Goal: Task Accomplishment & Management: Manage account settings

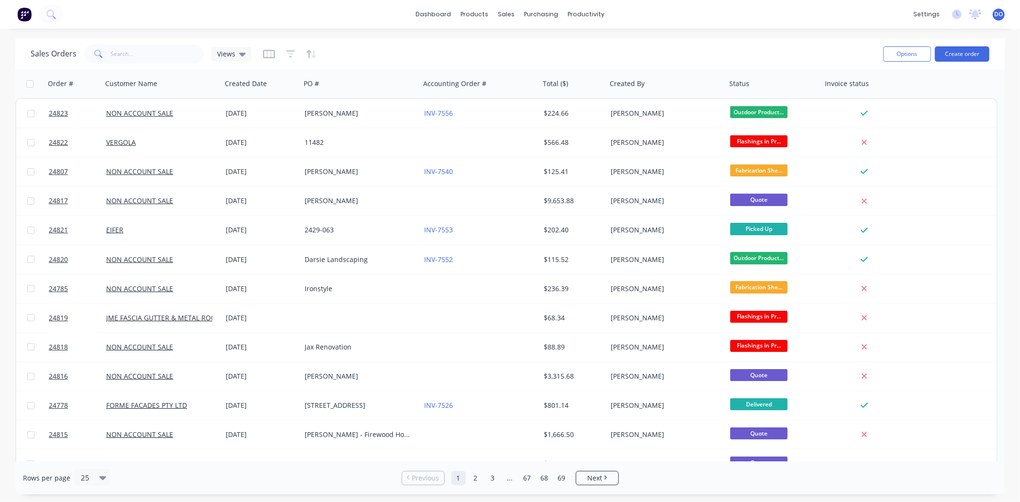
click at [686, 27] on div "dashboard products sales purchasing productivity dashboard products Product Cat…" at bounding box center [510, 14] width 1020 height 29
click at [137, 31] on div "dashboard products sales purchasing productivity dashboard products Product Cat…" at bounding box center [510, 251] width 1020 height 502
click at [143, 52] on input "text" at bounding box center [157, 53] width 93 height 19
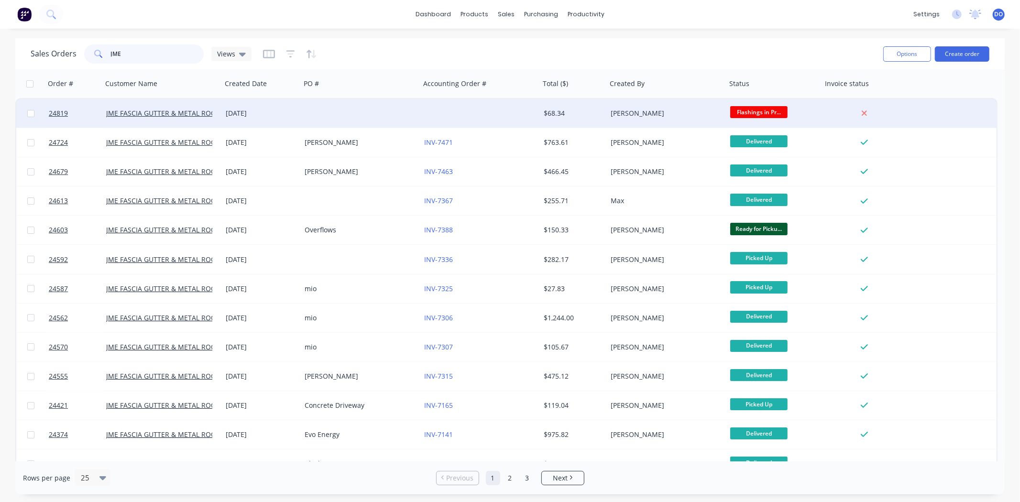
type input "JME"
click at [297, 117] on div "[DATE]" at bounding box center [261, 113] width 79 height 29
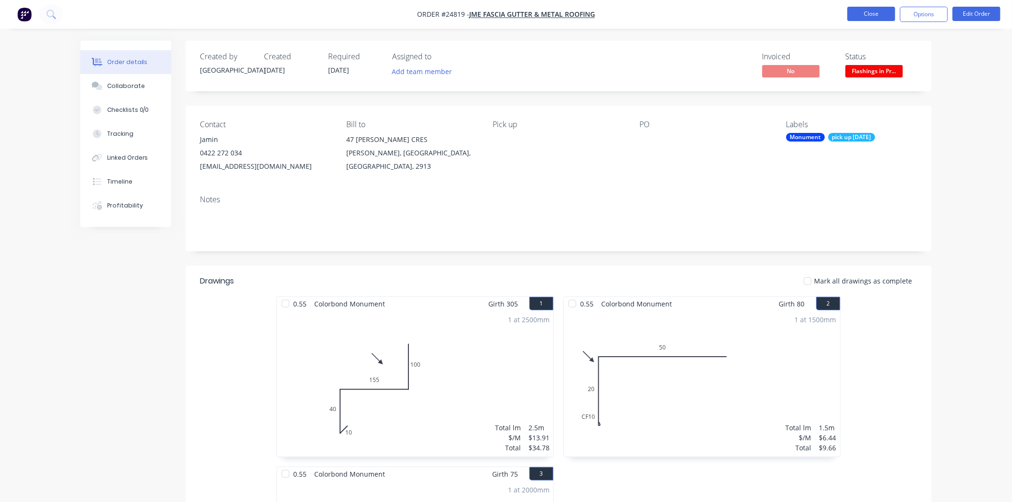
click at [853, 12] on button "Close" at bounding box center [871, 14] width 48 height 14
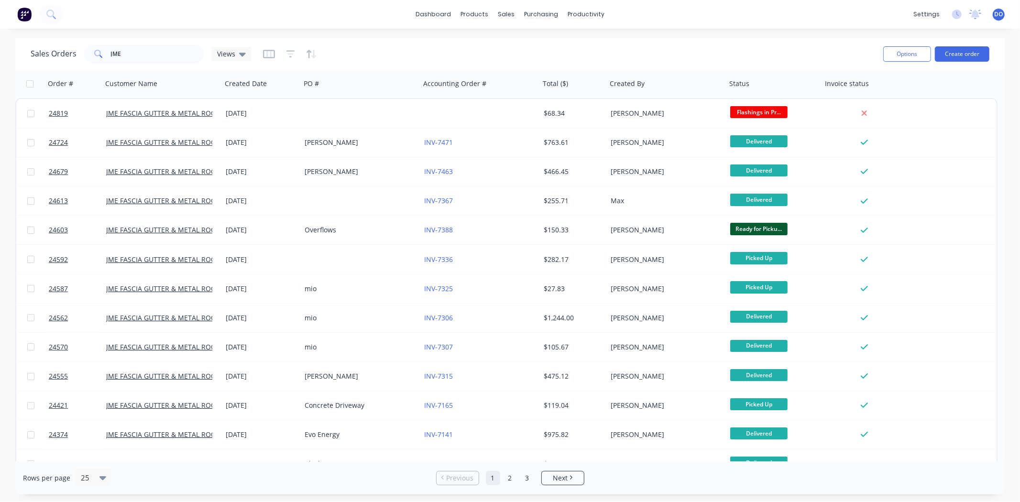
click at [960, 38] on div "Sales Orders JME Views Options Create order" at bounding box center [509, 53] width 989 height 31
click at [961, 45] on div "Options Create order" at bounding box center [934, 53] width 110 height 23
click at [961, 49] on button "Create order" at bounding box center [962, 53] width 55 height 15
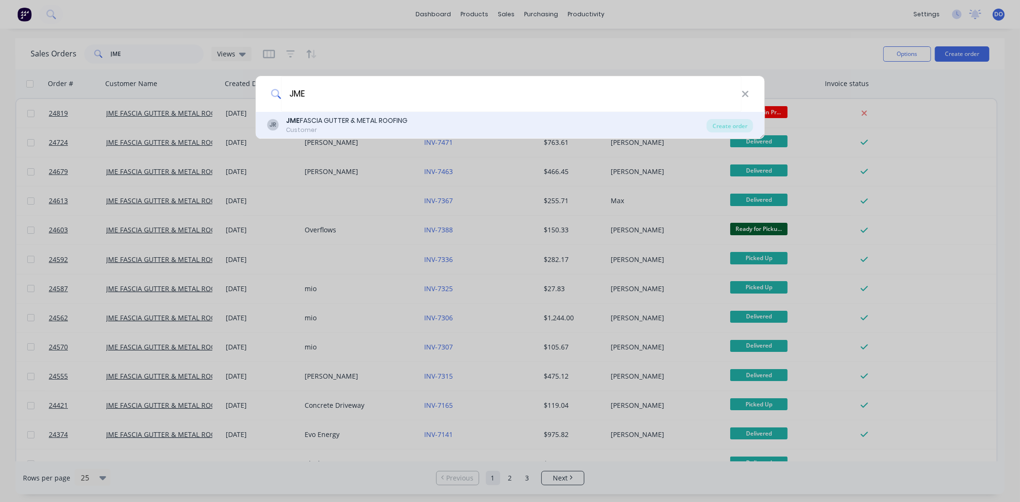
type input "JME"
click at [516, 116] on div "JR JME FASCIA GUTTER & METAL ROOFING Customer" at bounding box center [487, 125] width 440 height 19
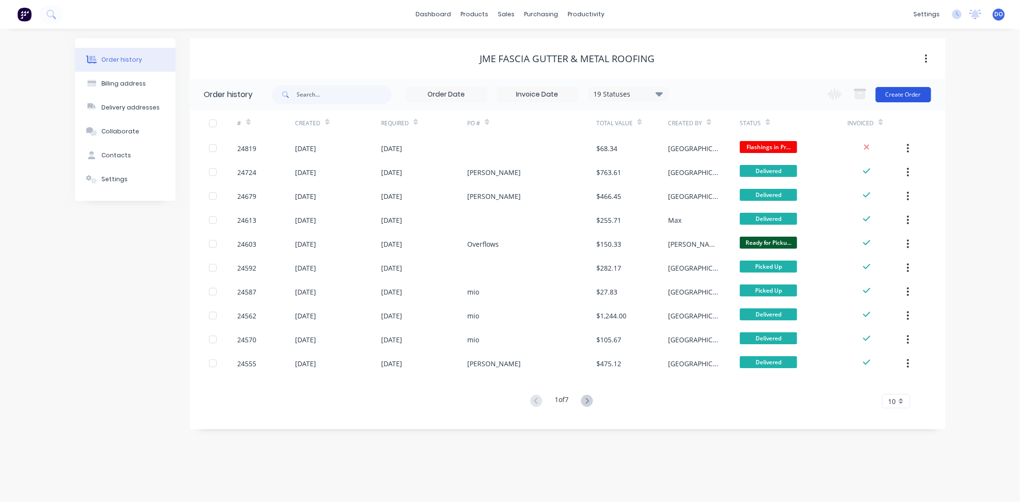
click at [915, 94] on button "Create Order" at bounding box center [903, 94] width 55 height 15
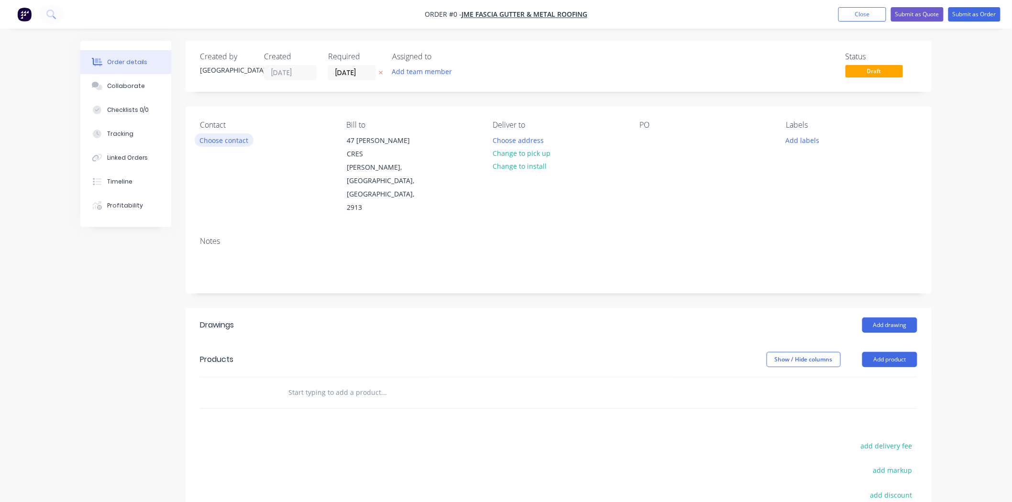
click at [204, 137] on button "Choose contact" at bounding box center [224, 139] width 59 height 13
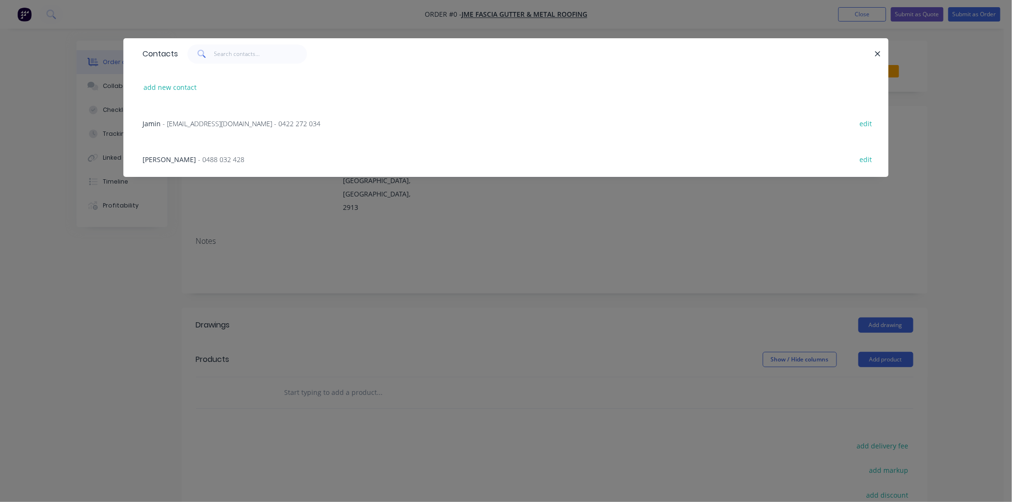
click at [209, 119] on span "- [EMAIL_ADDRESS][DOMAIN_NAME] - 0422 272 034" at bounding box center [242, 123] width 158 height 9
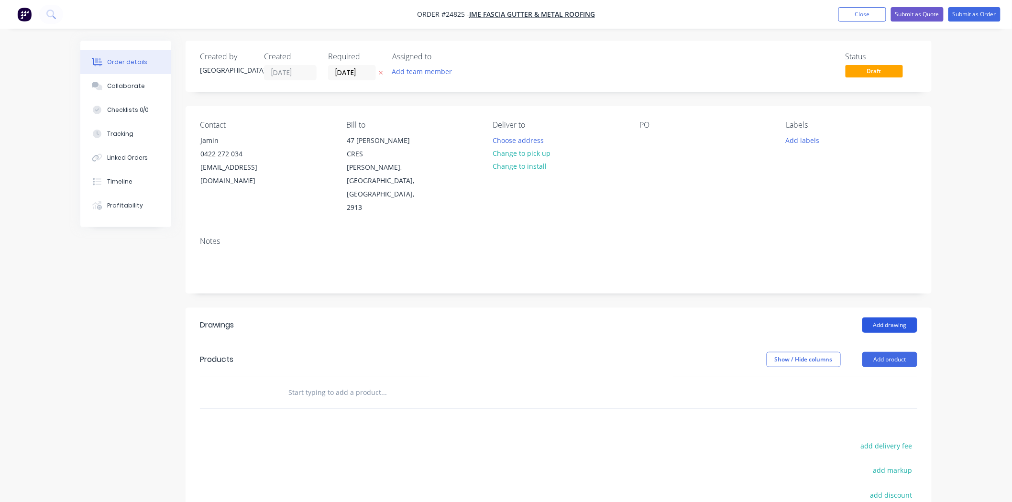
click at [887, 318] on button "Add drawing" at bounding box center [889, 325] width 55 height 15
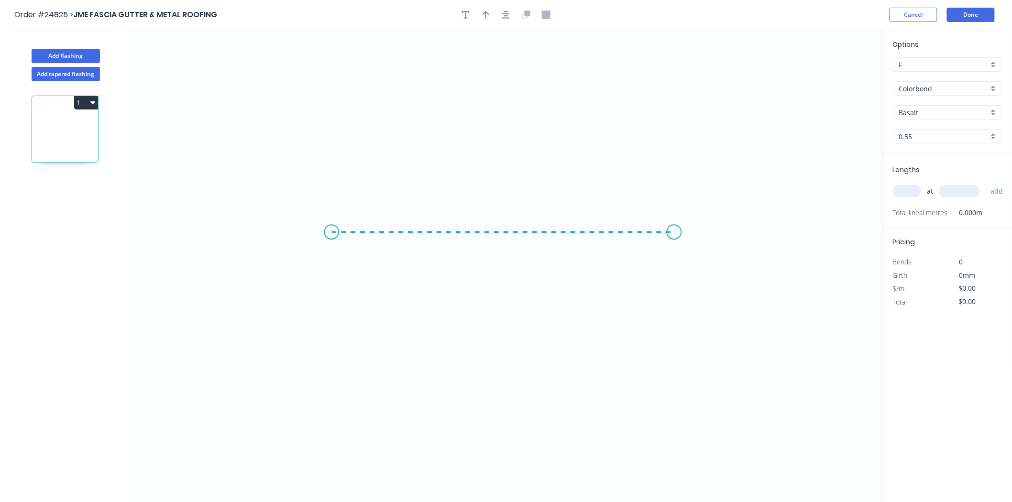
drag, startPoint x: 331, startPoint y: 232, endPoint x: 674, endPoint y: 247, distance: 343.2
click at [674, 247] on icon "0" at bounding box center [506, 266] width 754 height 472
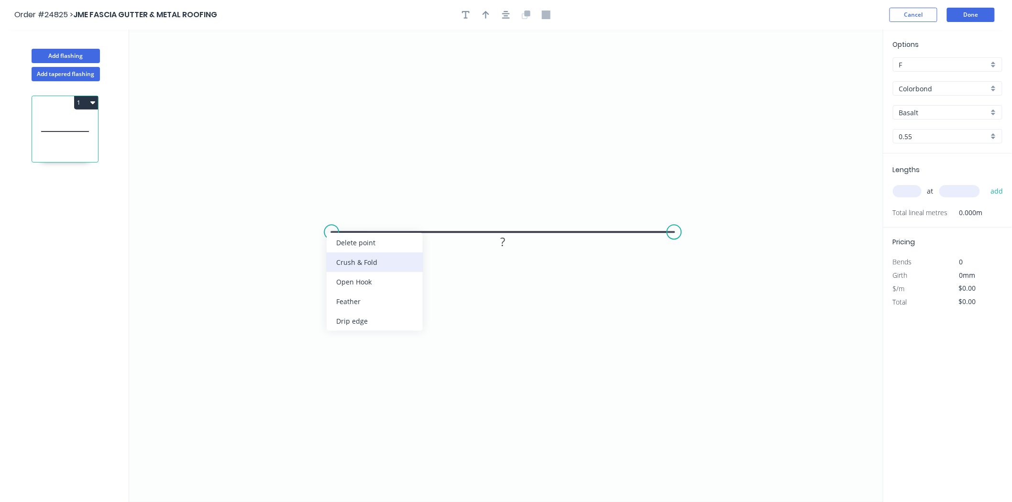
click at [357, 261] on div "Crush & Fold" at bounding box center [375, 262] width 96 height 20
click at [362, 259] on div "Flip bend" at bounding box center [379, 265] width 96 height 20
click at [504, 241] on tspan "?" at bounding box center [503, 242] width 5 height 16
click at [484, 6] on header "Order #24825 > JME FASCIA GUTTER & METAL ROOFING Cancel Done" at bounding box center [506, 15] width 1012 height 30
type input "$5.67"
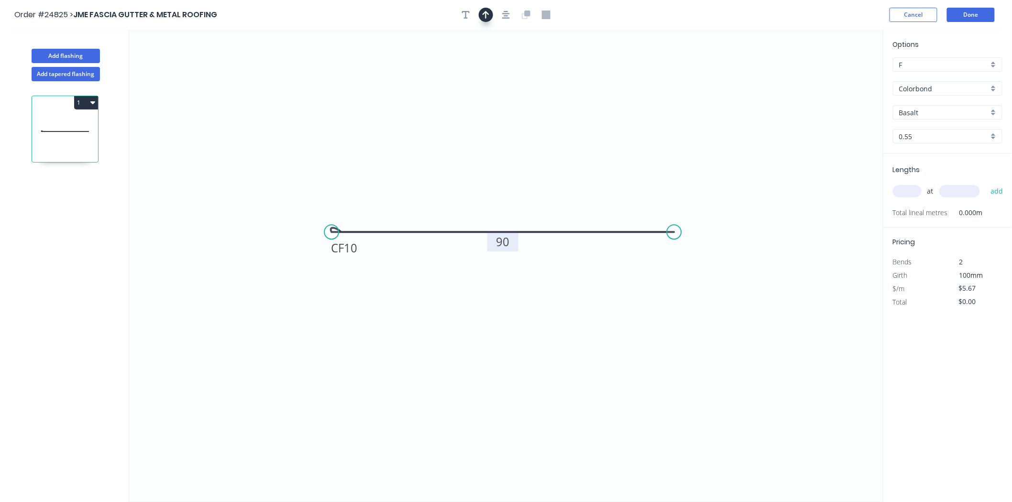
click at [484, 10] on button "button" at bounding box center [486, 15] width 14 height 14
click at [834, 72] on icon at bounding box center [835, 66] width 9 height 31
click at [835, 76] on icon at bounding box center [843, 70] width 28 height 28
click at [835, 76] on icon at bounding box center [843, 68] width 28 height 28
click at [835, 76] on icon at bounding box center [845, 75] width 31 height 9
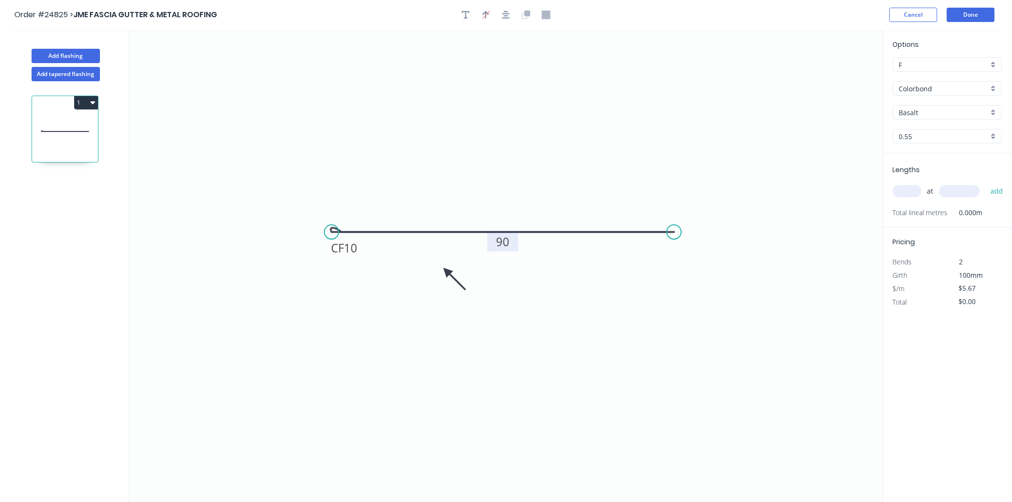
drag, startPoint x: 835, startPoint y: 76, endPoint x: 447, endPoint y: 272, distance: 435.0
click at [447, 272] on icon at bounding box center [454, 279] width 28 height 28
click at [905, 190] on input "text" at bounding box center [907, 191] width 29 height 12
type input "4"
type input "2400"
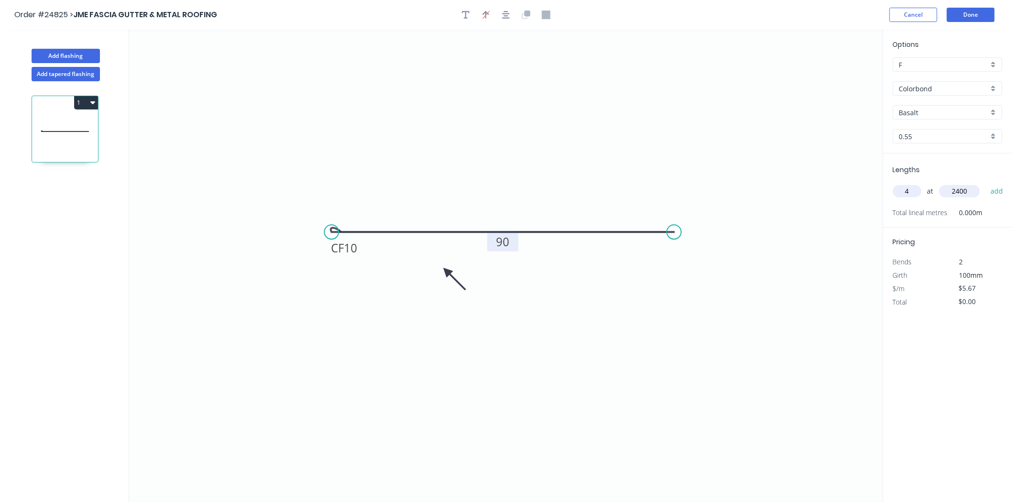
click at [986, 183] on button "add" at bounding box center [997, 191] width 22 height 16
type input "$54.43"
click at [934, 117] on div "Basalt" at bounding box center [948, 112] width 110 height 14
click at [934, 185] on div "Night Sky" at bounding box center [947, 183] width 109 height 17
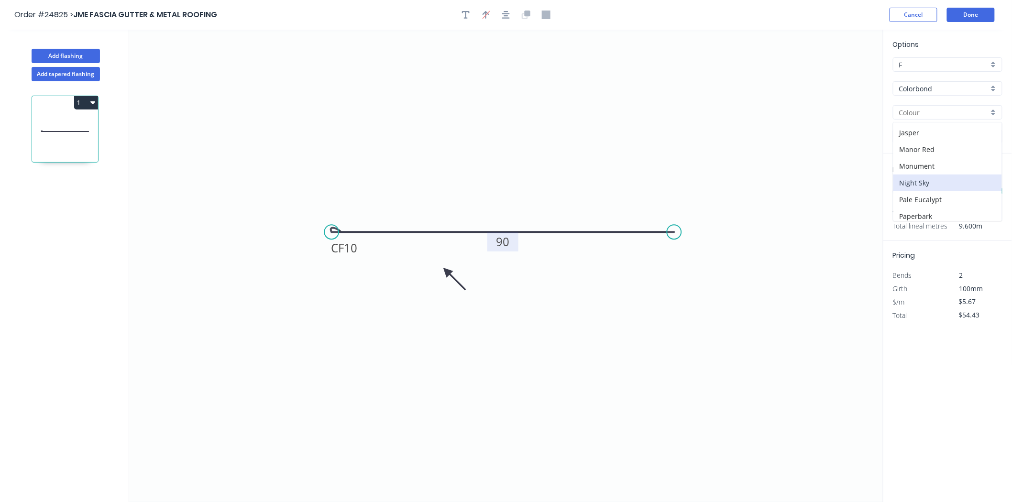
type input "Night Sky"
click at [967, 16] on button "Done" at bounding box center [971, 15] width 48 height 14
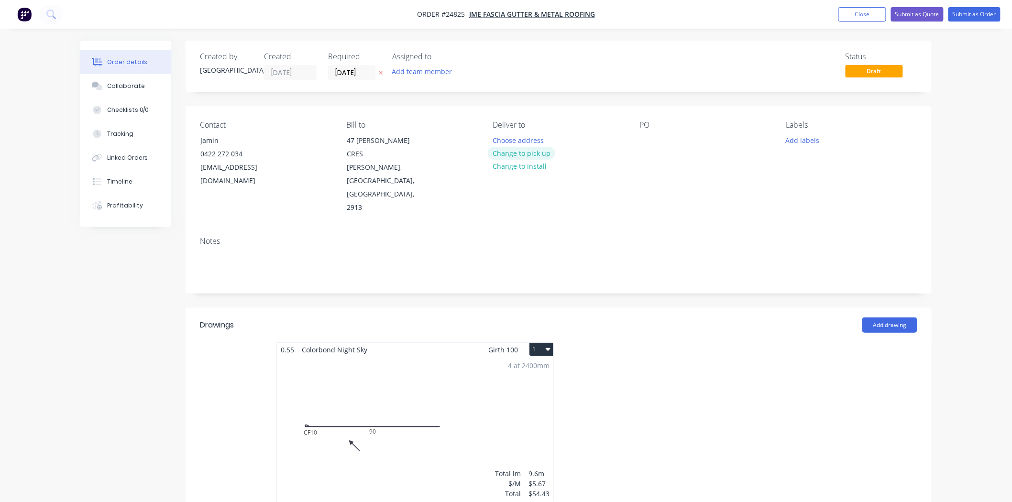
click at [539, 152] on button "Change to pick up" at bounding box center [522, 153] width 68 height 13
click at [638, 138] on div "Contact Jamin [PHONE_NUMBER] [EMAIL_ADDRESS][DOMAIN_NAME] [PERSON_NAME] to [STR…" at bounding box center [559, 167] width 746 height 123
click at [651, 138] on div at bounding box center [646, 140] width 15 height 14
click at [811, 142] on button "Add labels" at bounding box center [802, 139] width 44 height 13
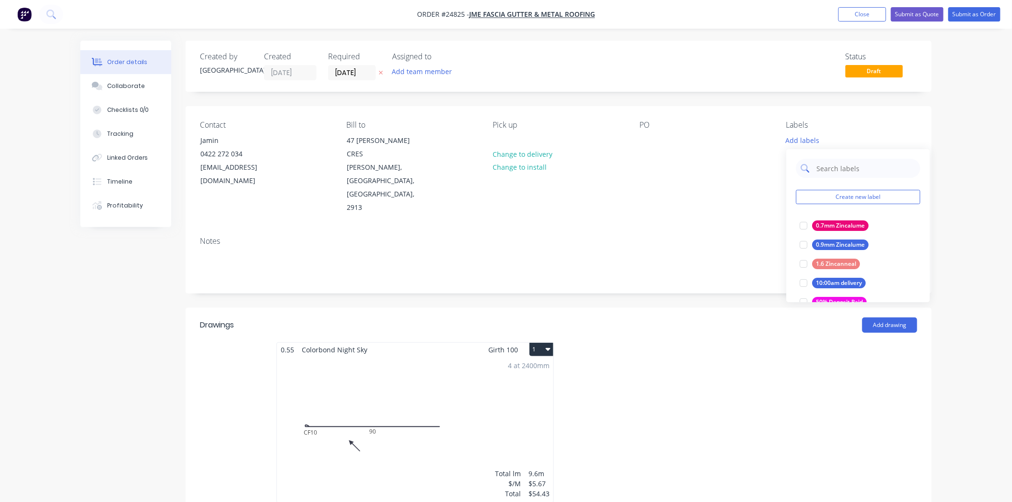
click at [837, 167] on input "text" at bounding box center [865, 168] width 100 height 19
type input "NIGHT"
click at [839, 237] on div "Night sky edit" at bounding box center [858, 244] width 124 height 19
click at [802, 245] on div at bounding box center [803, 244] width 19 height 19
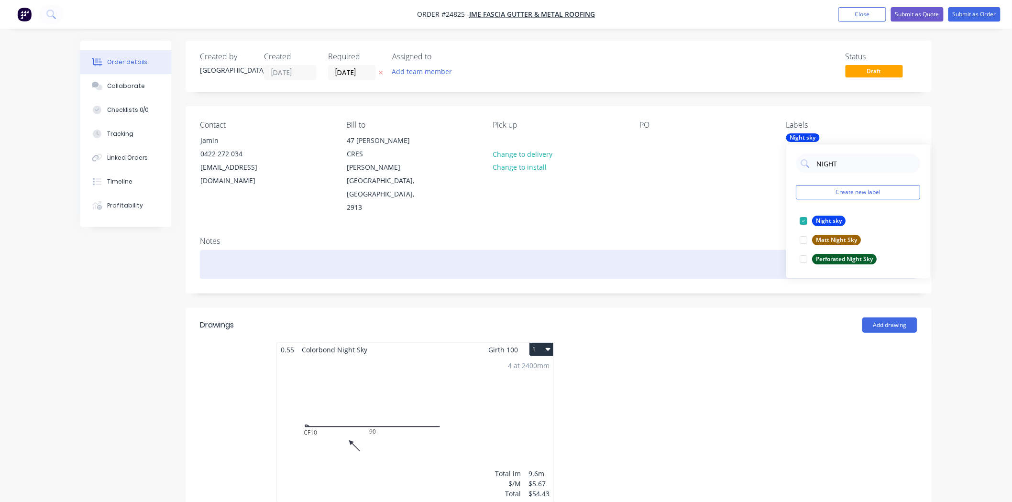
click at [752, 250] on div at bounding box center [558, 264] width 717 height 29
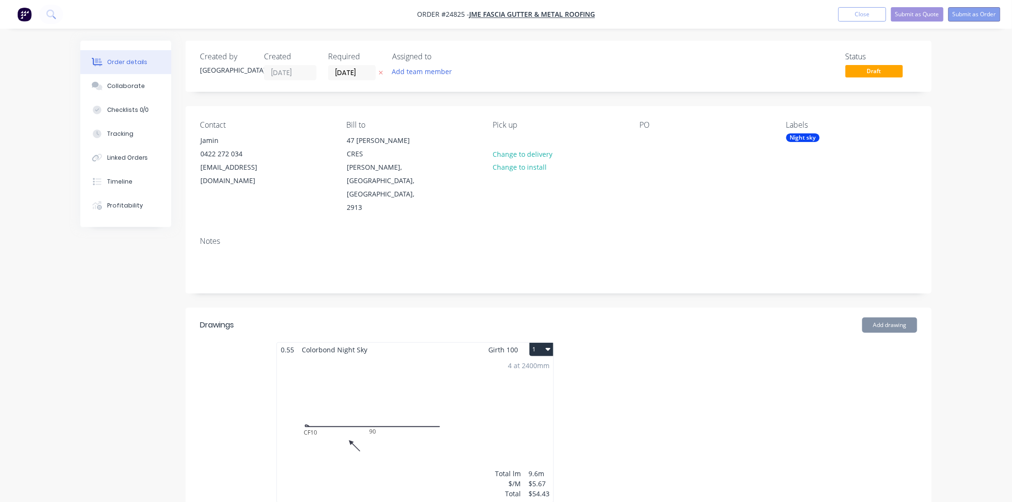
click at [994, 14] on button "Submit as Order" at bounding box center [974, 14] width 52 height 14
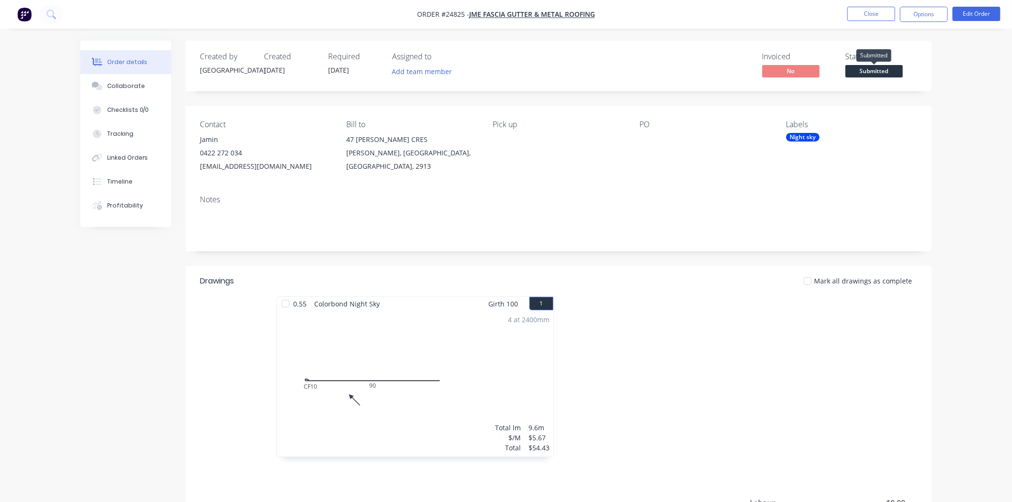
click at [881, 72] on span "Submitted" at bounding box center [873, 71] width 57 height 12
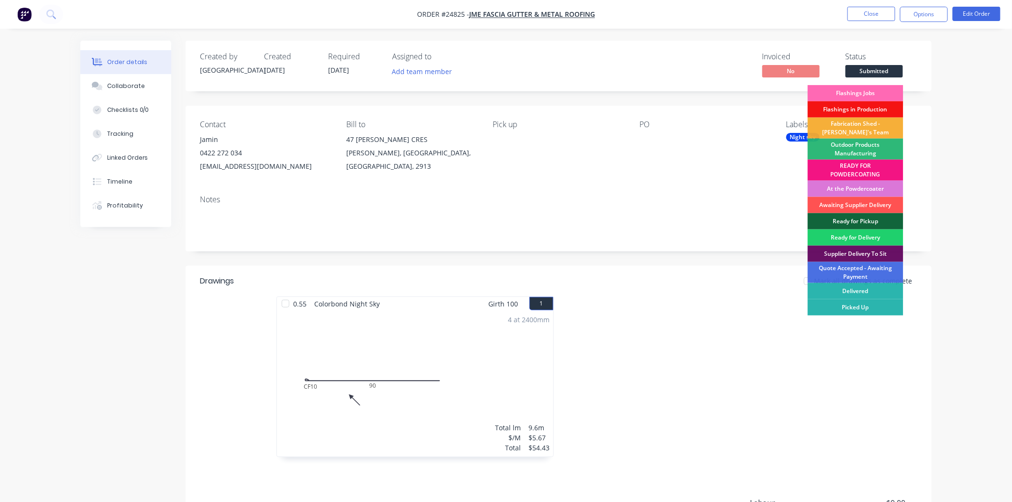
click at [862, 92] on div "Flashings Jobs" at bounding box center [856, 93] width 96 height 16
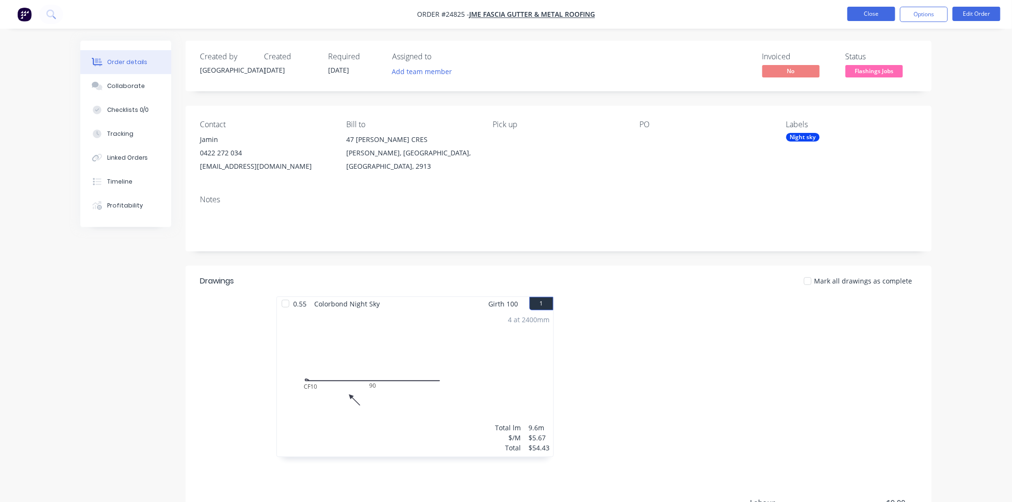
click at [871, 15] on button "Close" at bounding box center [871, 14] width 48 height 14
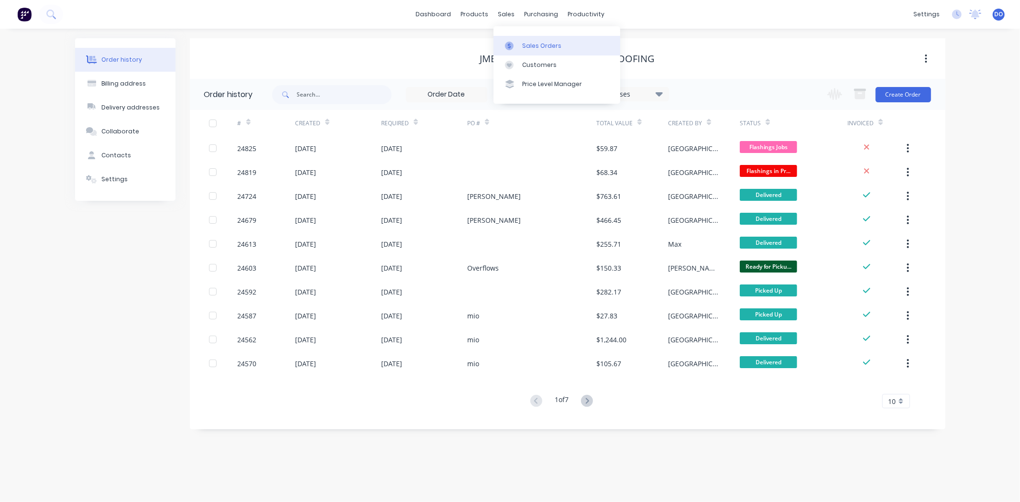
click at [512, 53] on link "Sales Orders" at bounding box center [557, 45] width 127 height 19
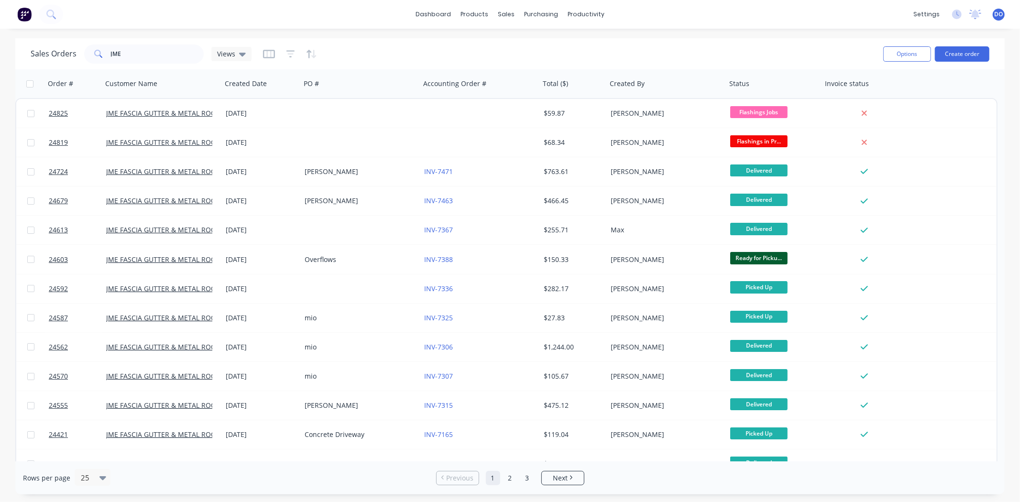
click at [653, 50] on div "Sales Orders JME Views" at bounding box center [453, 53] width 845 height 23
click at [475, 42] on icon at bounding box center [475, 46] width 10 height 9
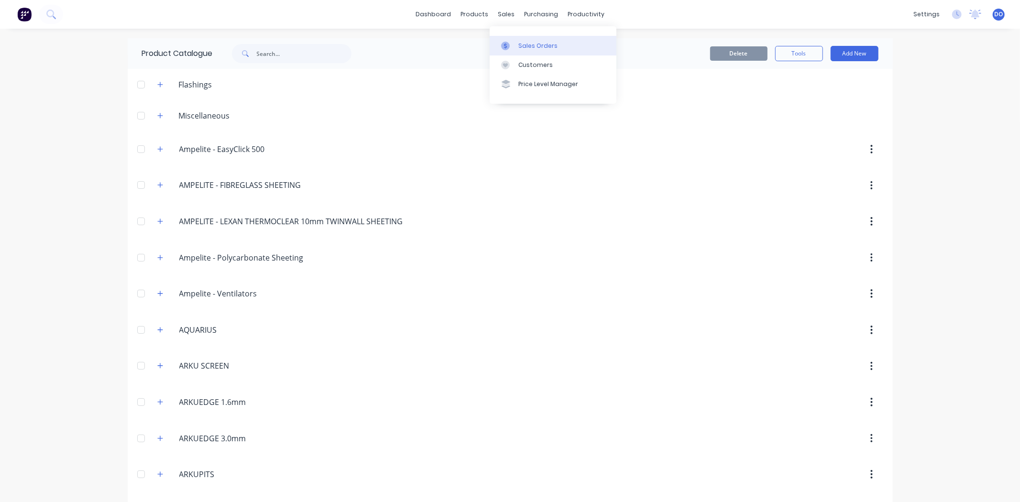
click at [507, 44] on icon at bounding box center [505, 46] width 9 height 9
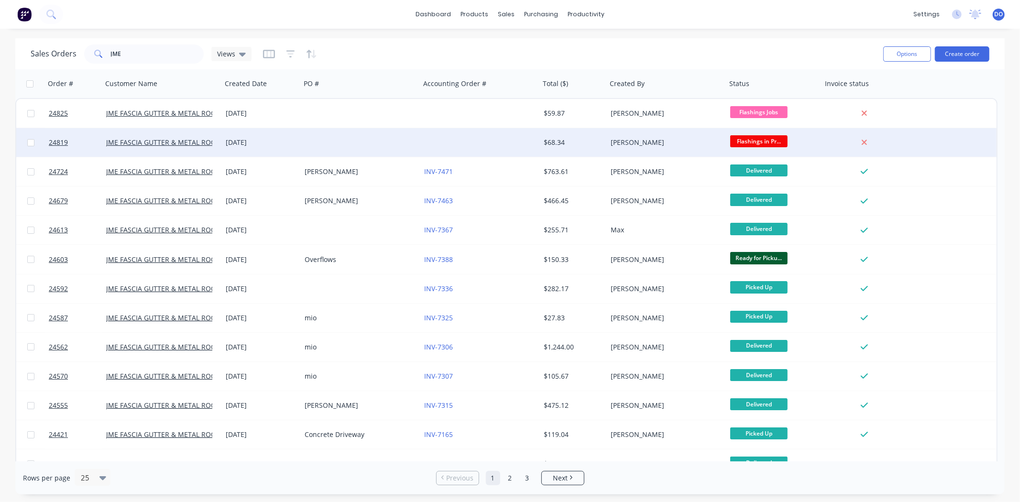
click at [258, 151] on div "[DATE]" at bounding box center [261, 142] width 79 height 29
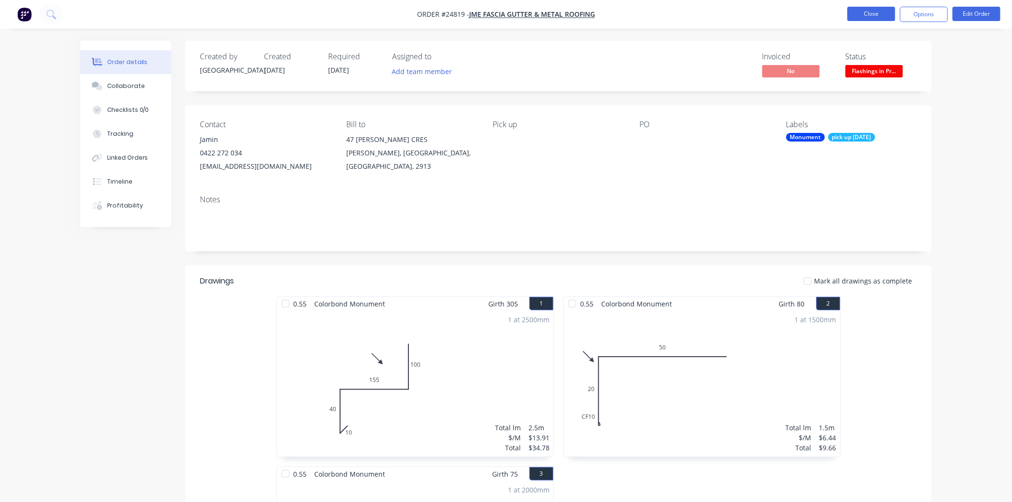
click at [877, 7] on button "Close" at bounding box center [871, 14] width 48 height 14
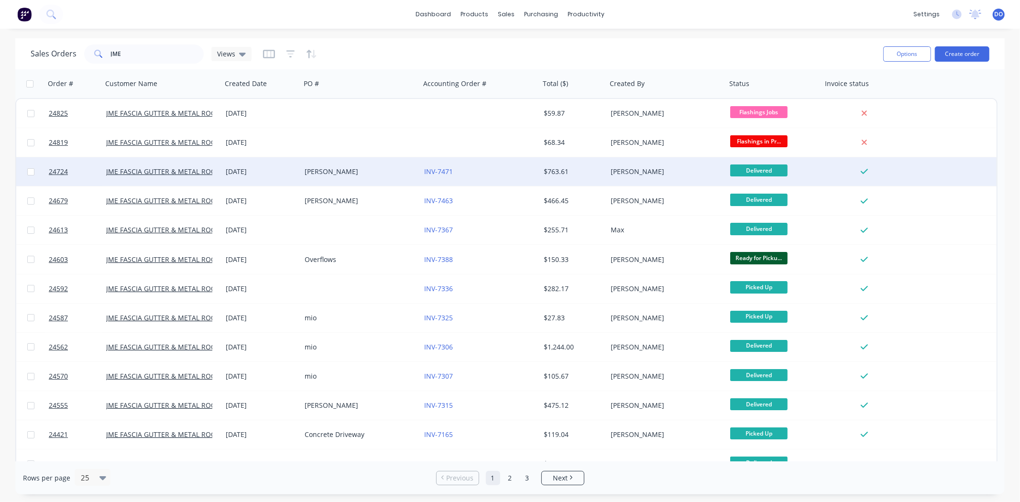
click at [368, 176] on div "[PERSON_NAME]" at bounding box center [361, 171] width 120 height 29
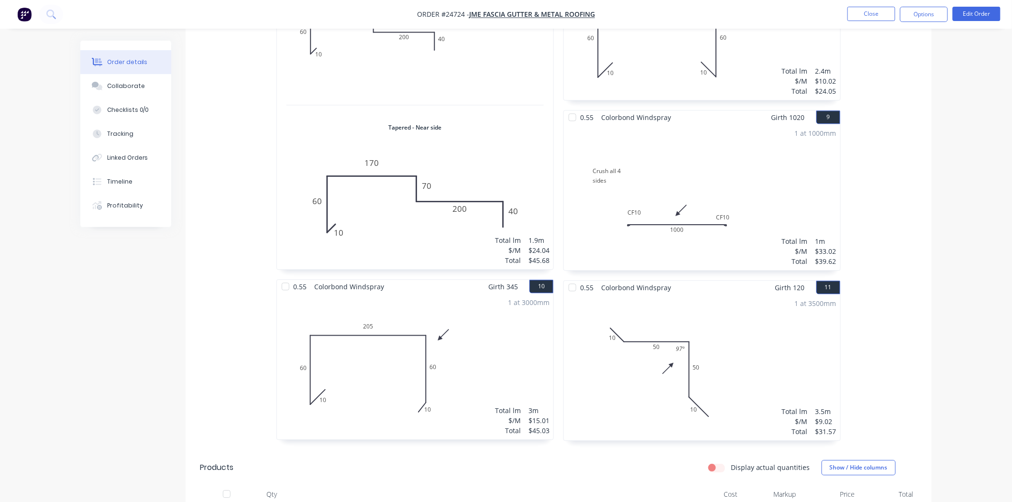
scroll to position [903, 0]
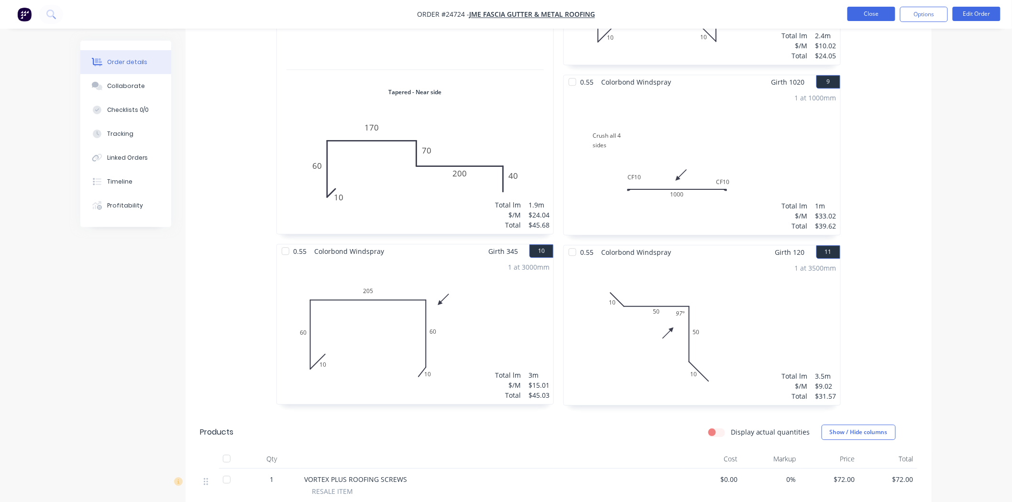
click at [868, 8] on button "Close" at bounding box center [871, 14] width 48 height 14
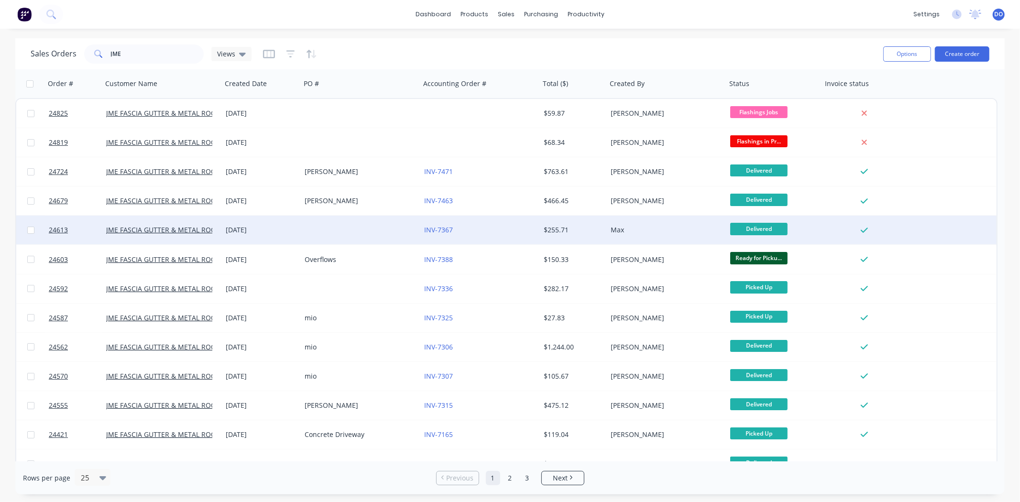
click at [397, 229] on div at bounding box center [361, 230] width 120 height 29
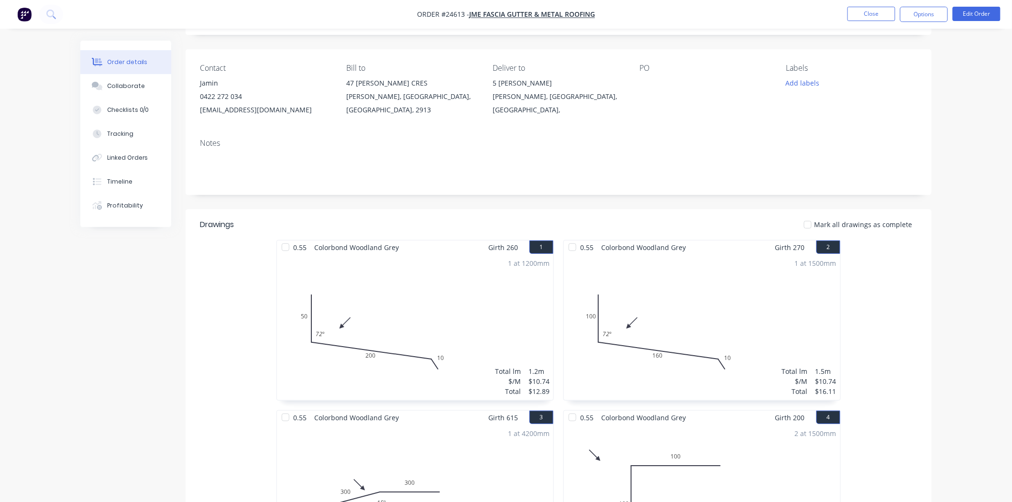
scroll to position [53, 0]
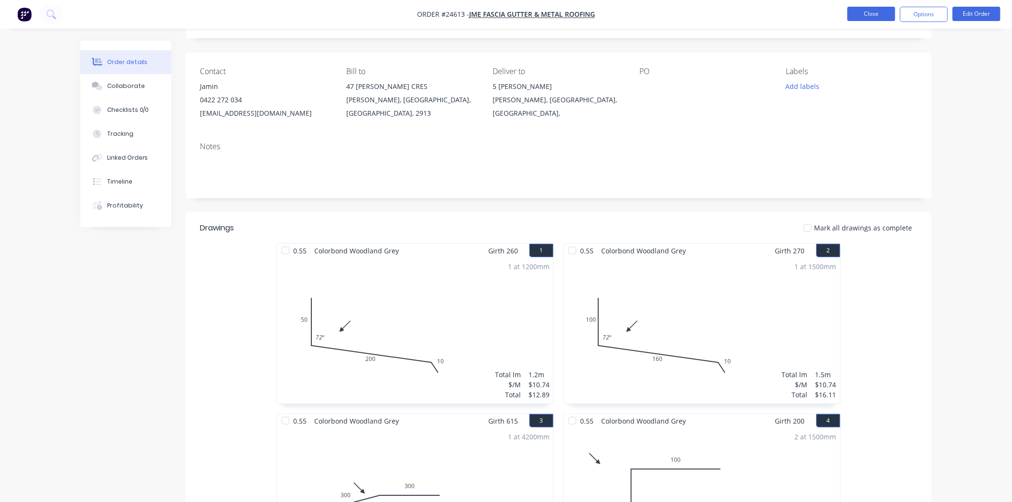
click at [848, 8] on button "Close" at bounding box center [871, 14] width 48 height 14
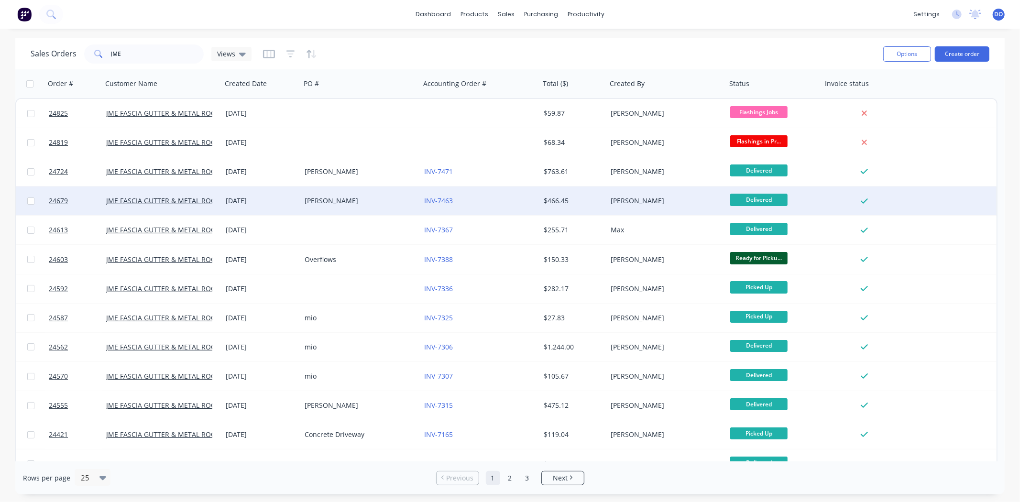
click at [350, 203] on div "[PERSON_NAME]" at bounding box center [358, 201] width 106 height 10
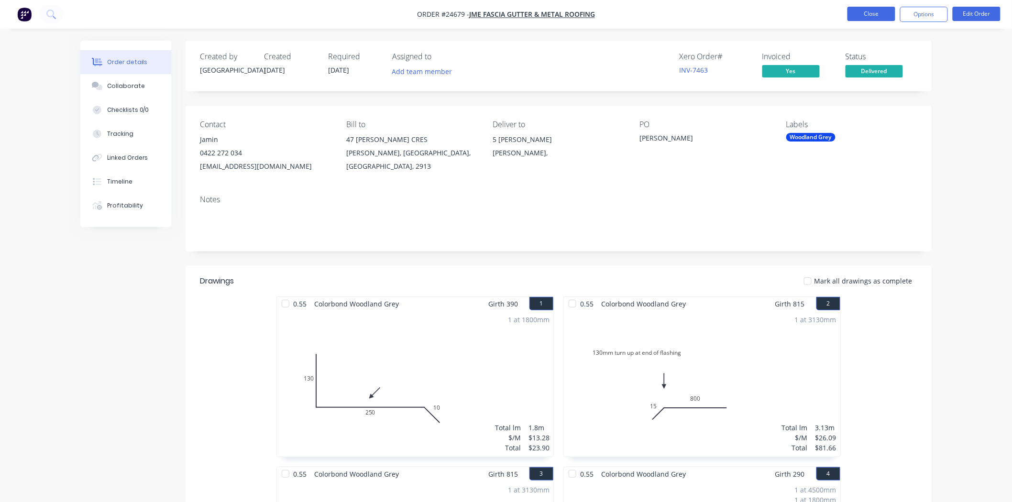
click at [876, 12] on button "Close" at bounding box center [871, 14] width 48 height 14
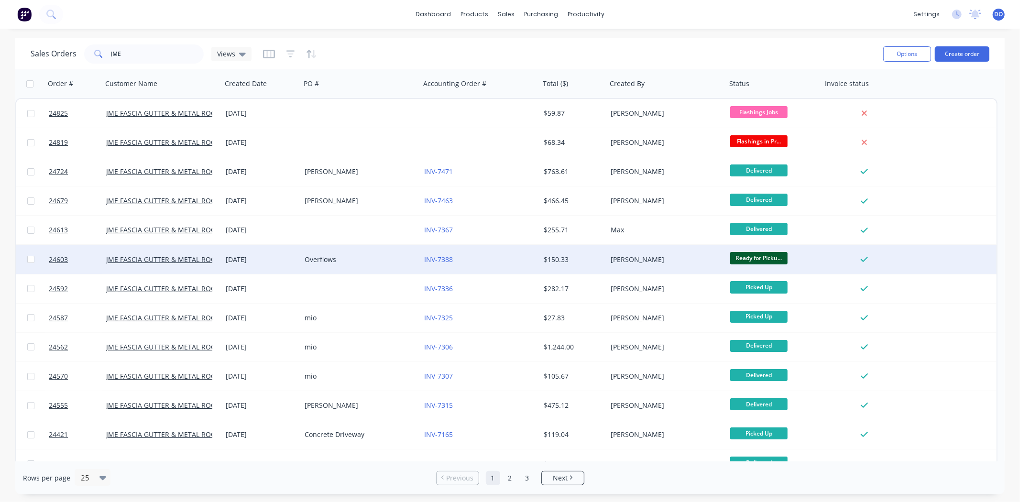
click at [371, 269] on div "Overflows" at bounding box center [361, 259] width 120 height 29
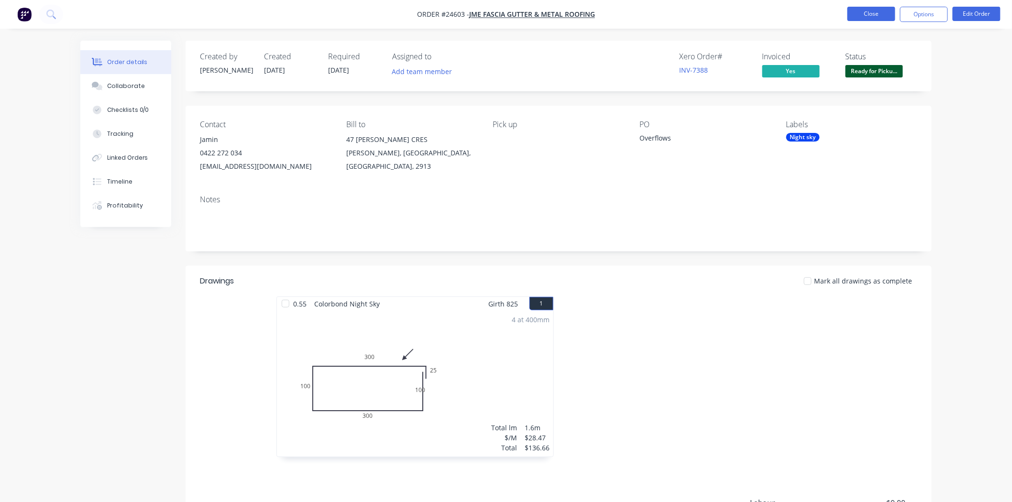
click at [871, 9] on button "Close" at bounding box center [871, 14] width 48 height 14
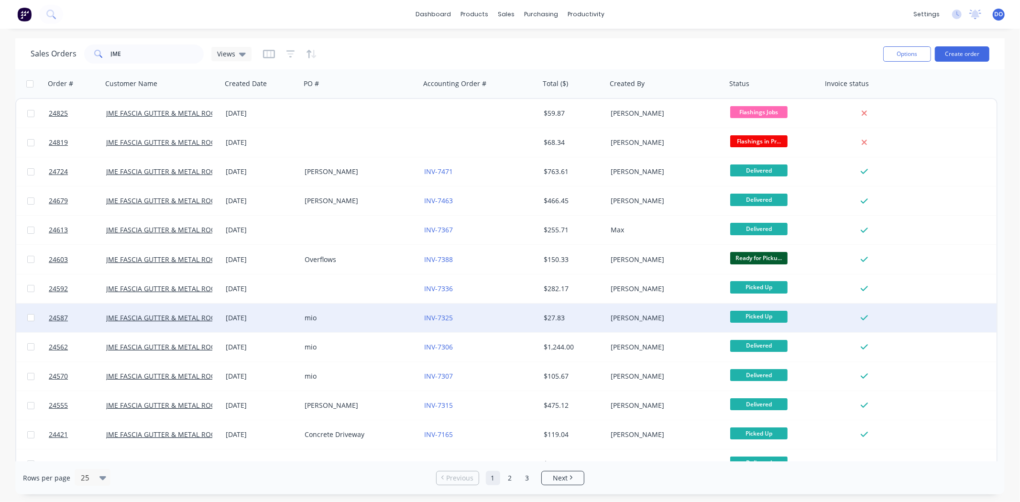
click at [272, 322] on div "[DATE]" at bounding box center [261, 318] width 71 height 10
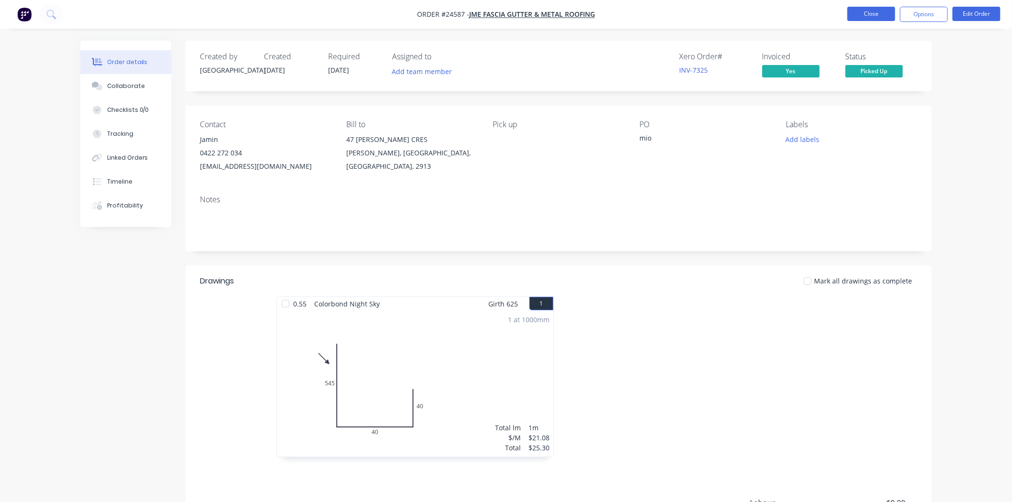
click at [861, 11] on button "Close" at bounding box center [871, 14] width 48 height 14
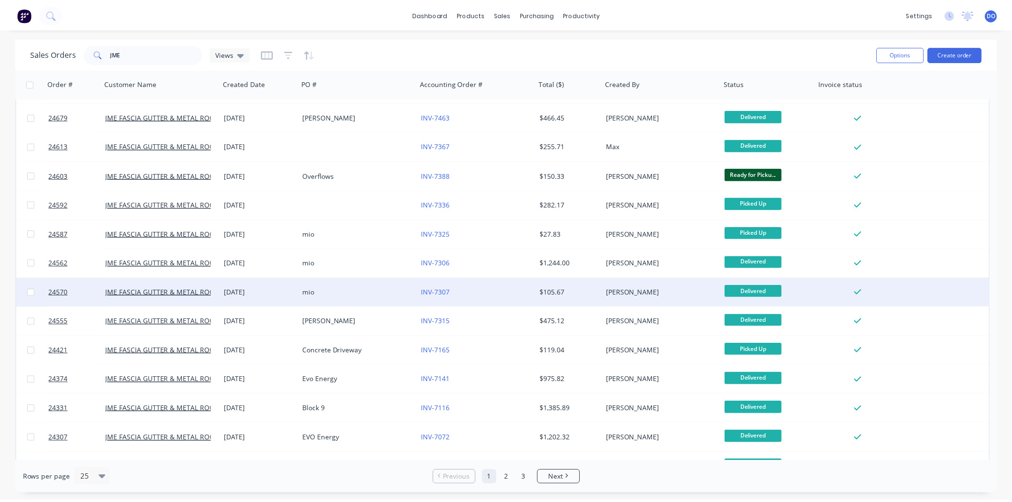
scroll to position [106, 0]
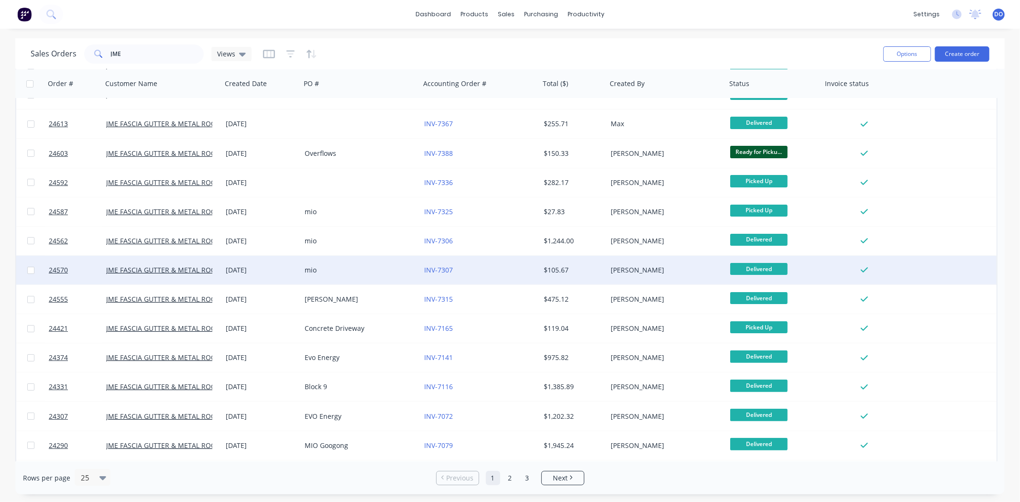
click at [343, 273] on div "mio" at bounding box center [358, 270] width 106 height 10
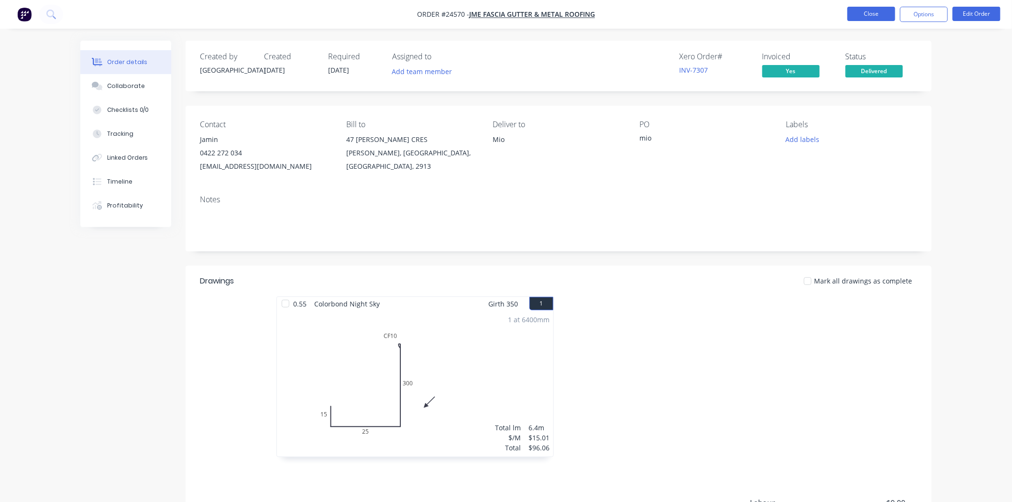
click at [863, 11] on button "Close" at bounding box center [871, 14] width 48 height 14
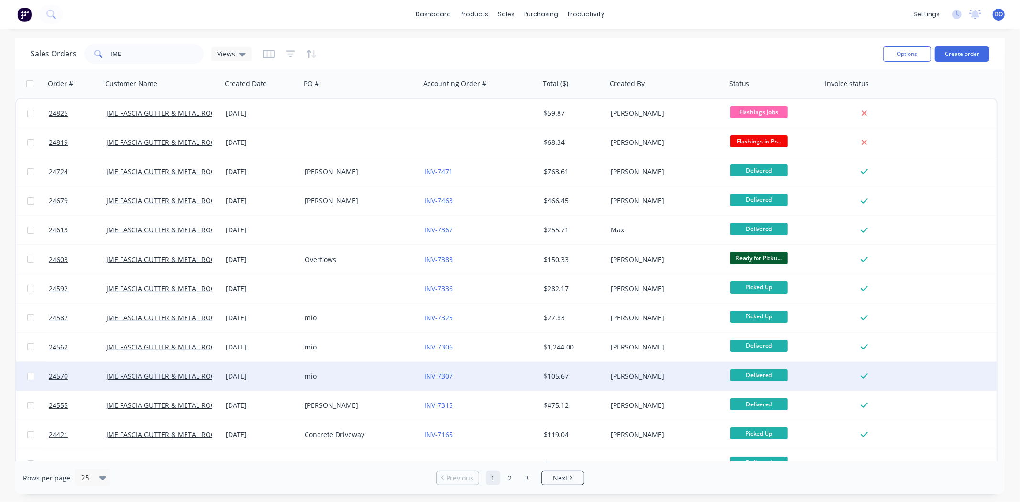
click at [331, 381] on div "mio" at bounding box center [361, 376] width 120 height 29
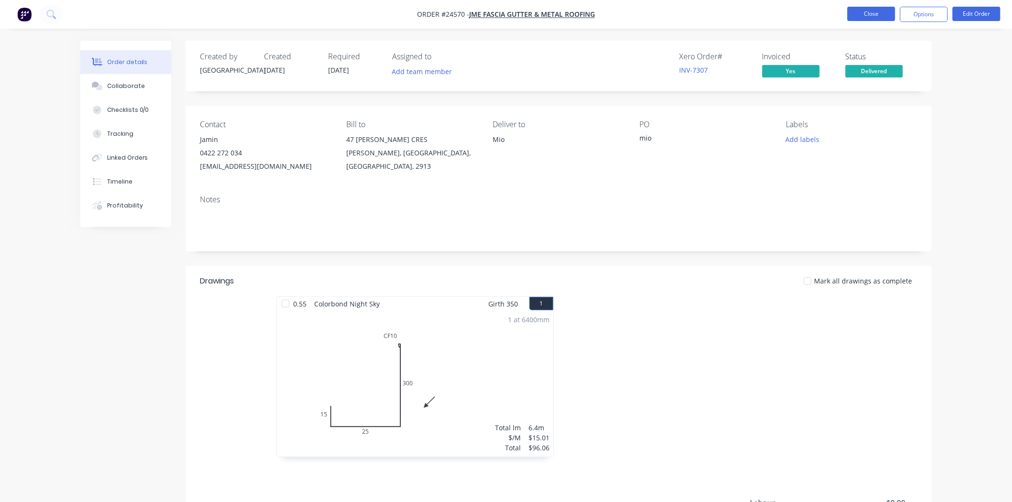
click at [883, 13] on button "Close" at bounding box center [871, 14] width 48 height 14
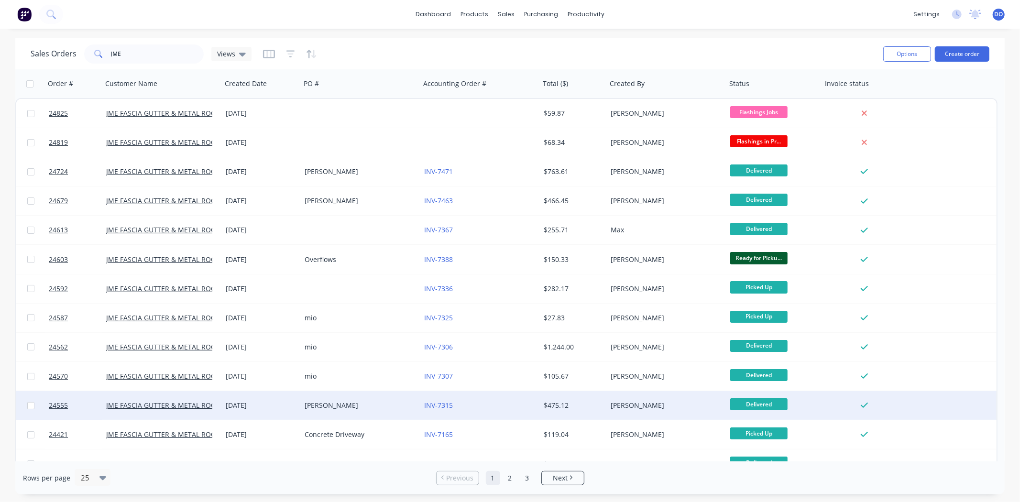
click at [283, 413] on div "[DATE]" at bounding box center [261, 405] width 79 height 29
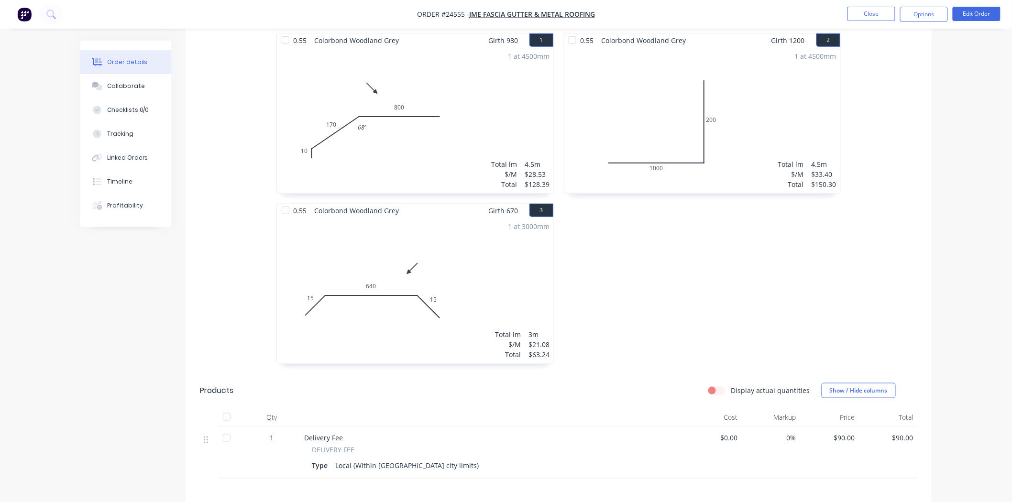
scroll to position [265, 0]
click at [872, 16] on button "Close" at bounding box center [871, 14] width 48 height 14
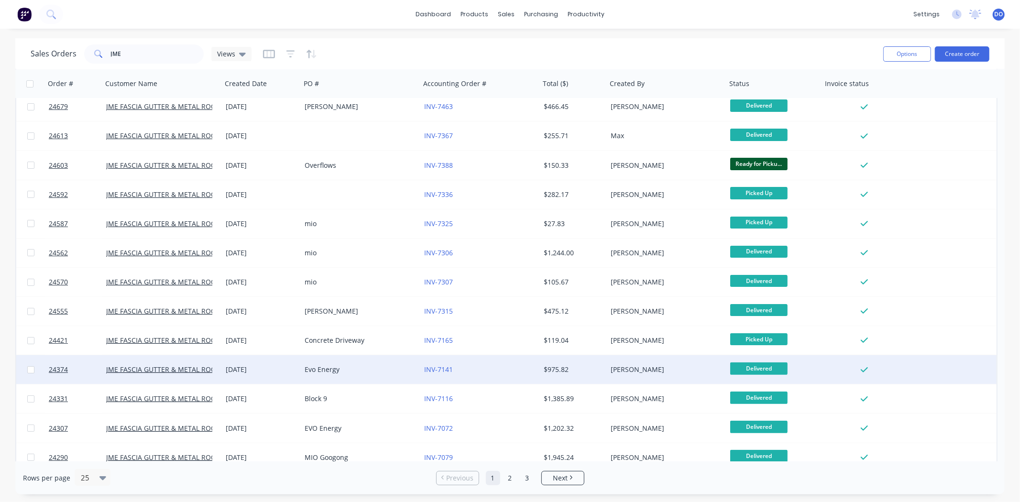
scroll to position [106, 0]
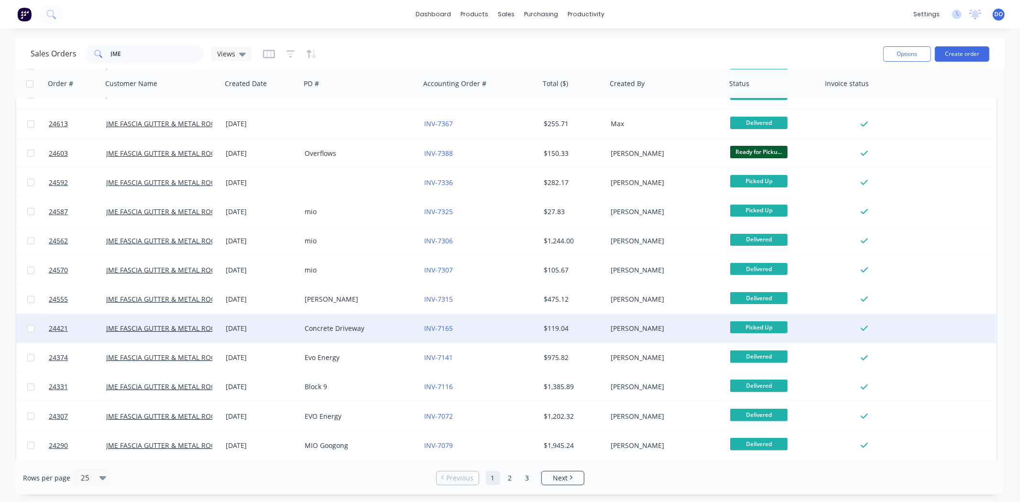
click at [308, 330] on div "Concrete Driveway" at bounding box center [358, 329] width 106 height 10
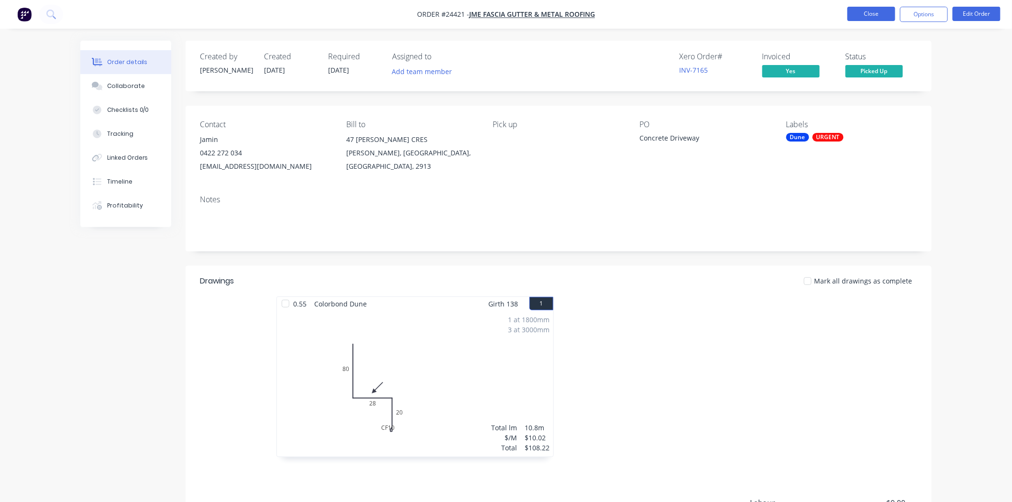
click at [861, 18] on button "Close" at bounding box center [871, 14] width 48 height 14
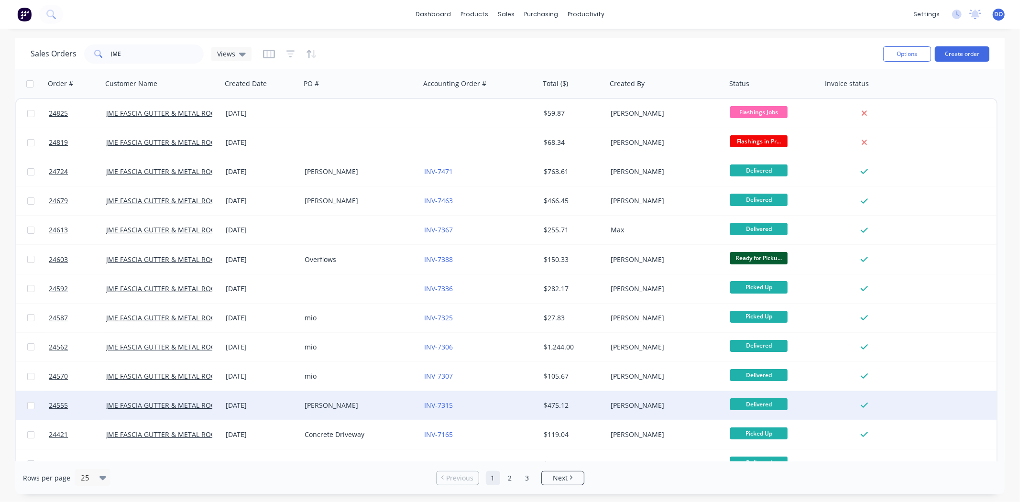
click at [377, 400] on div "[PERSON_NAME]" at bounding box center [361, 405] width 120 height 29
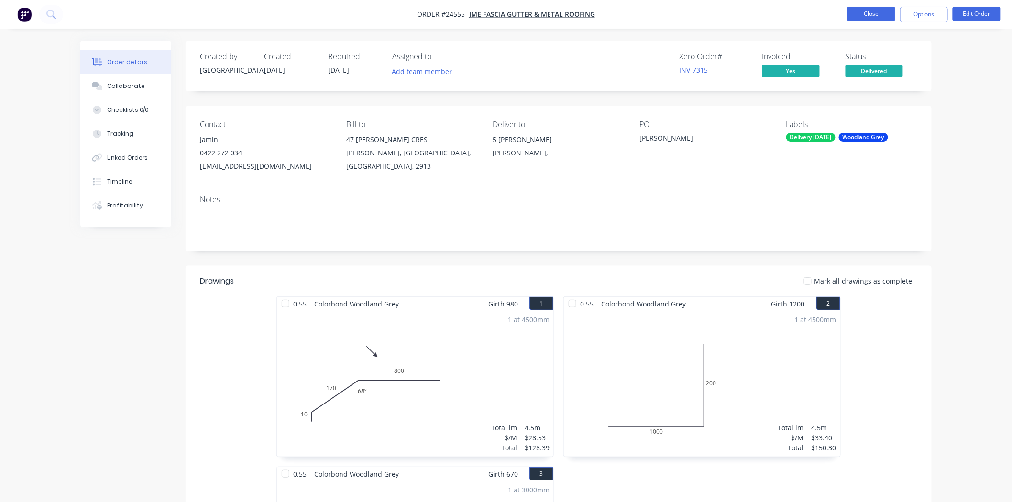
click at [852, 11] on button "Close" at bounding box center [871, 14] width 48 height 14
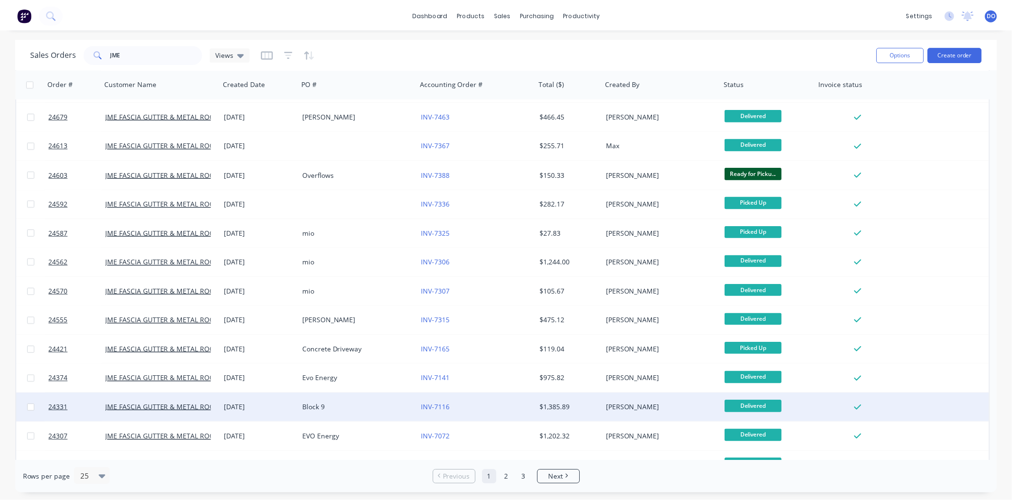
scroll to position [106, 0]
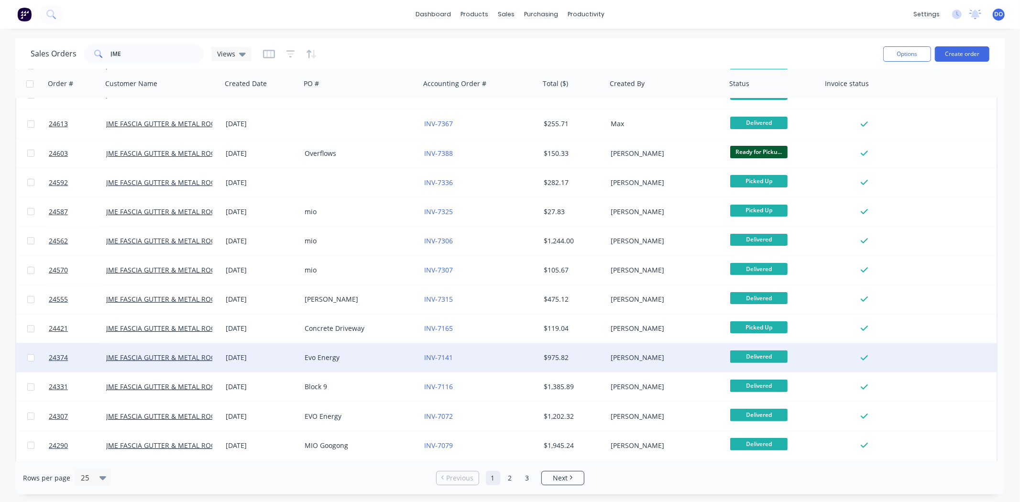
click at [319, 365] on div "Evo Energy" at bounding box center [361, 357] width 120 height 29
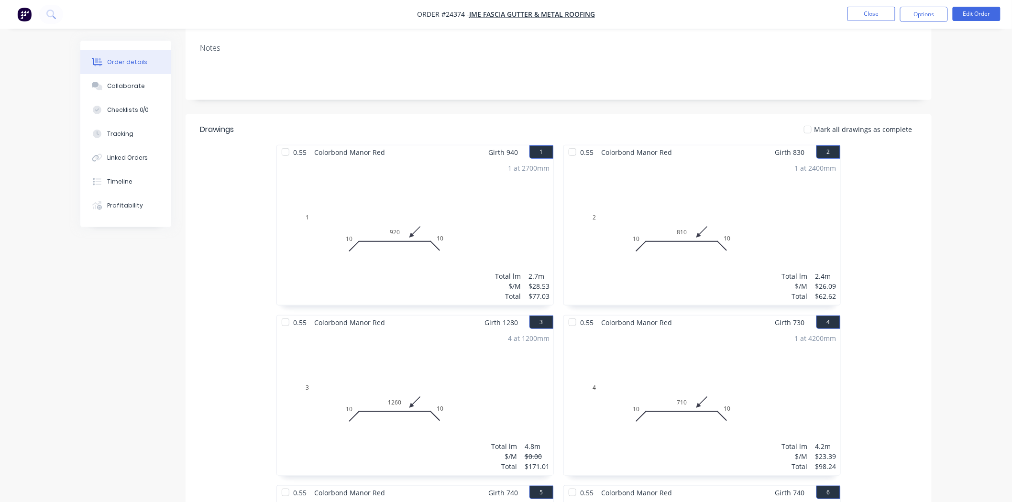
scroll to position [212, 0]
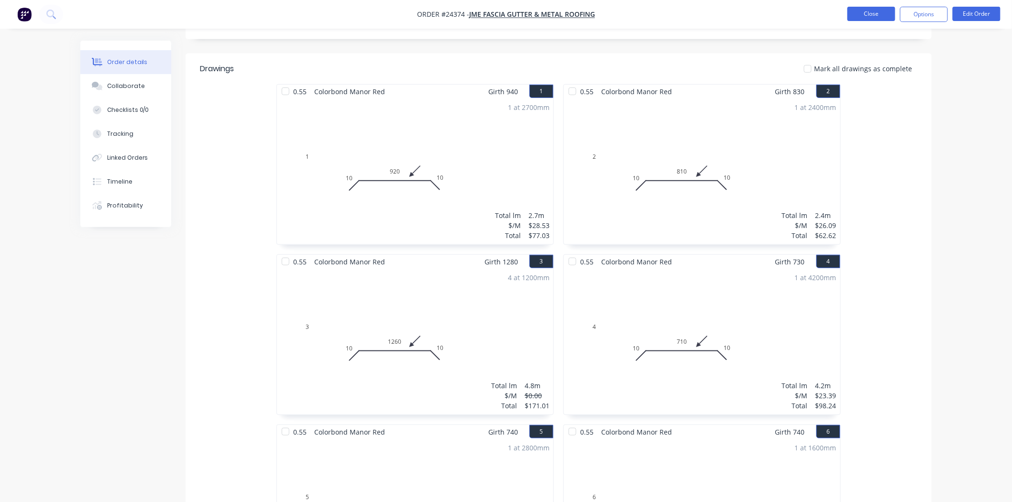
click at [878, 9] on button "Close" at bounding box center [871, 14] width 48 height 14
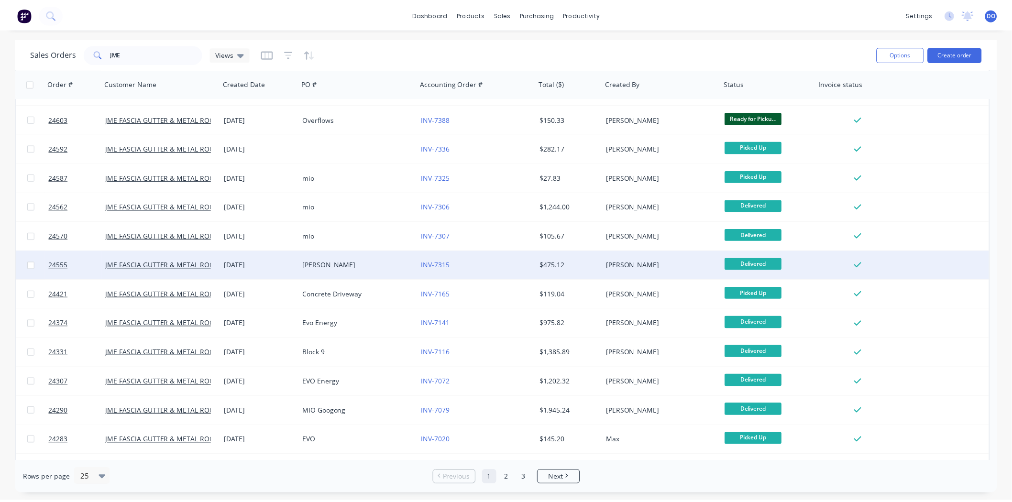
scroll to position [159, 0]
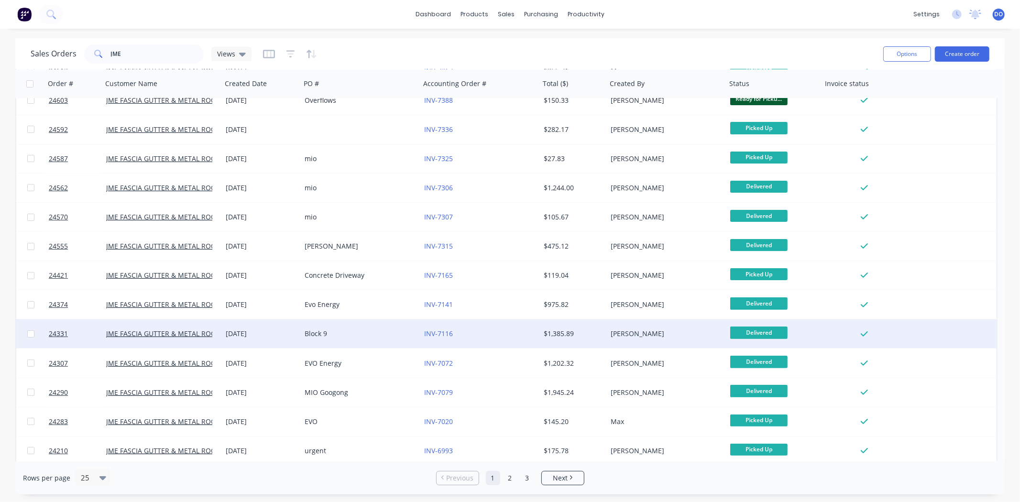
click at [367, 328] on div "Block 9" at bounding box center [361, 333] width 120 height 29
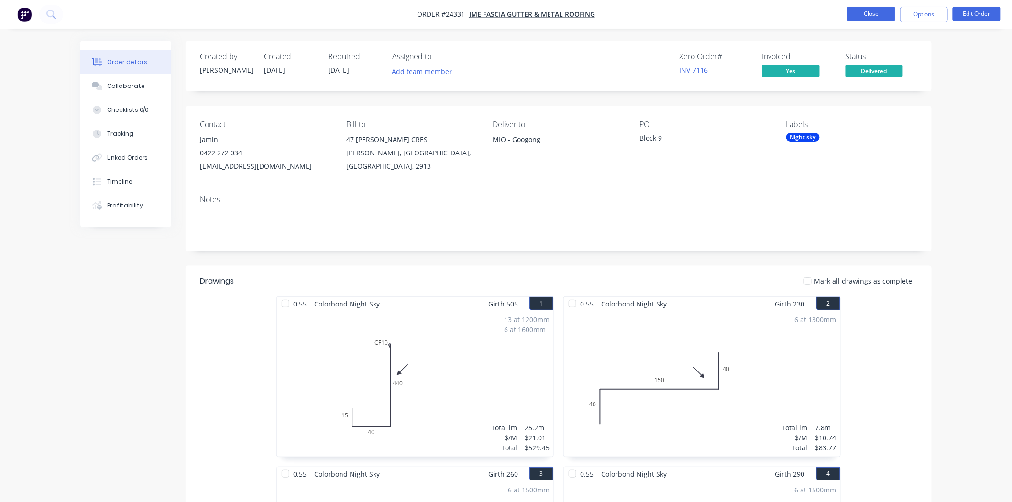
click at [865, 18] on button "Close" at bounding box center [871, 14] width 48 height 14
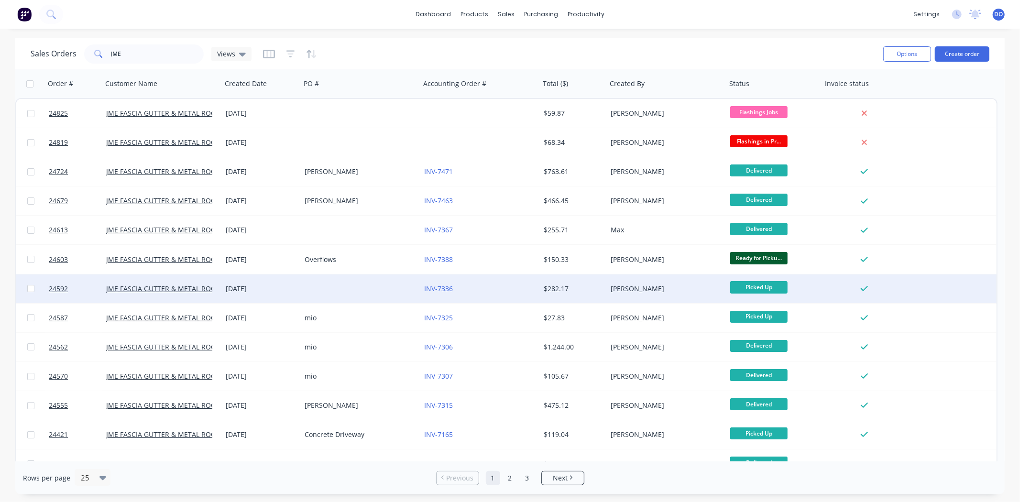
click at [274, 290] on div "[DATE]" at bounding box center [261, 289] width 71 height 10
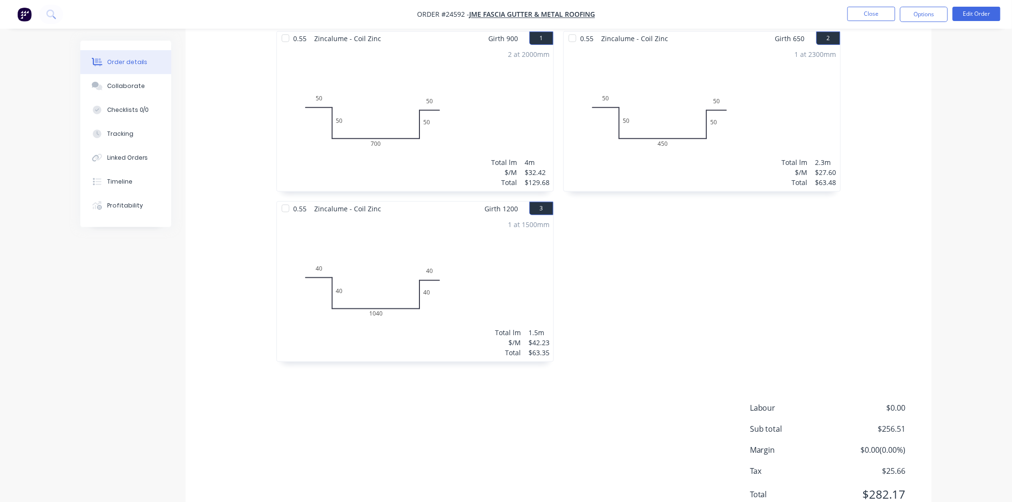
scroll to position [306, 0]
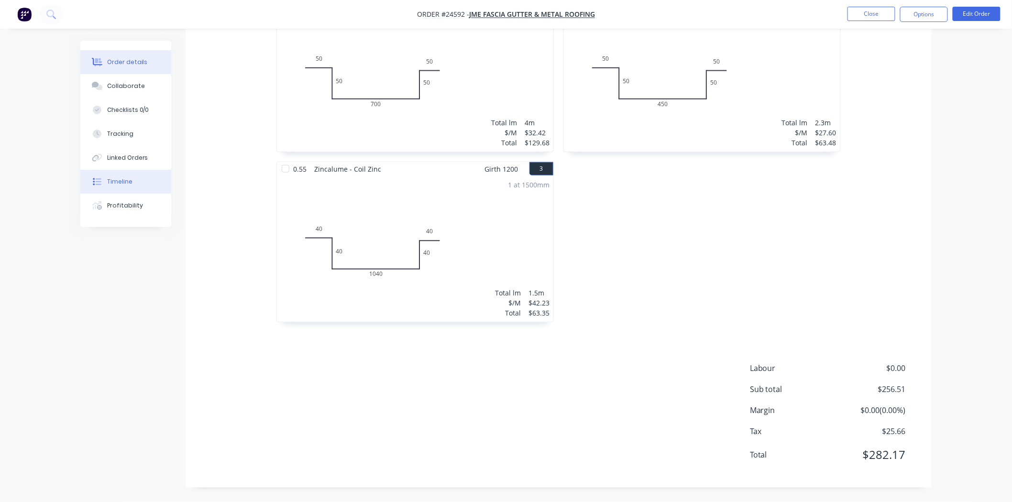
click at [93, 178] on icon at bounding box center [97, 181] width 9 height 9
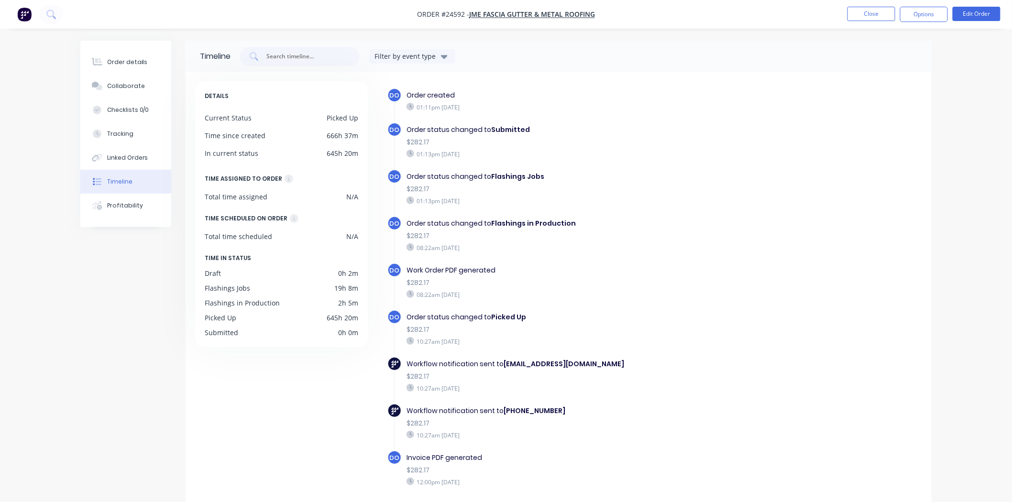
scroll to position [29, 0]
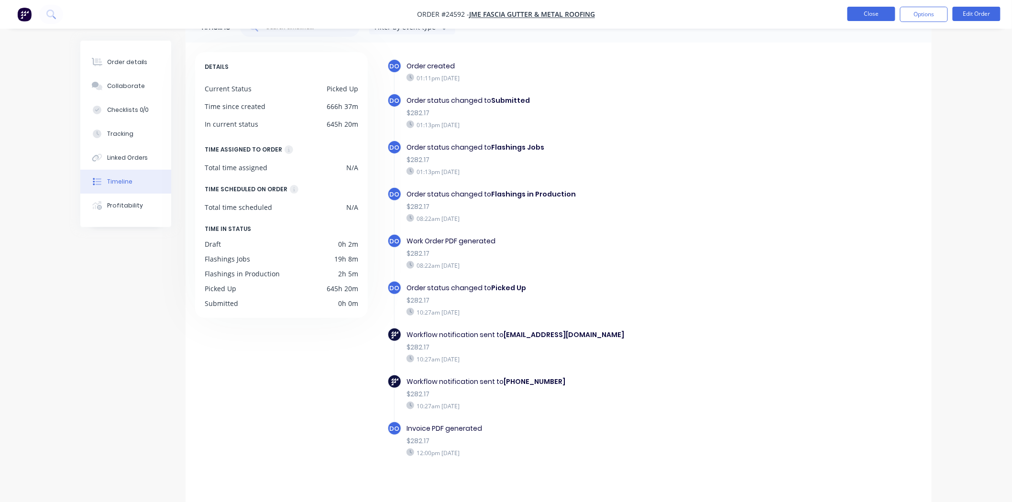
click at [885, 7] on button "Close" at bounding box center [871, 14] width 48 height 14
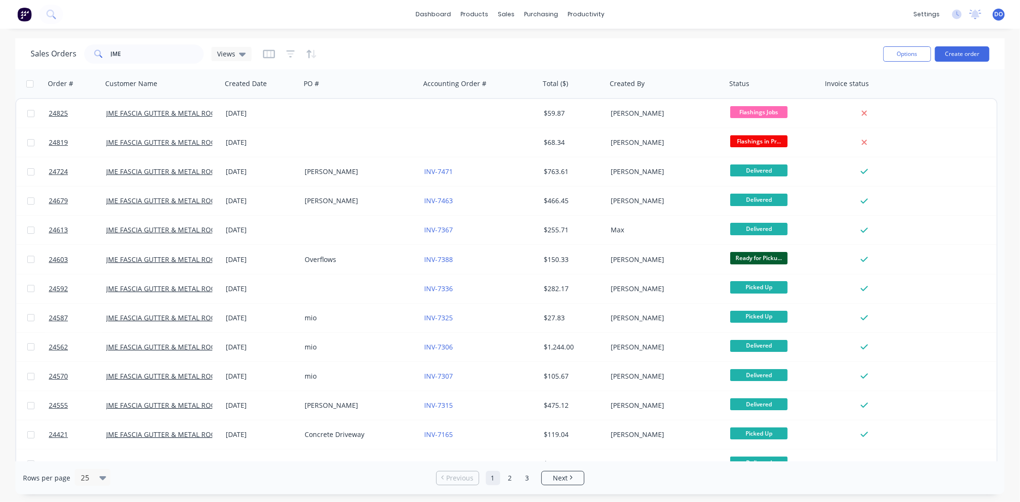
click at [885, 7] on div "dashboard products sales purchasing productivity dashboard products Product Cat…" at bounding box center [510, 14] width 1020 height 29
click at [967, 54] on button "Create order" at bounding box center [962, 53] width 55 height 15
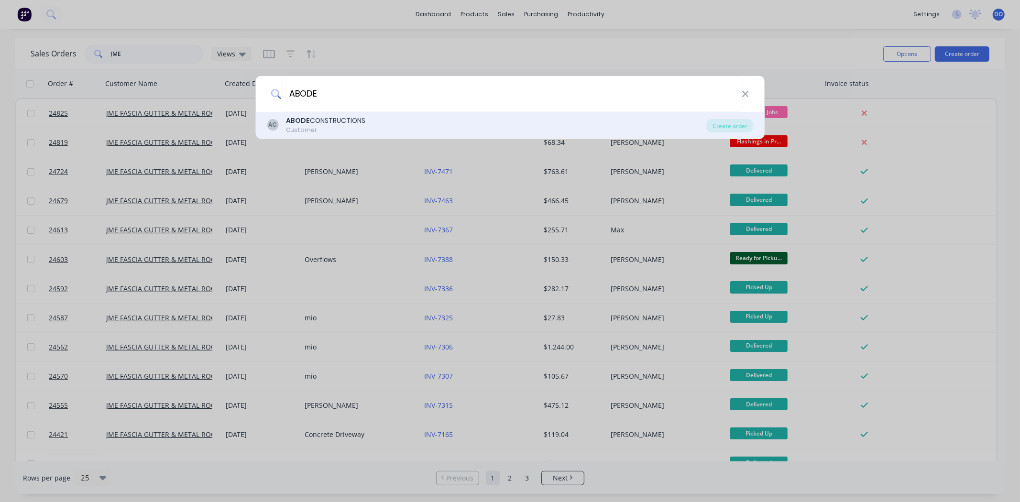
type input "ABODE"
click at [374, 121] on div "AC ABODE CONSTRUCTIONS Customer" at bounding box center [487, 125] width 440 height 19
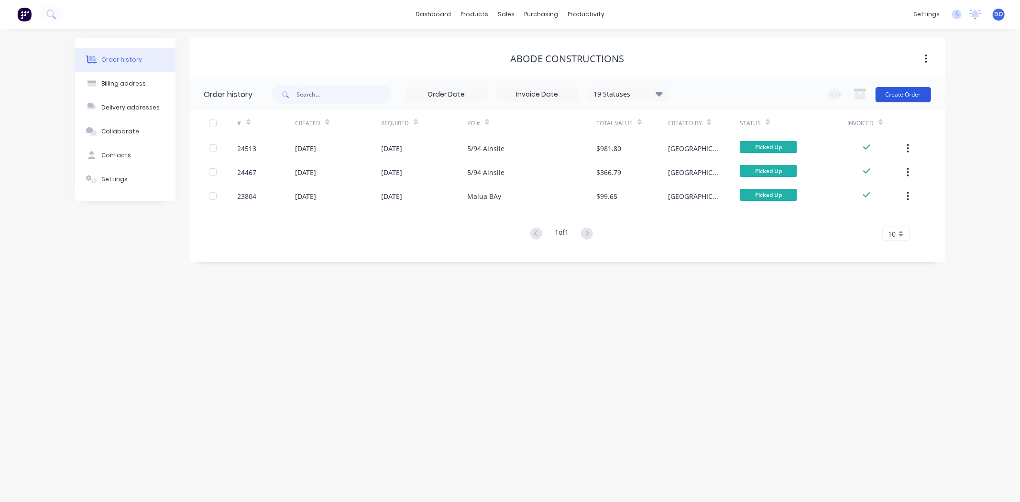
click at [877, 94] on button "Create Order" at bounding box center [903, 94] width 55 height 15
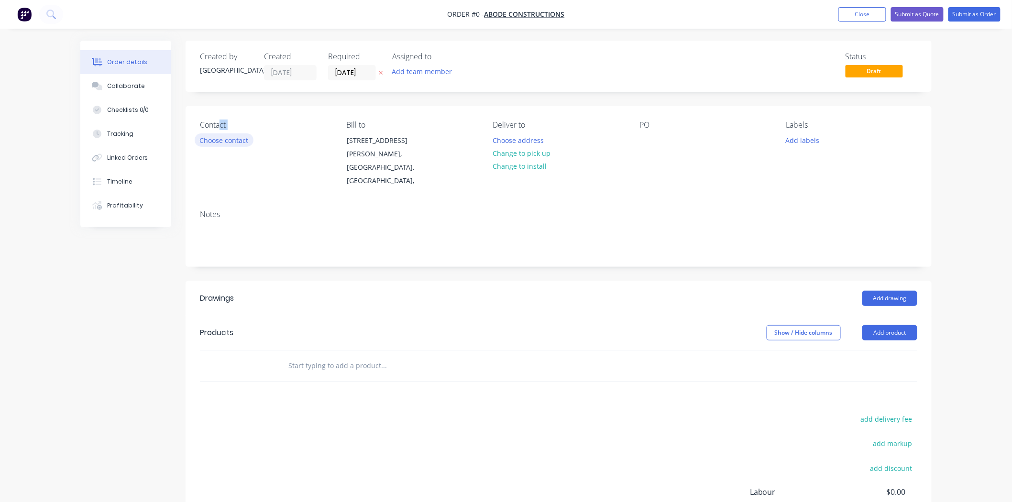
click at [220, 146] on div "Contact Choose contact" at bounding box center [265, 154] width 131 height 67
click at [221, 139] on button "Choose contact" at bounding box center [224, 139] width 59 height 13
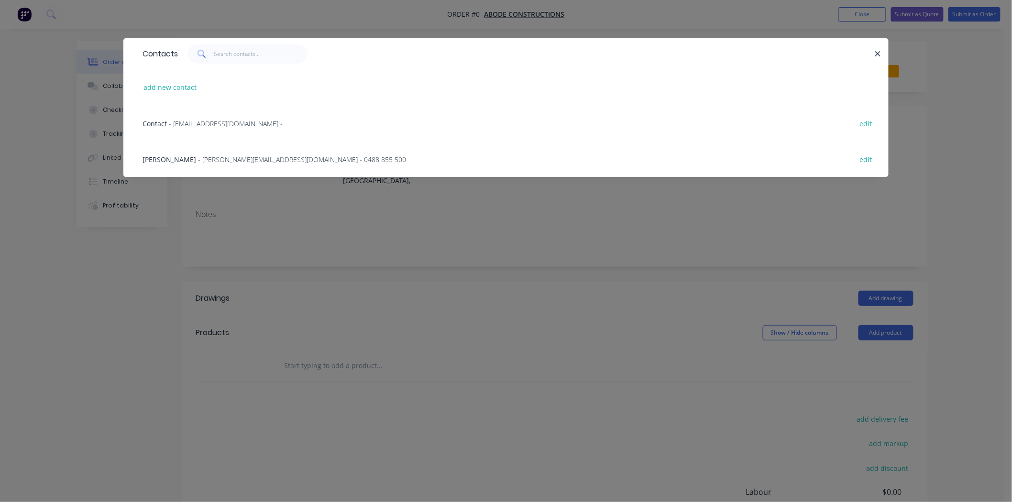
click at [198, 161] on span "- [PERSON_NAME][EMAIL_ADDRESS][DOMAIN_NAME] - 0488 855 500" at bounding box center [302, 159] width 208 height 9
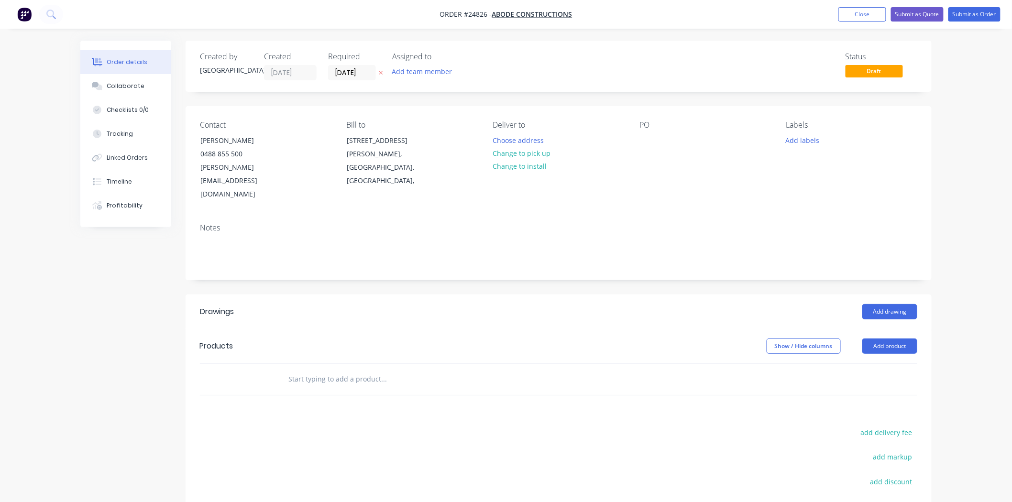
click at [897, 295] on header "Drawings Add drawing" at bounding box center [559, 312] width 746 height 34
click at [893, 304] on button "Add drawing" at bounding box center [889, 311] width 55 height 15
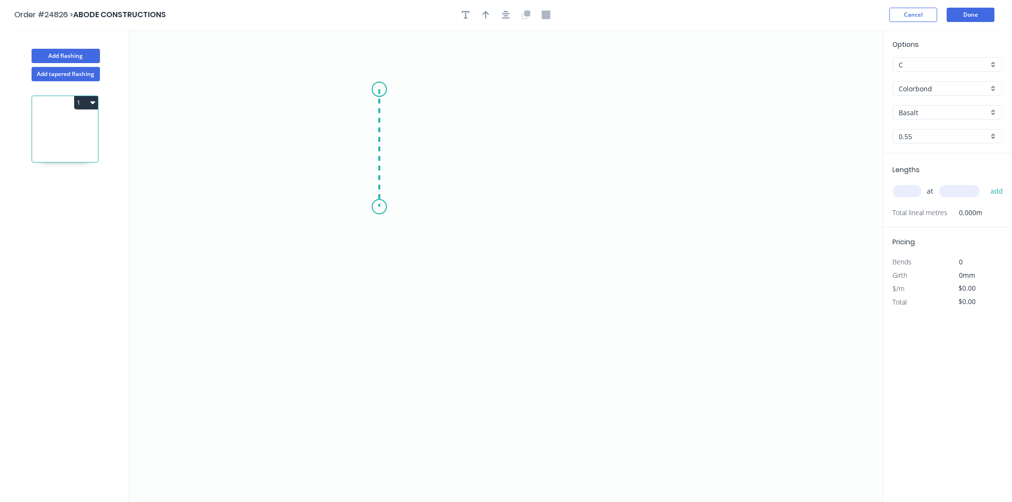
drag, startPoint x: 379, startPoint y: 89, endPoint x: 372, endPoint y: 209, distance: 120.2
click at [372, 209] on icon "0" at bounding box center [506, 266] width 754 height 472
click at [565, 255] on icon "0 ?" at bounding box center [506, 266] width 754 height 472
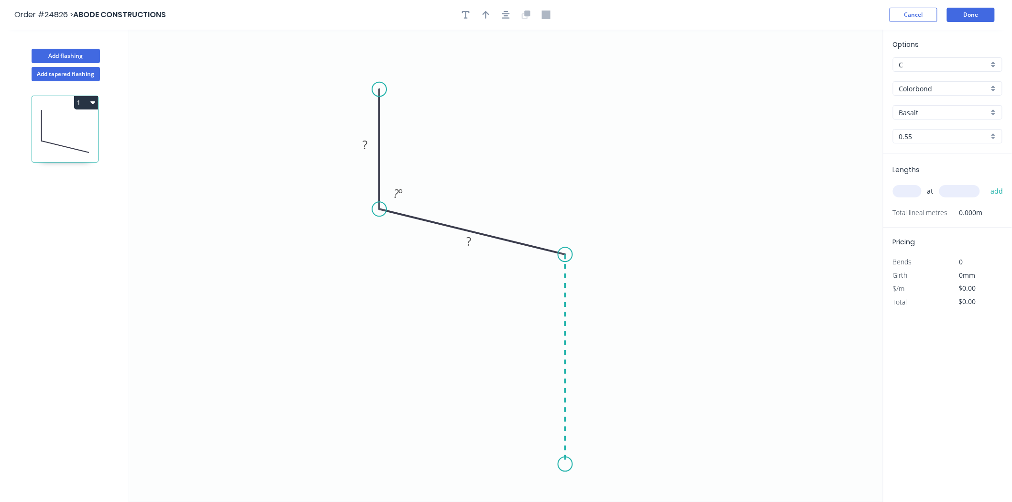
click at [558, 465] on icon "0 ? ? ? º" at bounding box center [506, 266] width 754 height 472
click at [364, 146] on tspan "?" at bounding box center [364, 145] width 5 height 16
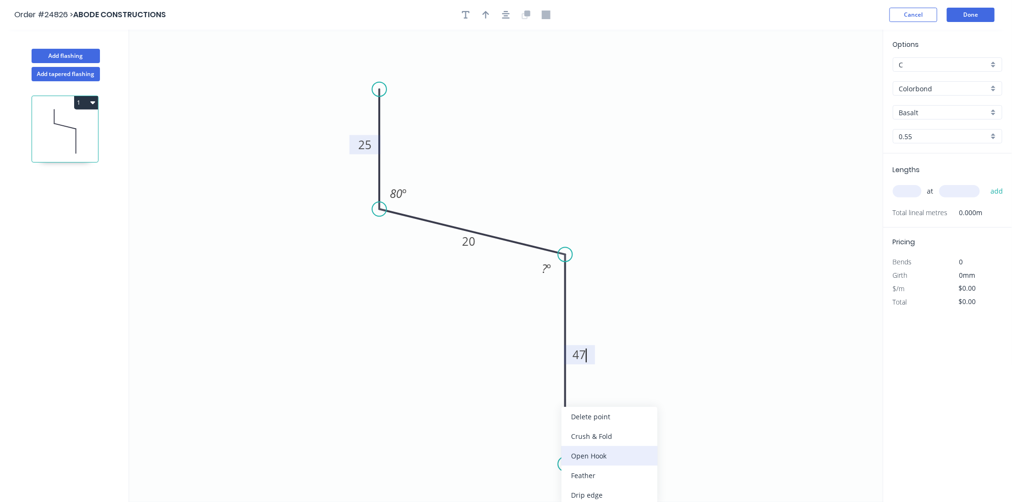
click at [596, 461] on div "Open Hook" at bounding box center [609, 456] width 96 height 20
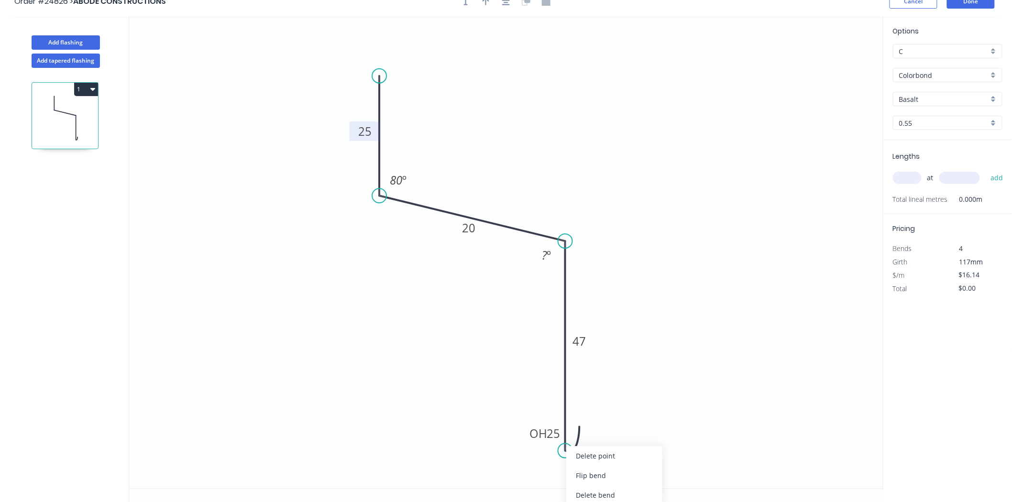
scroll to position [18, 0]
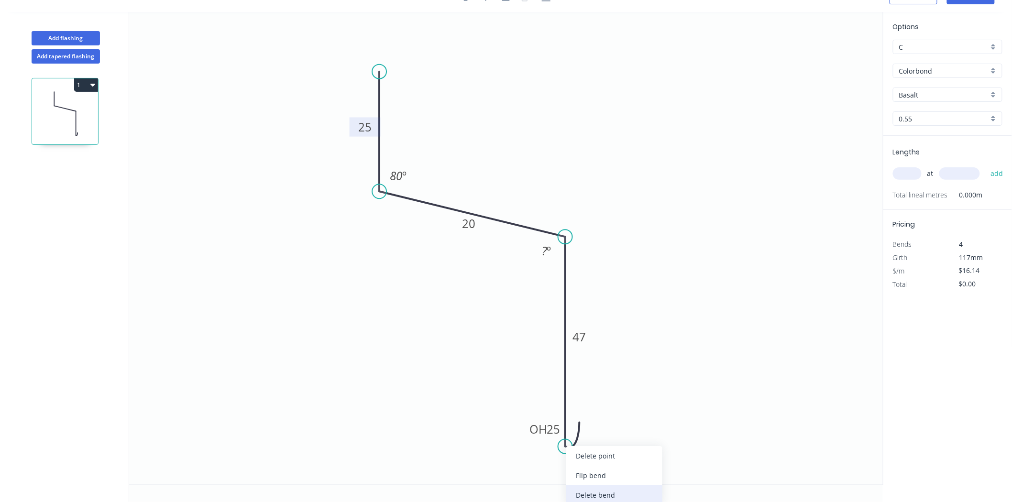
click at [590, 492] on div "Delete bend" at bounding box center [614, 495] width 96 height 20
click at [548, 251] on tspan "º" at bounding box center [549, 251] width 4 height 16
click at [596, 442] on div "Crush & Fold" at bounding box center [607, 437] width 96 height 20
click at [601, 471] on div "Flip bend" at bounding box center [615, 476] width 96 height 20
click at [538, 250] on rect at bounding box center [546, 251] width 19 height 13
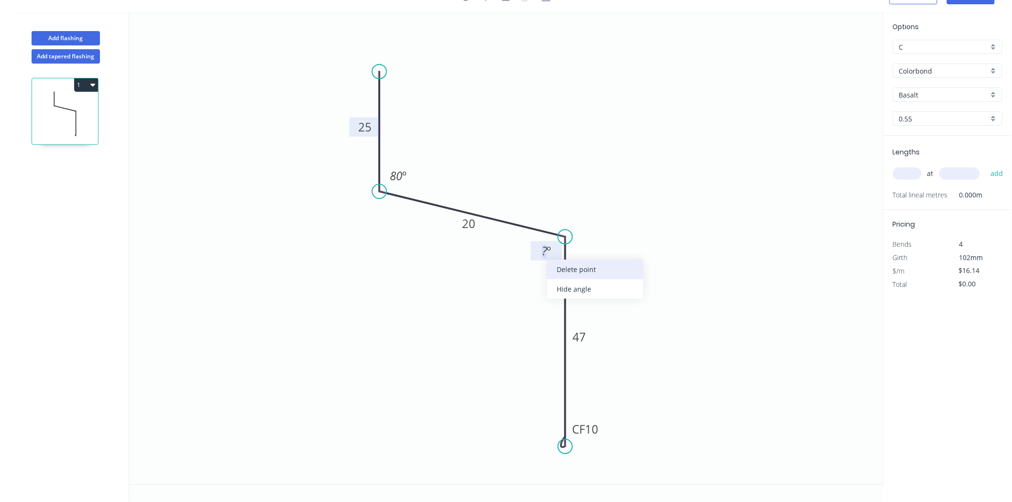
click at [558, 273] on div "Delete point" at bounding box center [595, 270] width 96 height 20
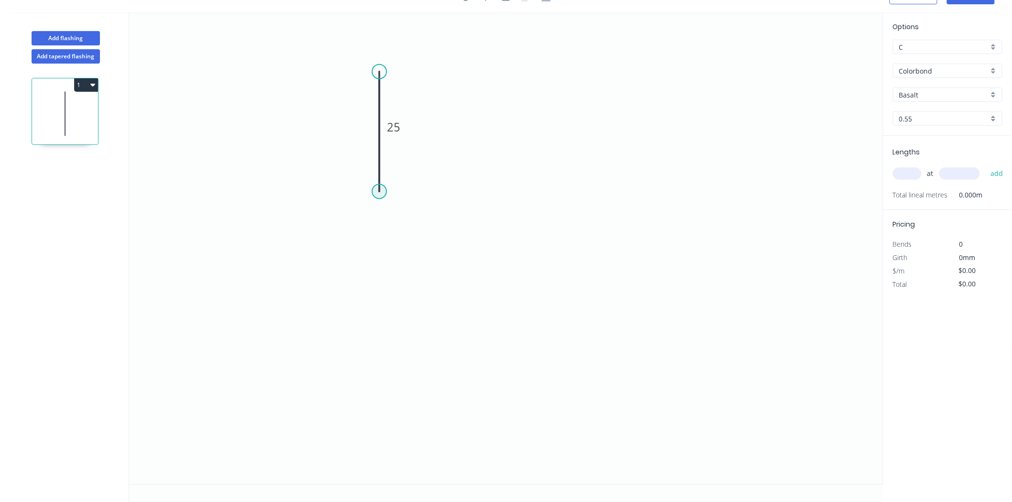
click at [376, 191] on circle at bounding box center [379, 191] width 14 height 14
click at [581, 226] on icon "0 25" at bounding box center [506, 248] width 754 height 472
click at [575, 376] on icon "0 25 ? ? º" at bounding box center [506, 248] width 754 height 472
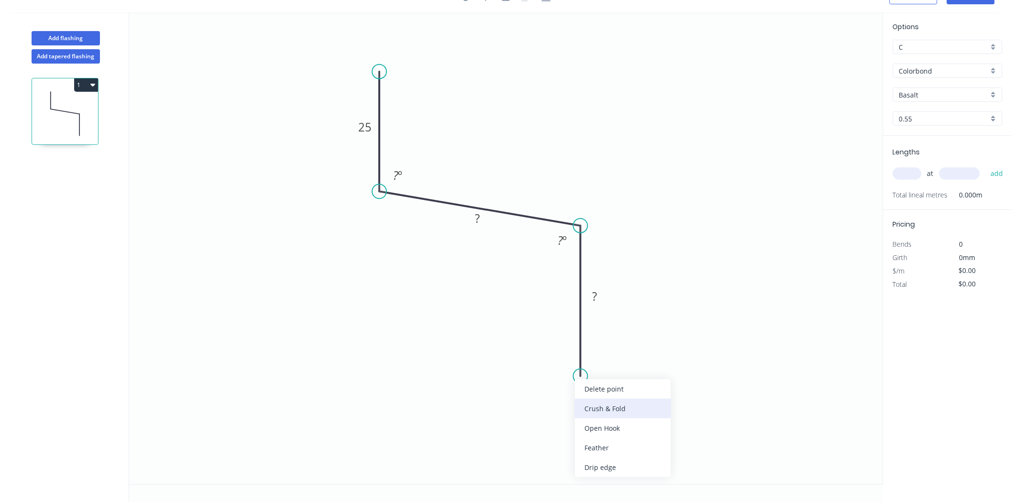
click at [584, 413] on div "Crush & Fold" at bounding box center [623, 409] width 96 height 20
click at [587, 407] on div "Flip bend" at bounding box center [628, 411] width 96 height 20
drag, startPoint x: 406, startPoint y: 175, endPoint x: 668, endPoint y: 179, distance: 262.1
click at [405, 175] on rect at bounding box center [397, 175] width 19 height 13
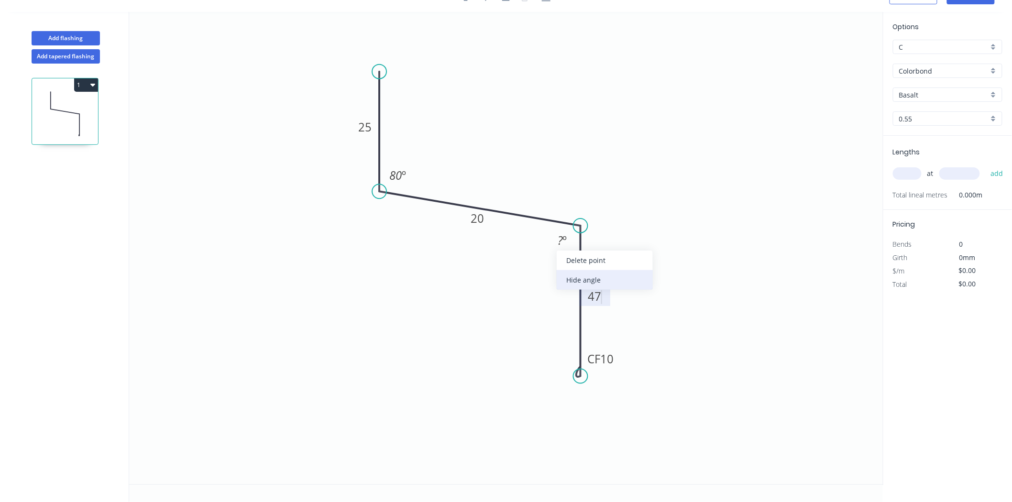
click at [566, 276] on div "Hide angle" at bounding box center [605, 280] width 96 height 20
type input "$16.14"
click at [905, 179] on div "at add" at bounding box center [948, 173] width 111 height 16
click at [905, 176] on input "text" at bounding box center [907, 173] width 29 height 12
type input "1"
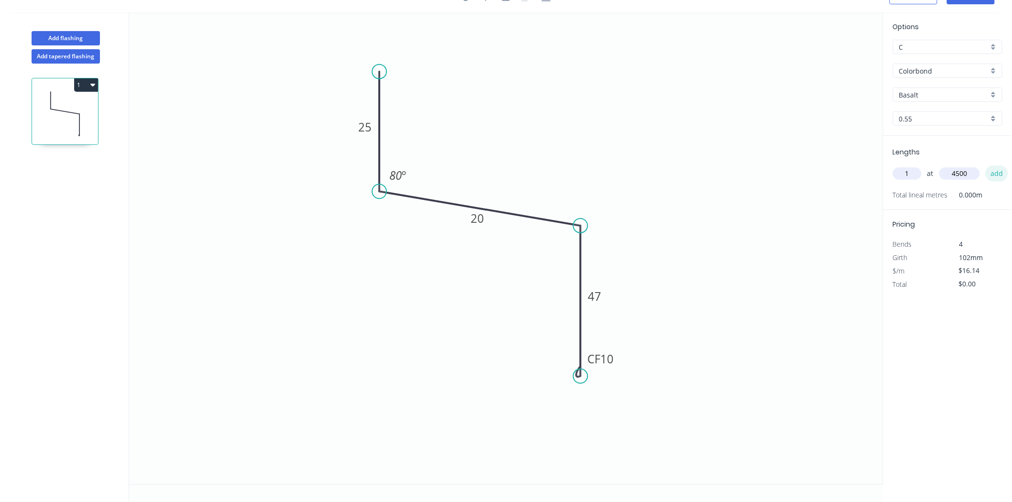
type input "4500"
click at [986, 165] on button "add" at bounding box center [997, 173] width 22 height 16
type input "$72.63"
click at [907, 86] on div "Options C C Colorbond Colorbond Colorbond Matt Colorbond Metallic Basalt Basalt…" at bounding box center [947, 79] width 129 height 114
click at [909, 90] on input "Basalt" at bounding box center [943, 95] width 89 height 10
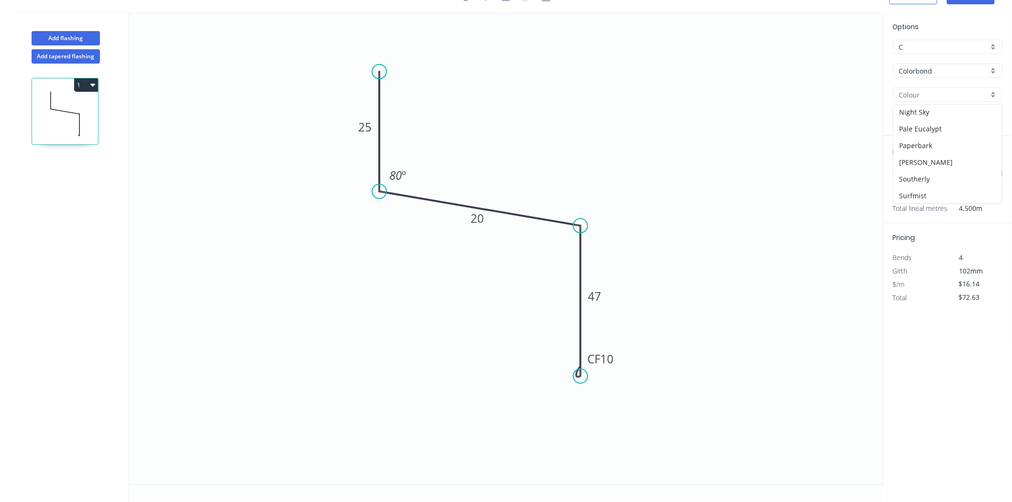
scroll to position [165, 0]
click at [929, 145] on div "Monument" at bounding box center [947, 148] width 109 height 17
type input "Monument"
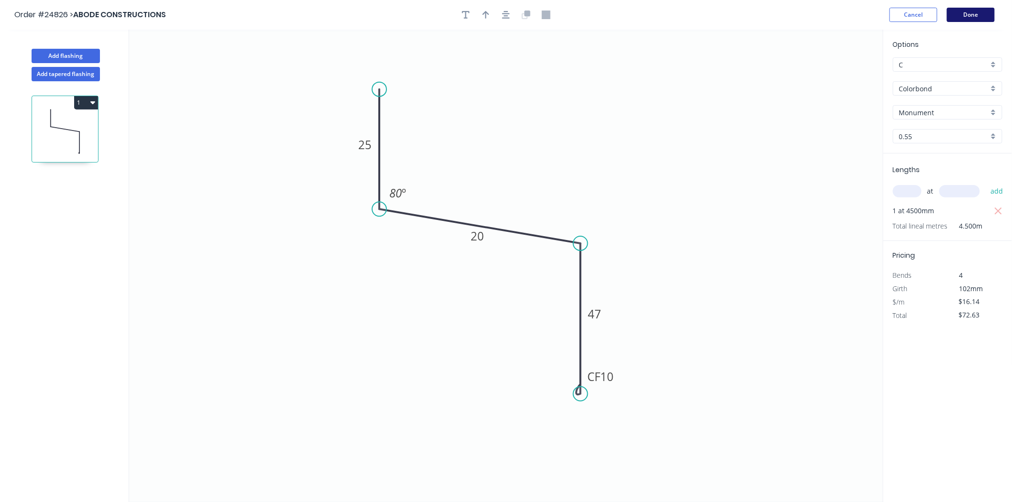
click at [980, 11] on button "Done" at bounding box center [971, 15] width 48 height 14
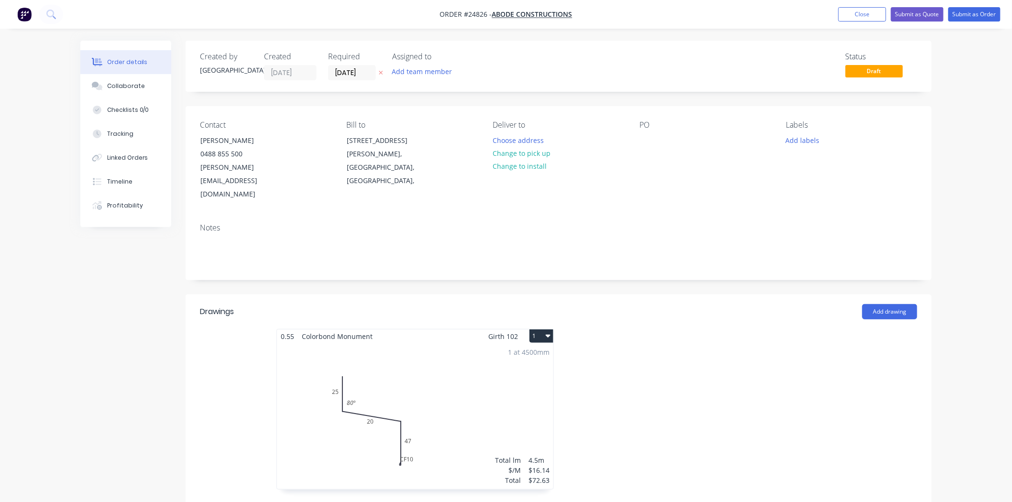
click at [433, 404] on div "1 at 4500mm Total lm $/M Total 4.5m $16.14 $72.63" at bounding box center [415, 416] width 276 height 146
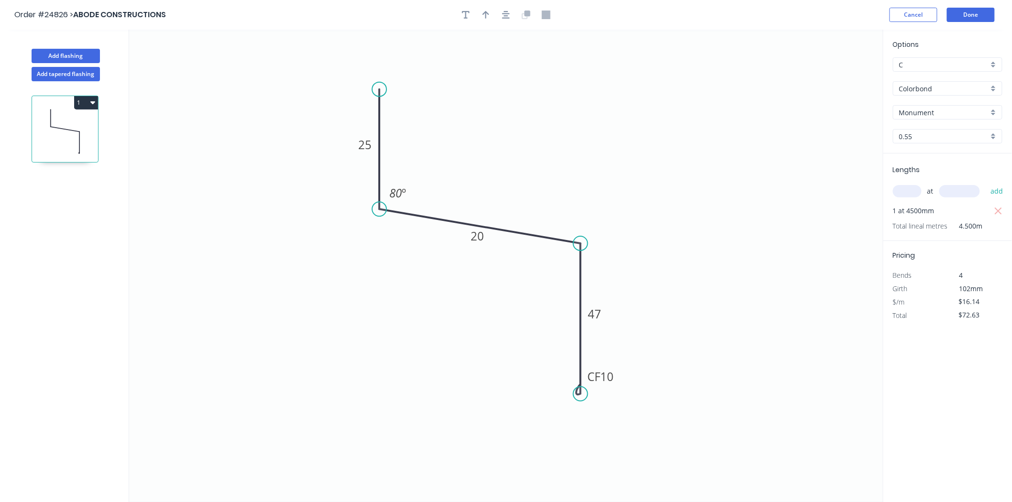
click at [493, 16] on div at bounding box center [506, 15] width 100 height 14
click at [487, 14] on icon "button" at bounding box center [486, 15] width 7 height 9
click at [834, 80] on icon at bounding box center [835, 66] width 9 height 31
drag, startPoint x: 835, startPoint y: 75, endPoint x: 510, endPoint y: 173, distance: 339.5
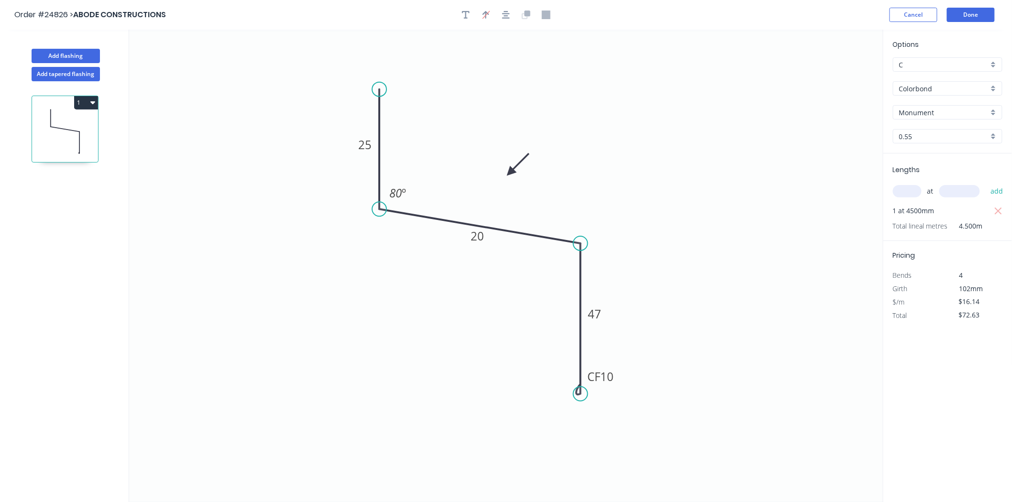
click at [510, 173] on icon at bounding box center [518, 165] width 28 height 28
click at [967, 20] on button "Done" at bounding box center [971, 15] width 48 height 14
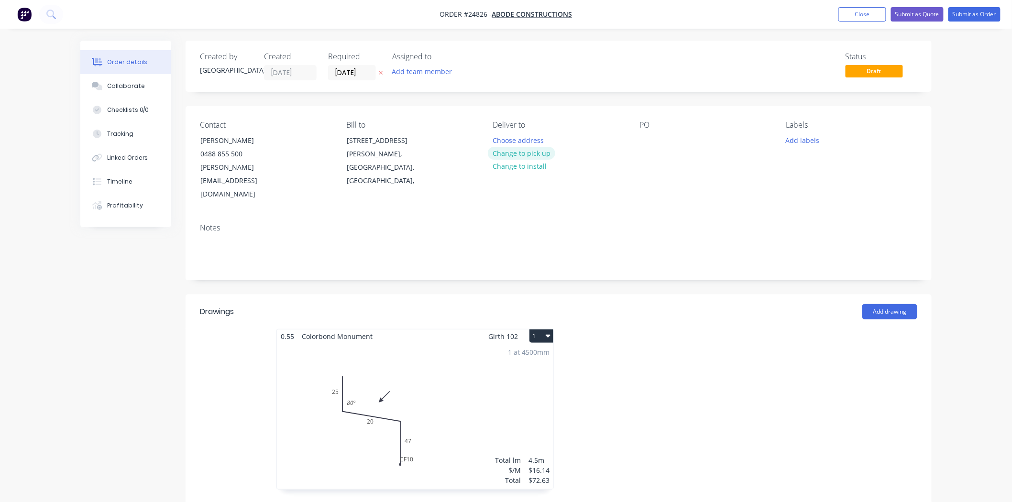
click at [538, 155] on button "Change to pick up" at bounding box center [522, 153] width 68 height 13
click at [647, 139] on div at bounding box center [646, 140] width 15 height 14
click at [983, 15] on button "Submit as Order" at bounding box center [974, 14] width 52 height 14
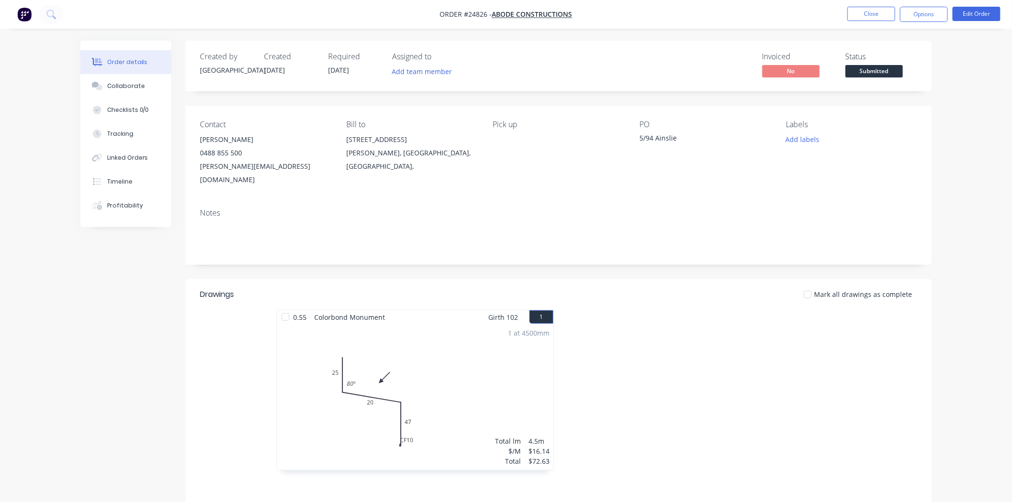
click at [887, 77] on span "Submitted" at bounding box center [873, 71] width 57 height 12
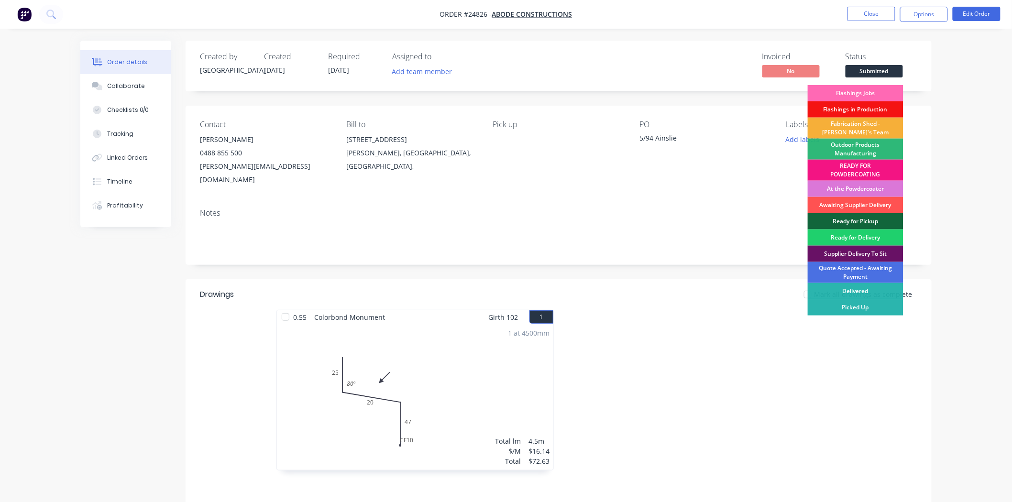
click at [866, 87] on div "Flashings Jobs" at bounding box center [856, 93] width 96 height 16
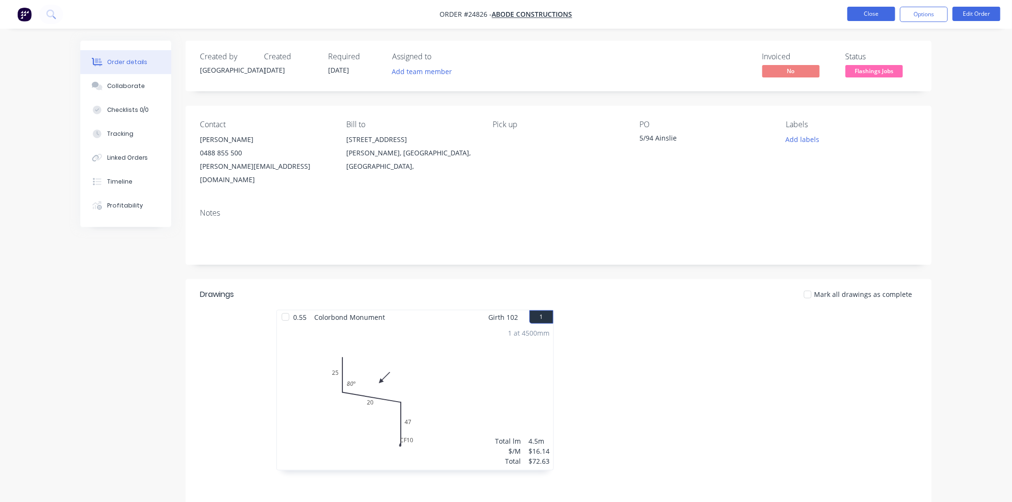
click at [875, 11] on button "Close" at bounding box center [871, 14] width 48 height 14
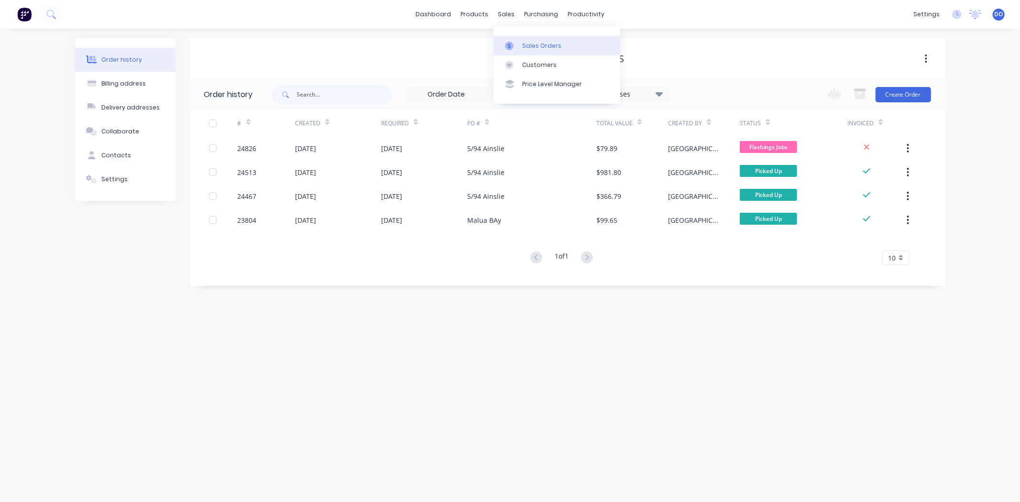
click at [519, 48] on link "Sales Orders" at bounding box center [557, 45] width 127 height 19
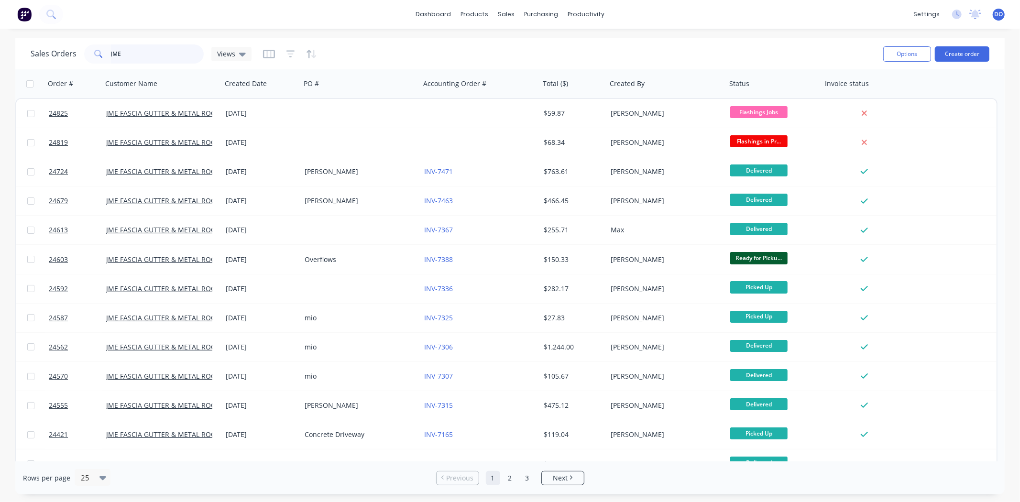
click at [122, 50] on input "JME" at bounding box center [157, 53] width 93 height 19
type input "J"
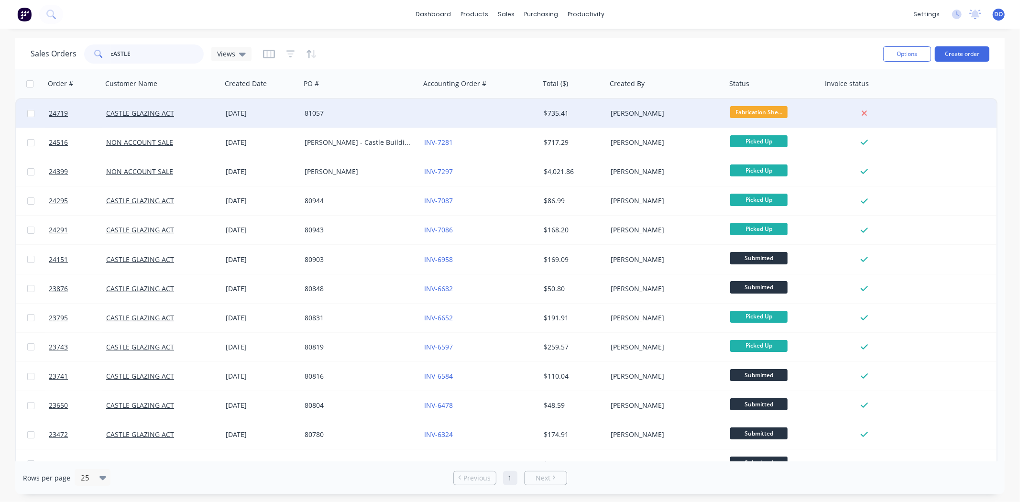
type input "cASTLE"
click at [428, 118] on div at bounding box center [480, 113] width 120 height 29
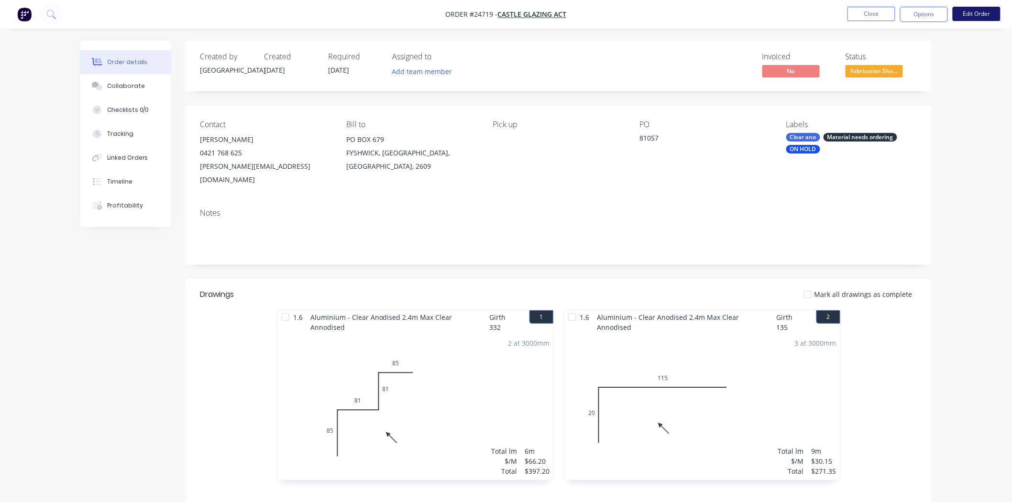
click at [977, 17] on button "Edit Order" at bounding box center [977, 14] width 48 height 14
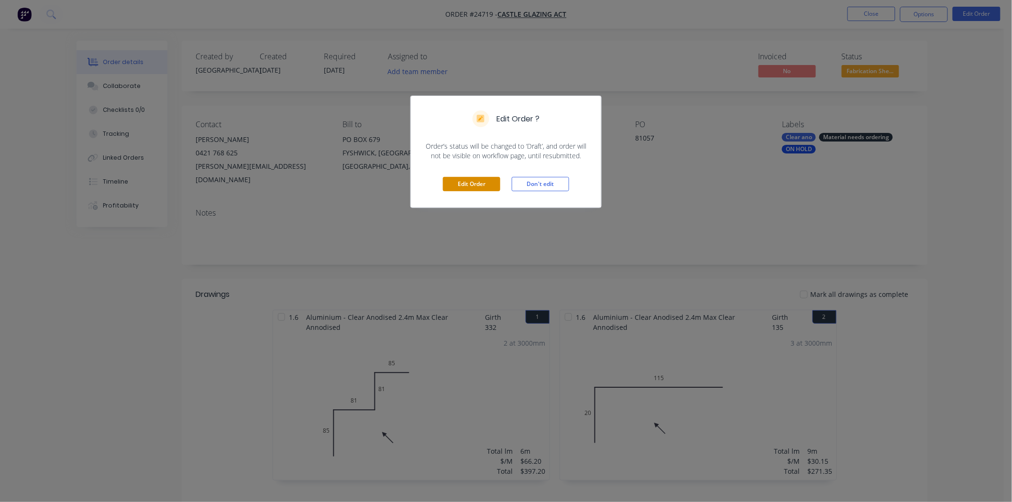
click at [477, 179] on button "Edit Order" at bounding box center [471, 184] width 57 height 14
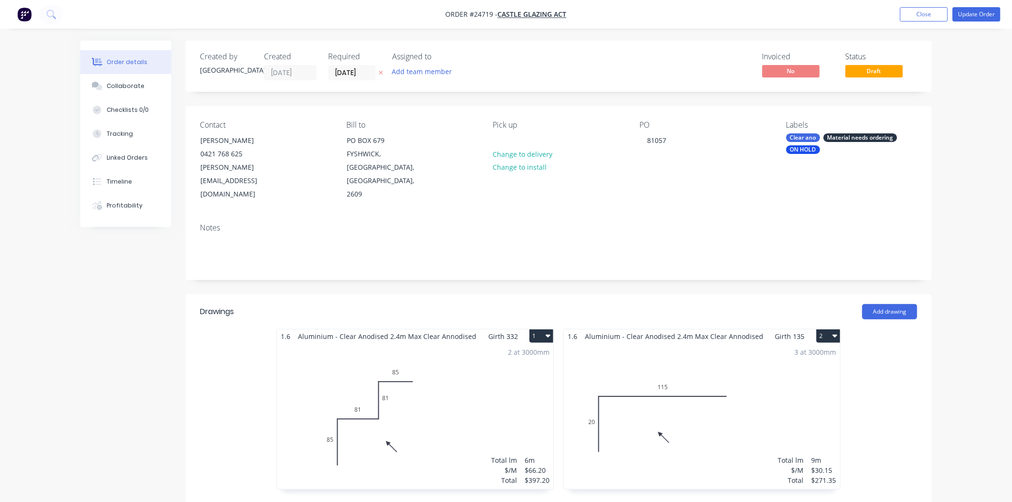
click at [476, 343] on div "2 at 3000mm Total lm $/M Total 6m $66.20 $397.20" at bounding box center [415, 416] width 276 height 146
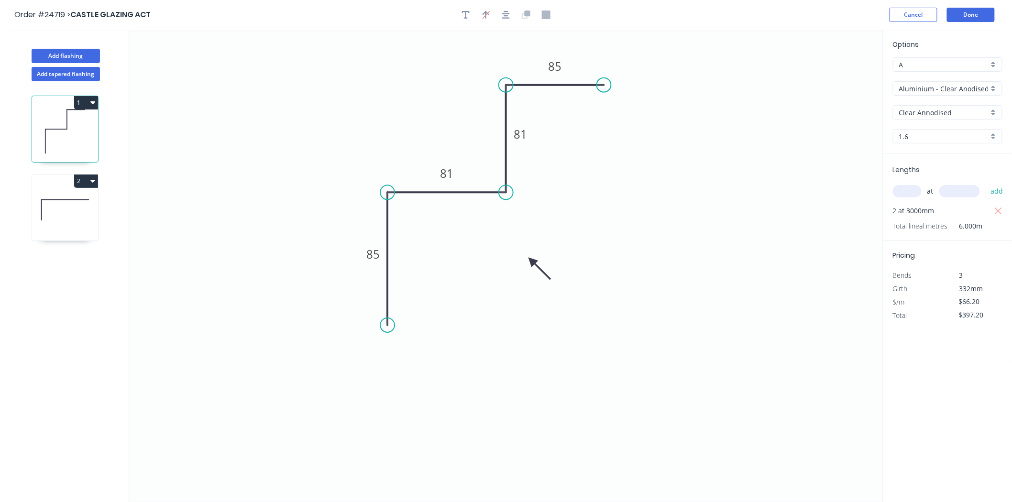
click at [900, 189] on input "text" at bounding box center [907, 191] width 29 height 12
type input "3"
type input "2400"
click at [986, 183] on button "add" at bounding box center [997, 191] width 22 height 16
click at [996, 209] on icon "button" at bounding box center [998, 211] width 9 height 11
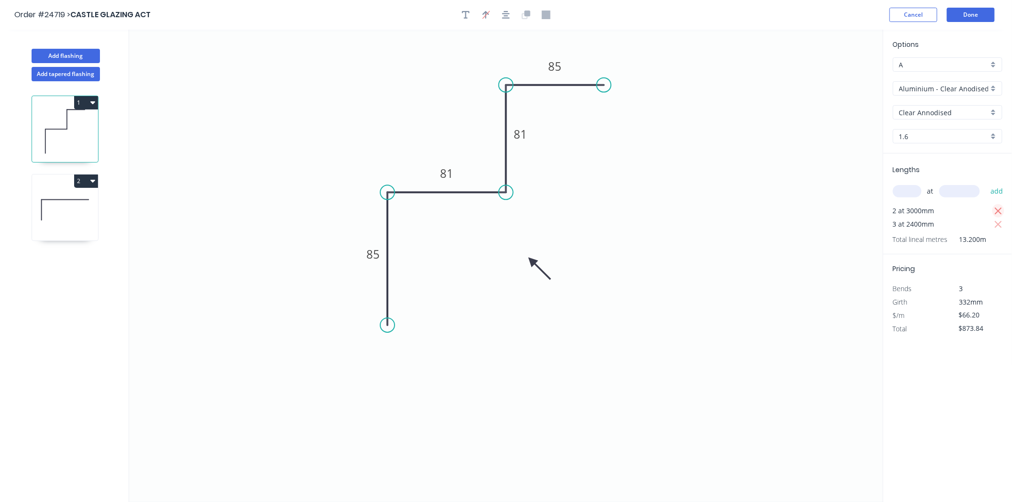
type input "$476.64"
click at [44, 215] on icon at bounding box center [65, 209] width 66 height 61
type input "$30.15"
type input "$271.35"
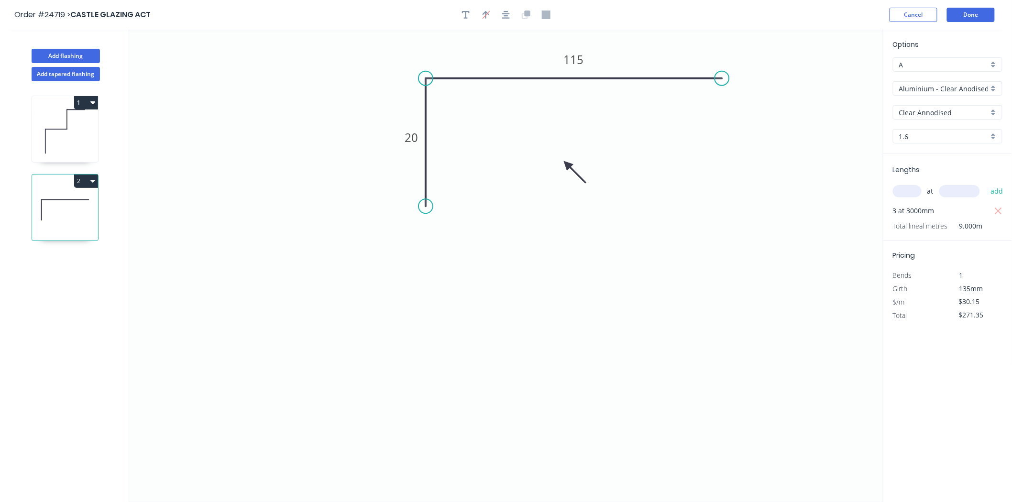
click at [900, 194] on input "text" at bounding box center [907, 191] width 29 height 12
type input "4"
click at [950, 190] on input "text" at bounding box center [959, 191] width 41 height 12
type input "2400"
click at [986, 183] on button "add" at bounding box center [997, 191] width 22 height 16
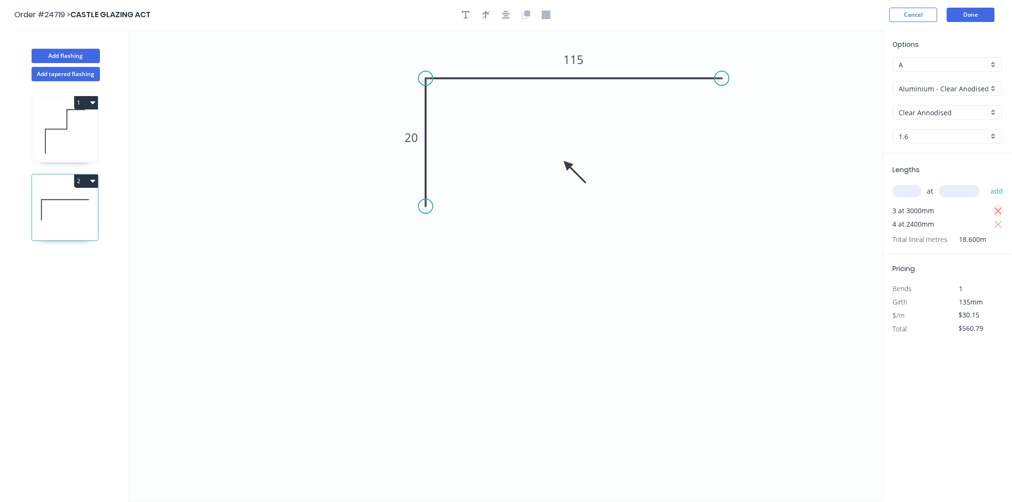
click at [1000, 209] on icon "button" at bounding box center [998, 211] width 7 height 7
type input "$289.44"
click at [976, 10] on button "Done" at bounding box center [971, 15] width 48 height 14
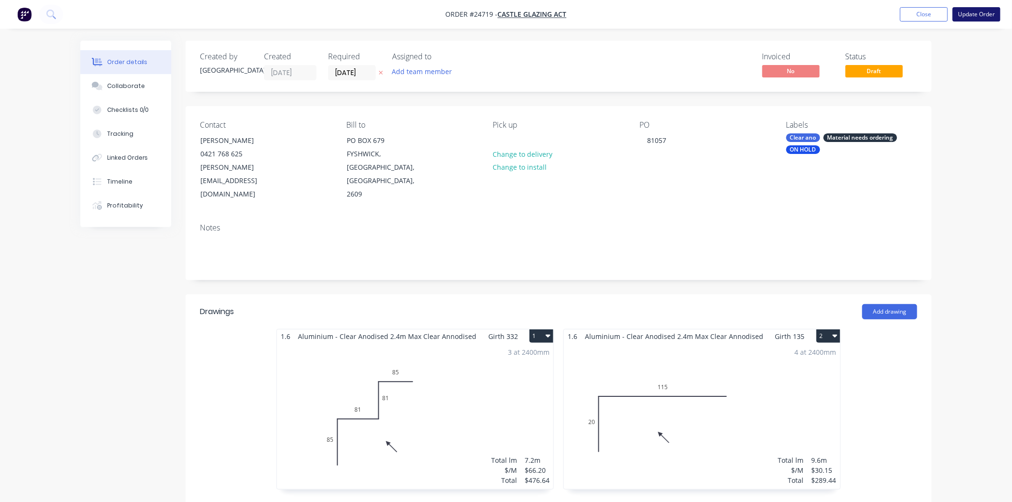
click at [983, 16] on button "Update Order" at bounding box center [977, 14] width 48 height 14
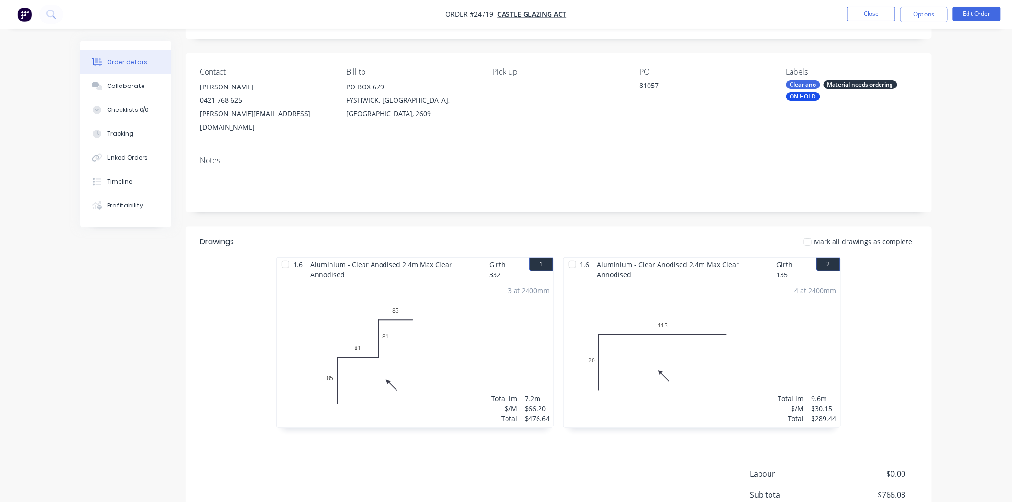
scroll to position [53, 0]
click at [859, 20] on button "Close" at bounding box center [871, 14] width 48 height 14
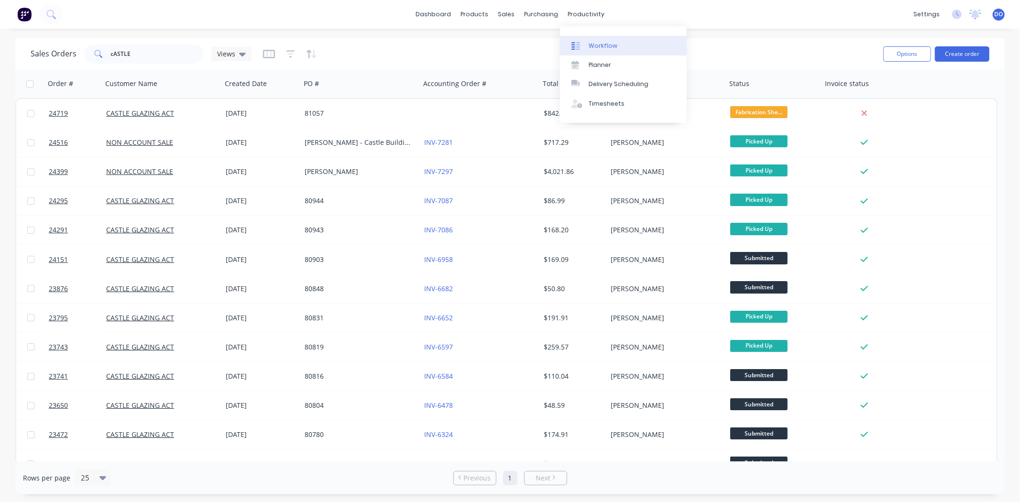
click at [605, 46] on div "Workflow" at bounding box center [603, 46] width 29 height 9
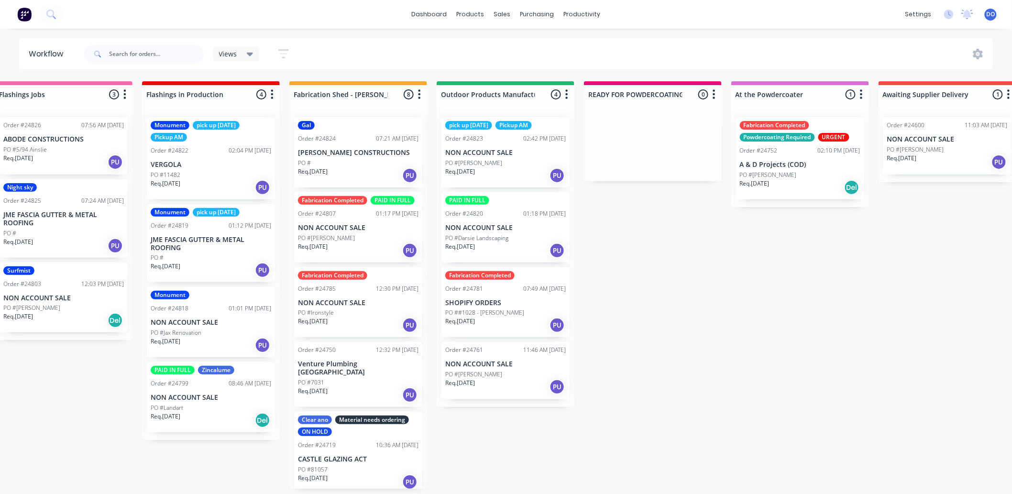
scroll to position [0, 68]
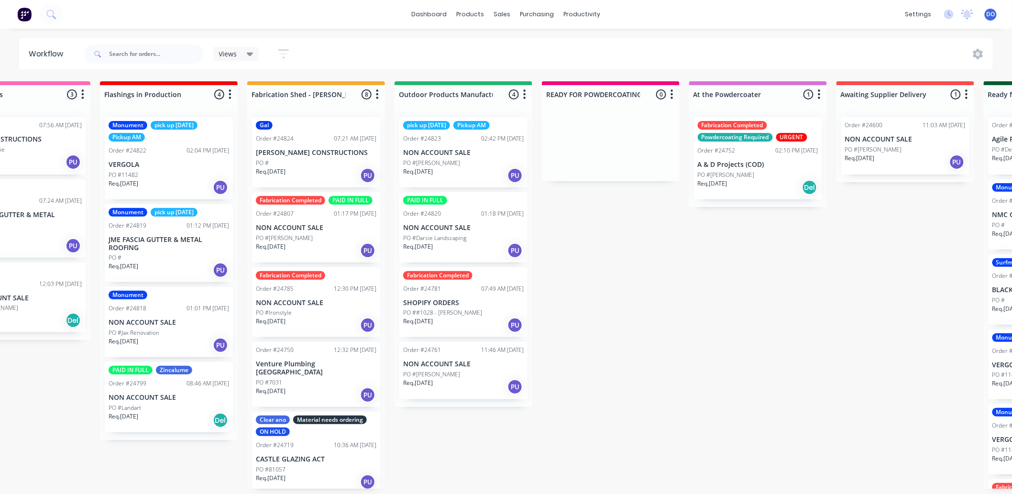
click at [302, 329] on div "Req. [DATE] PU" at bounding box center [316, 325] width 121 height 16
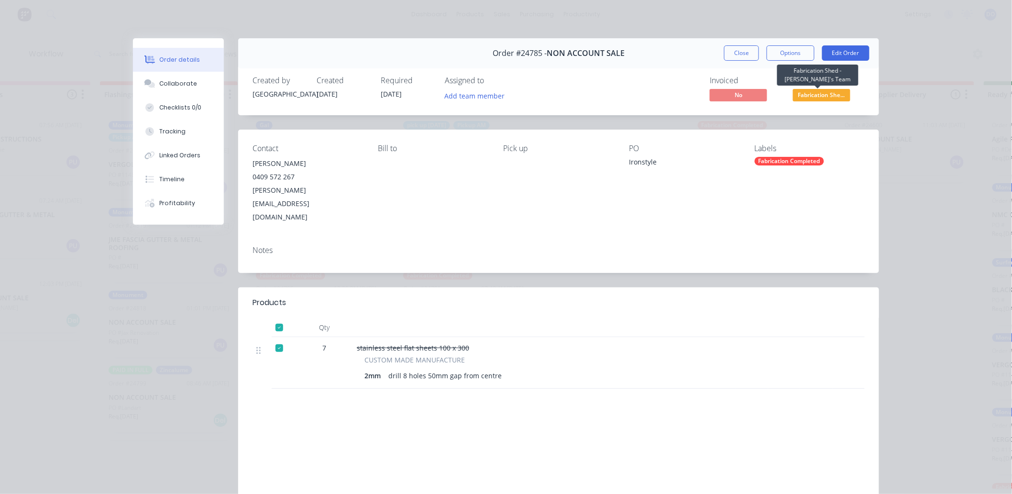
click at [825, 91] on span "Fabrication She..." at bounding box center [821, 95] width 57 height 12
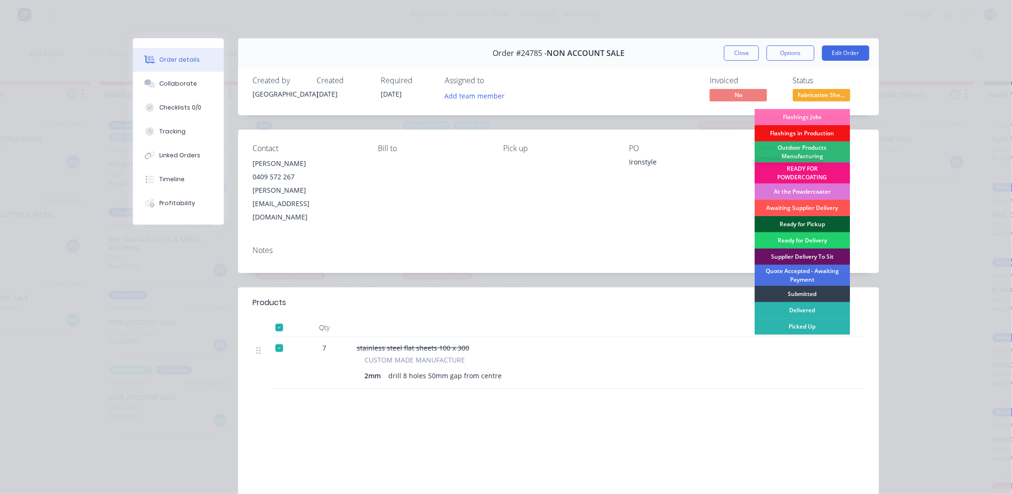
click at [807, 221] on div "Ready for Pickup" at bounding box center [803, 224] width 96 height 16
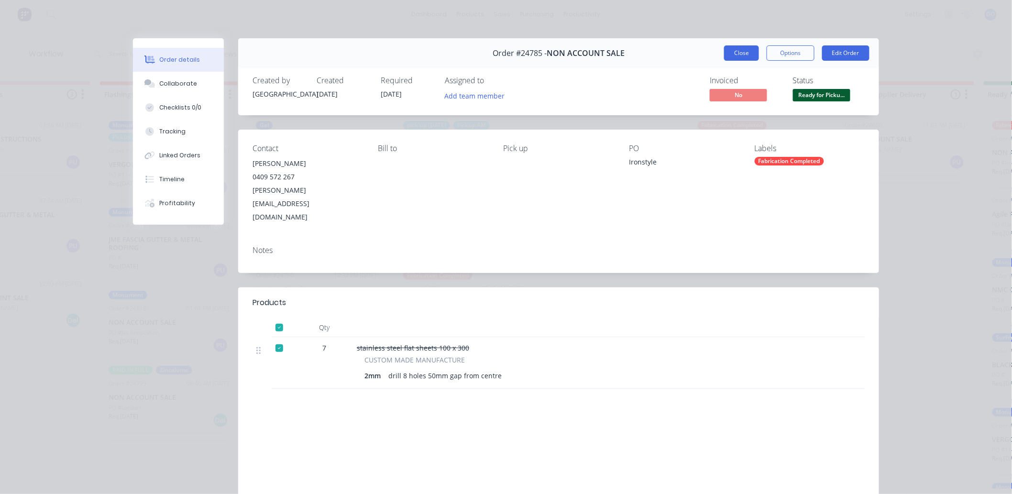
click at [742, 55] on button "Close" at bounding box center [741, 52] width 35 height 15
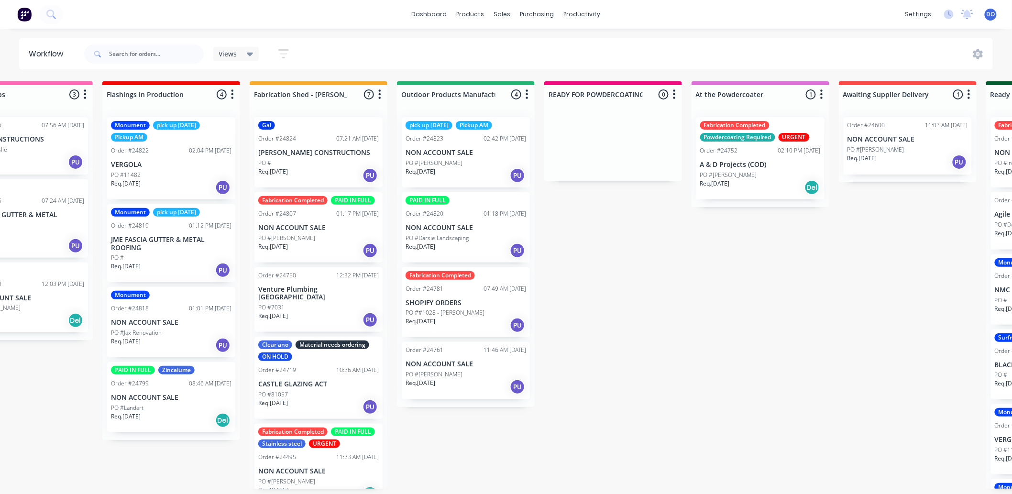
scroll to position [0, 42]
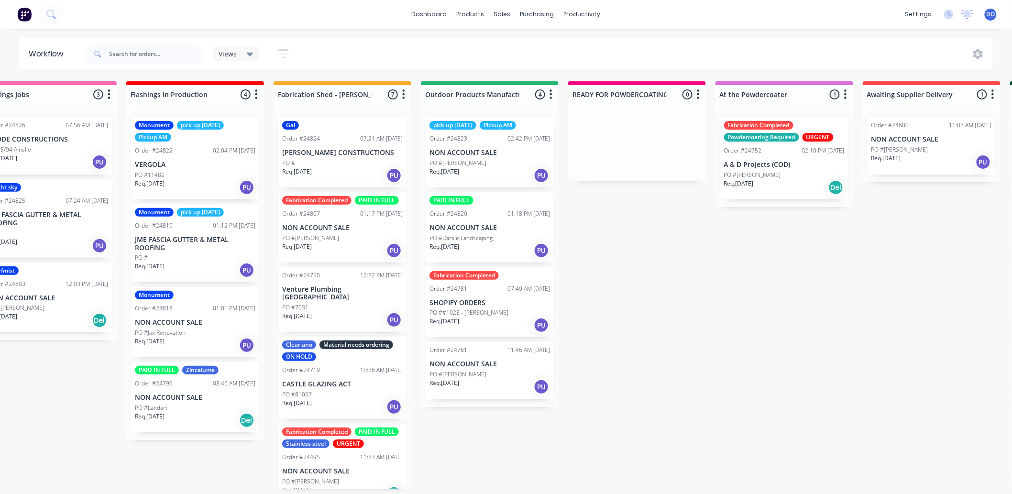
click at [488, 295] on div "Fabrication Completed Order #24781 07:49 AM [DATE] SHOPIFY ORDERS PO ##1028 - […" at bounding box center [490, 302] width 128 height 70
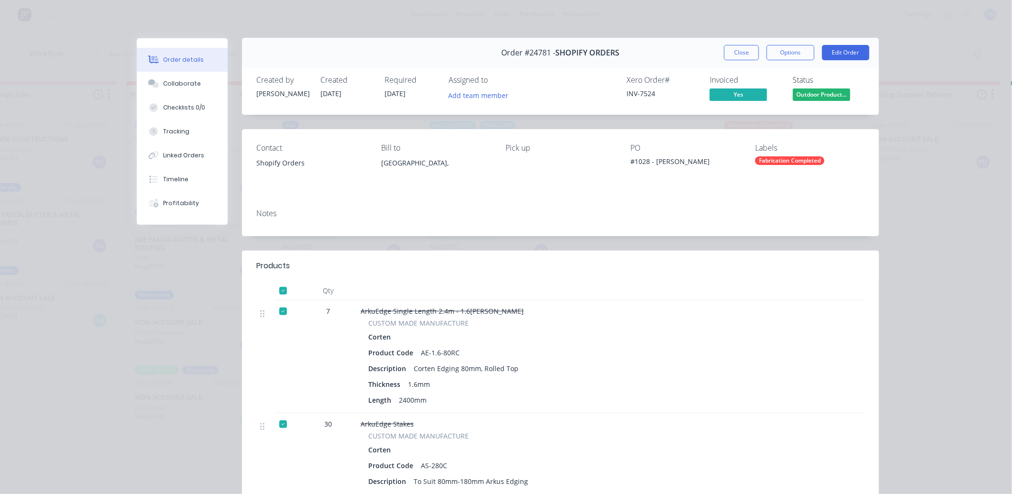
scroll to position [0, 0]
click at [833, 96] on span "Outdoor Product..." at bounding box center [821, 95] width 57 height 12
click at [652, 186] on div "PO #1028 - [PERSON_NAME]" at bounding box center [685, 166] width 110 height 44
click at [728, 55] on button "Close" at bounding box center [741, 52] width 35 height 15
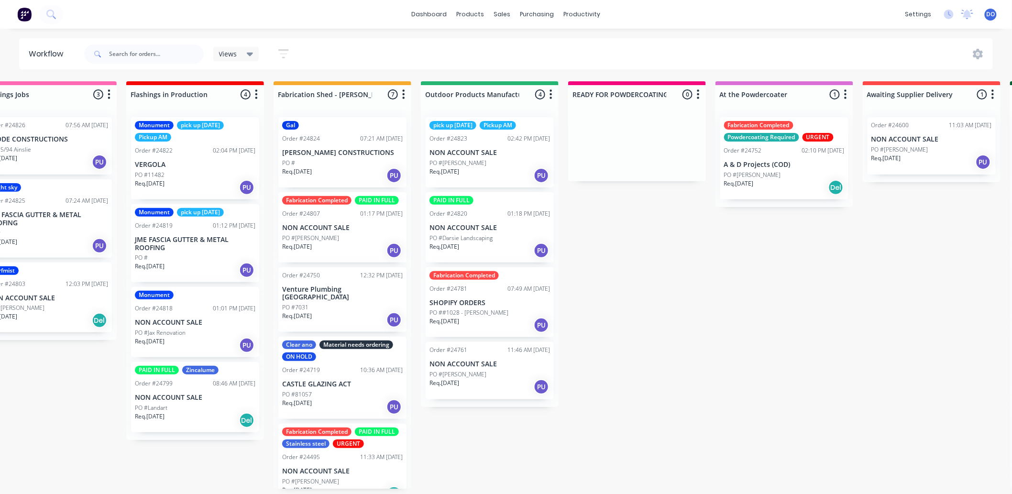
click at [333, 217] on div "Fabrication Completed PAID IN FULL Order #24807 01:17 PM [DATE] NON ACCOUNT SAL…" at bounding box center [342, 227] width 128 height 70
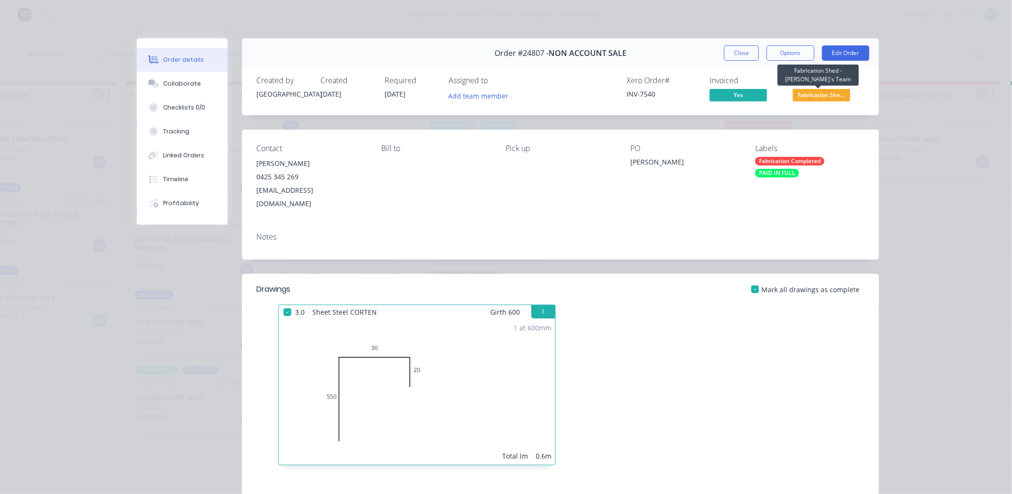
click at [839, 97] on span "Fabrication She..." at bounding box center [821, 95] width 57 height 12
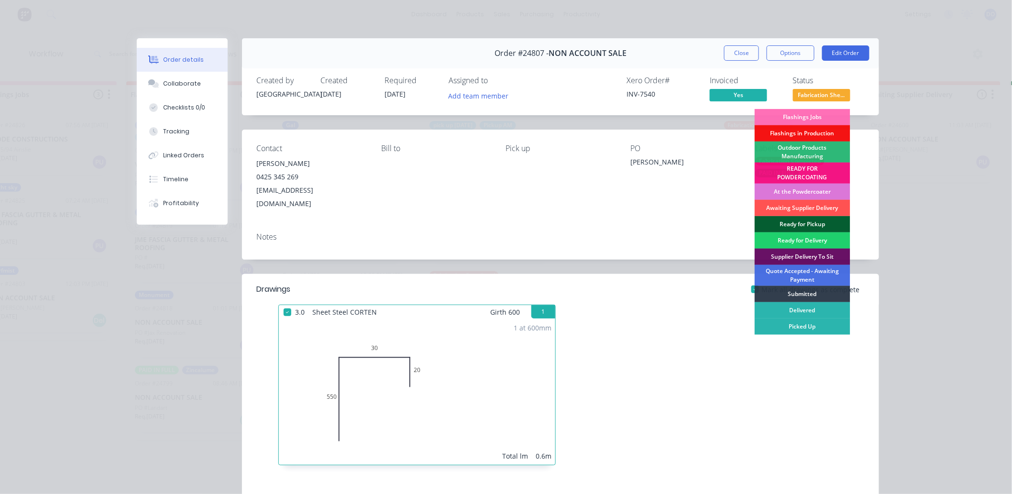
click at [790, 219] on div "Ready for Pickup" at bounding box center [803, 224] width 96 height 16
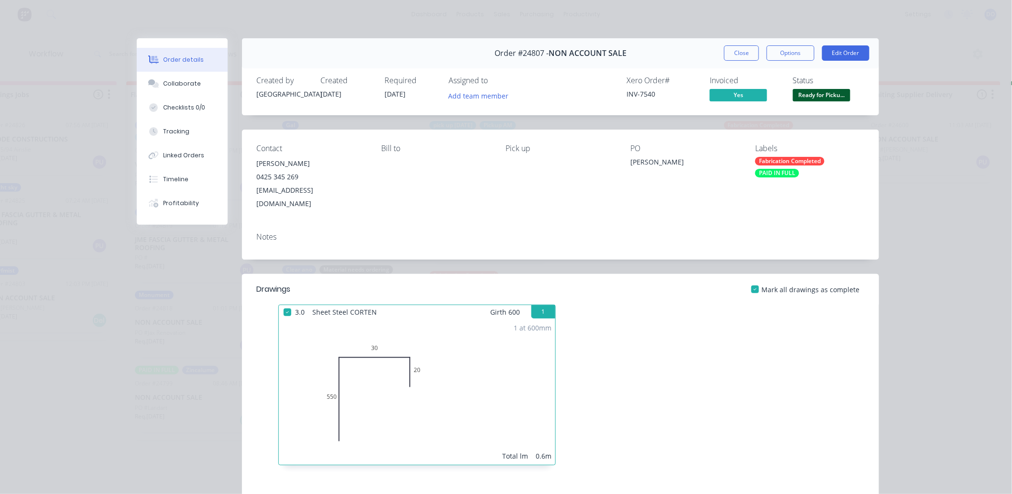
click at [753, 55] on button "Close" at bounding box center [741, 52] width 35 height 15
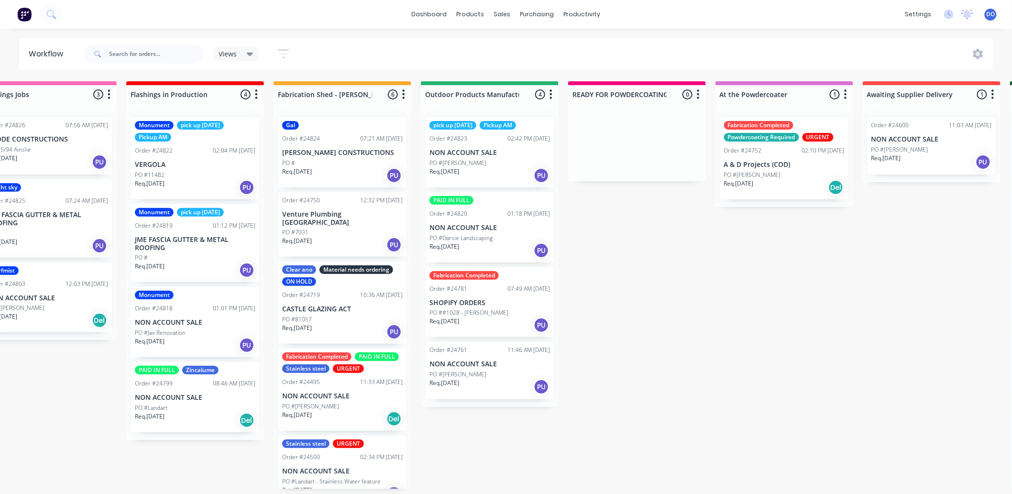
scroll to position [53, 0]
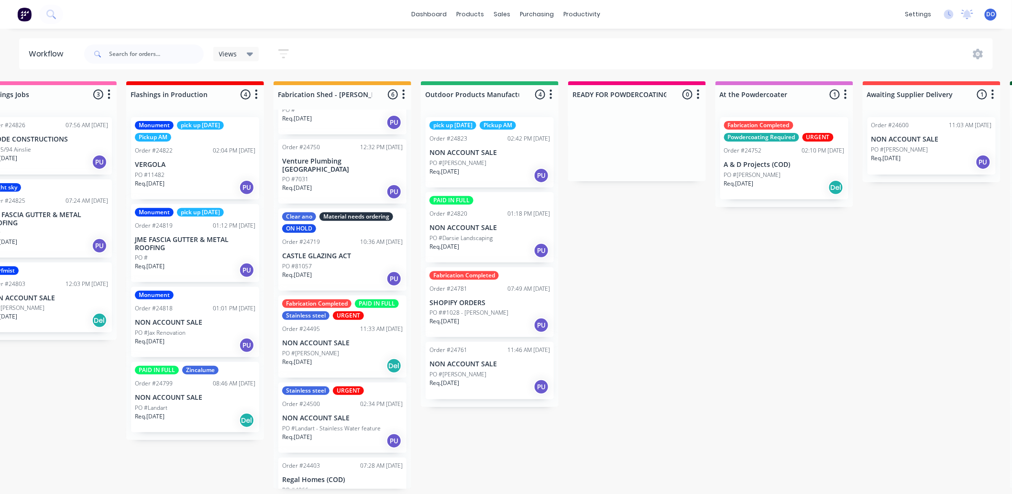
click at [354, 326] on div "Fabrication Completed PAID IN FULL Stainless steel URGENT Order #24495 11:33 AM…" at bounding box center [342, 337] width 128 height 82
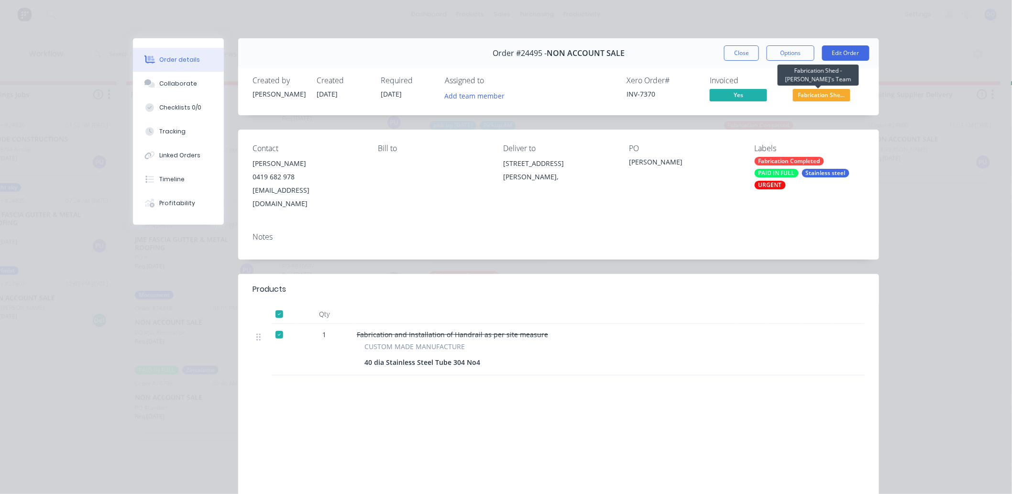
click at [833, 94] on span "Fabrication She..." at bounding box center [821, 95] width 57 height 12
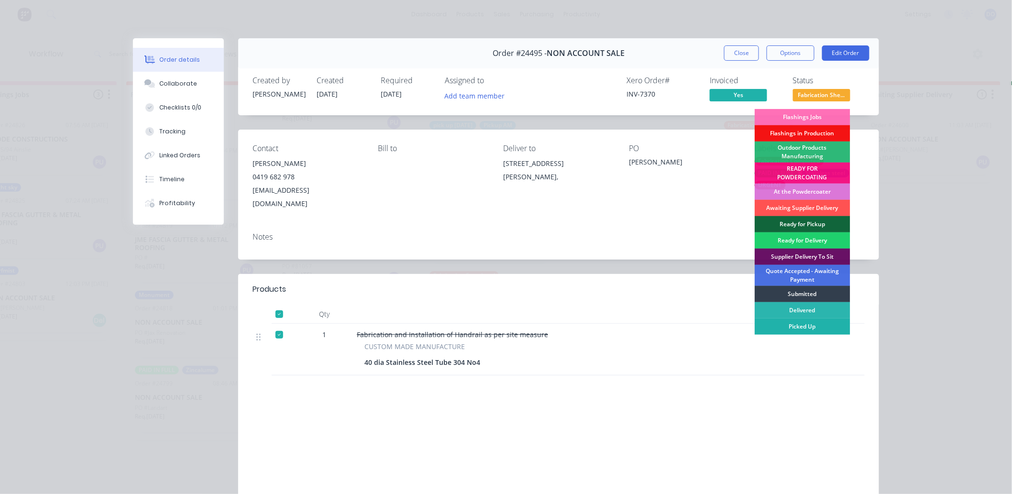
click at [800, 326] on div "Picked Up" at bounding box center [803, 326] width 96 height 16
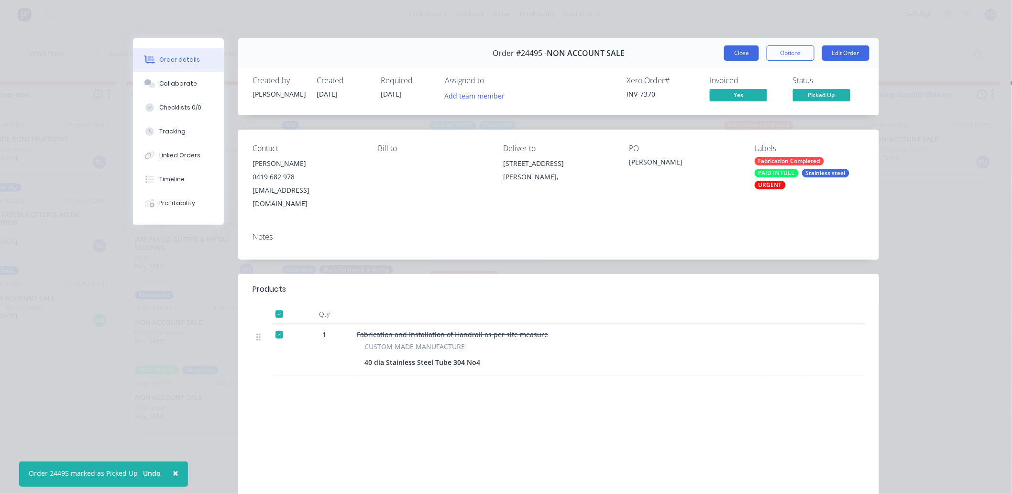
click at [724, 50] on button "Close" at bounding box center [741, 52] width 35 height 15
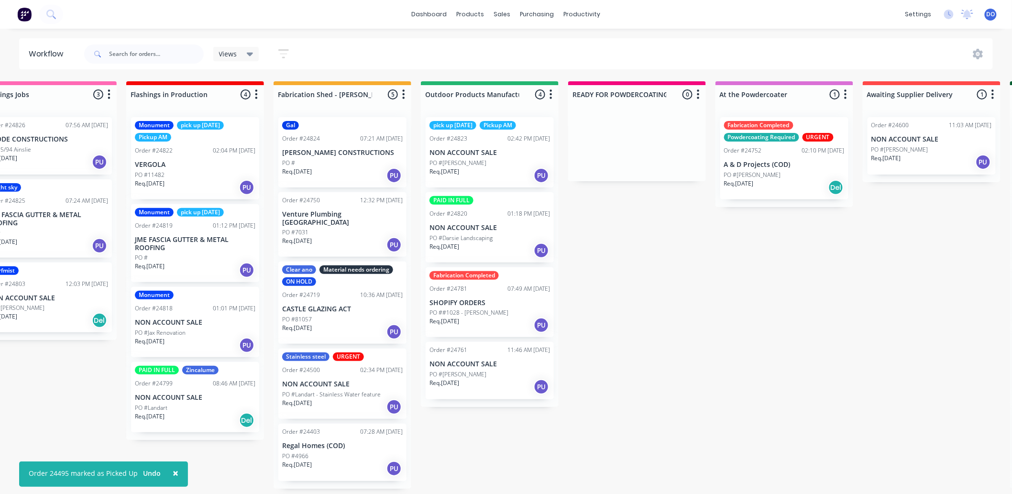
scroll to position [0, 42]
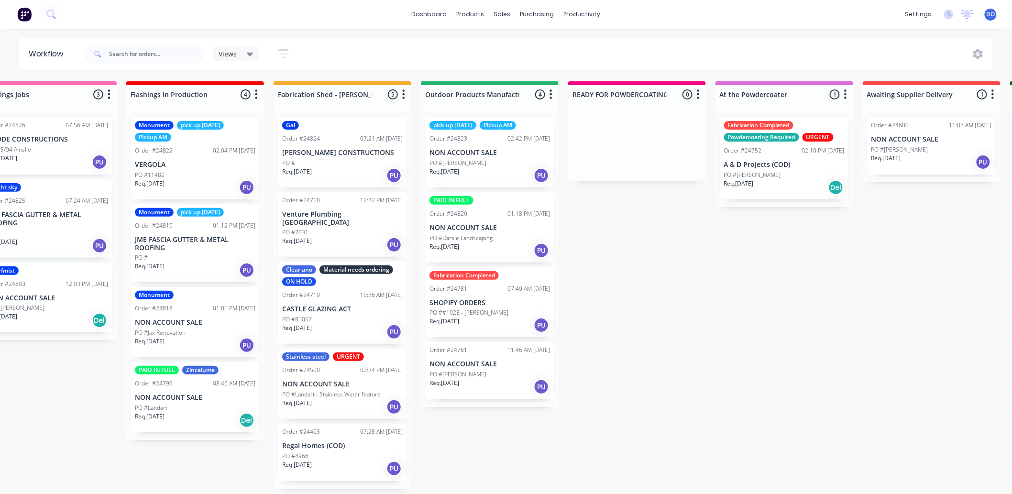
click at [498, 300] on p "SHOPIFY ORDERS" at bounding box center [489, 303] width 121 height 8
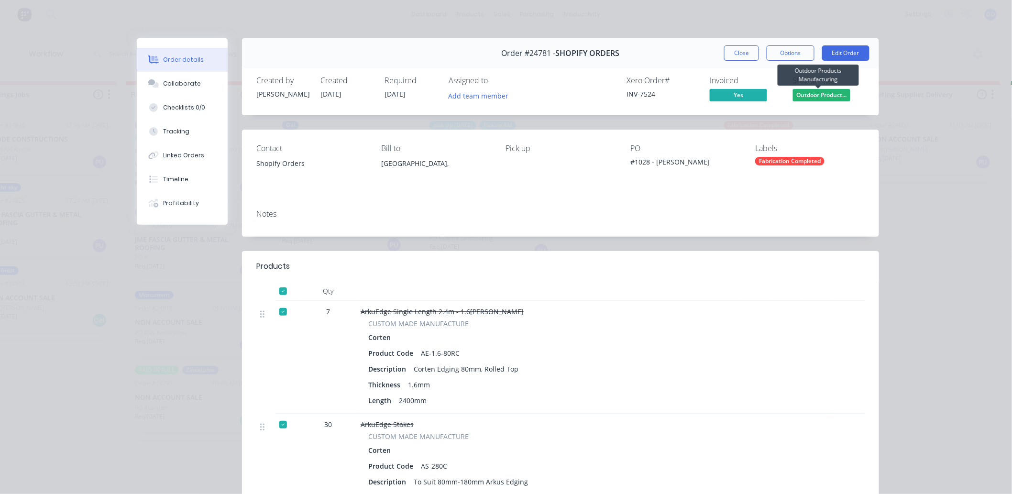
click at [823, 95] on span "Outdoor Product..." at bounding box center [821, 95] width 57 height 12
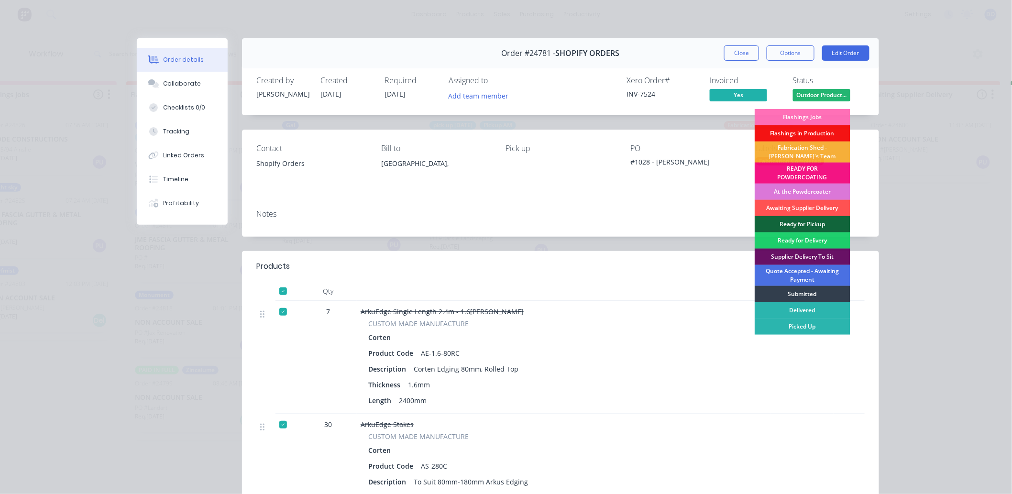
click at [806, 227] on div "Ready for Pickup" at bounding box center [803, 224] width 96 height 16
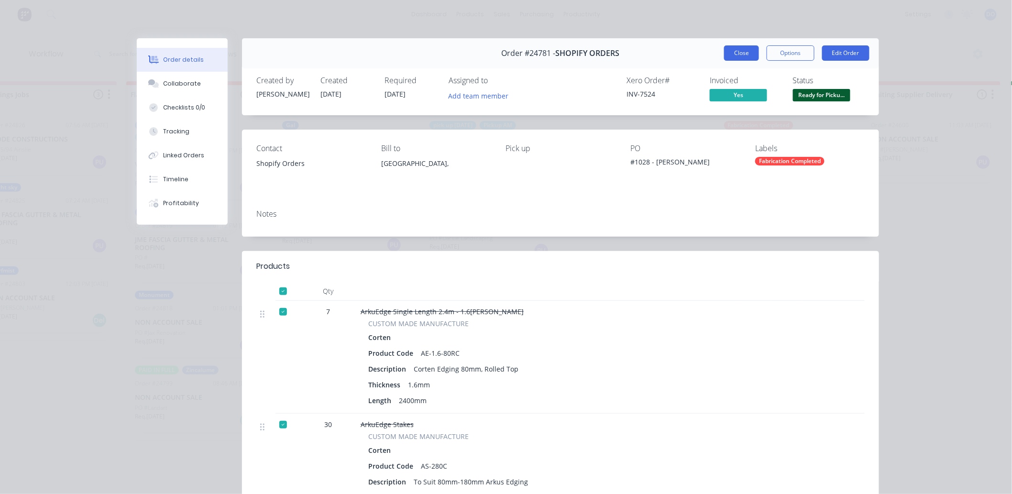
click at [745, 48] on button "Close" at bounding box center [741, 52] width 35 height 15
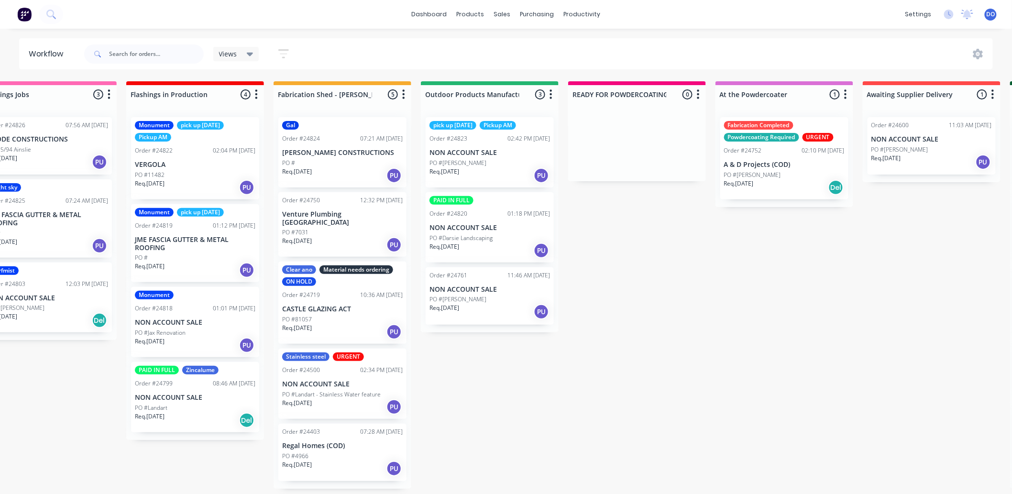
click at [489, 159] on div "PO #[PERSON_NAME]" at bounding box center [489, 163] width 121 height 9
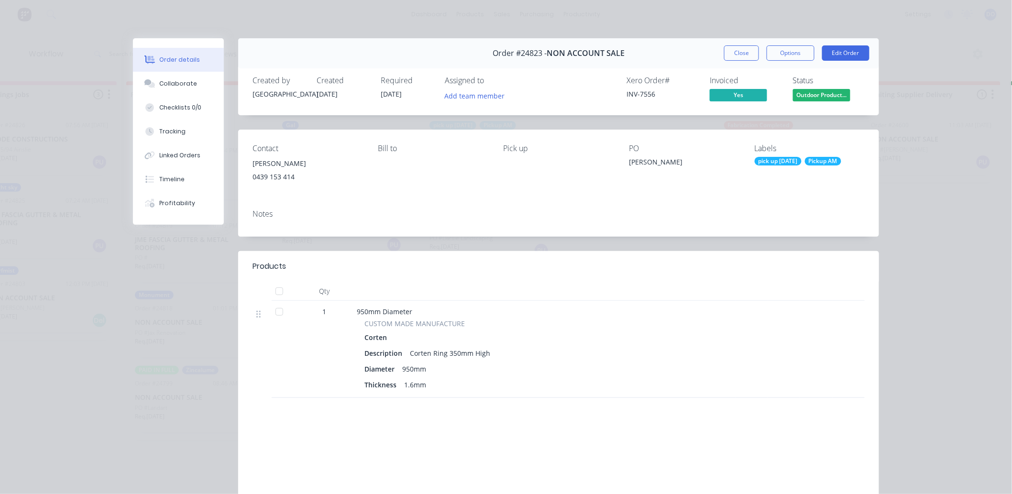
click at [740, 61] on div "Order #24823 - NON ACCOUNT SALE Close Options Edit Order" at bounding box center [558, 53] width 641 height 30
drag, startPoint x: 743, startPoint y: 53, endPoint x: 744, endPoint y: 58, distance: 4.8
click at [744, 53] on button "Close" at bounding box center [741, 52] width 35 height 15
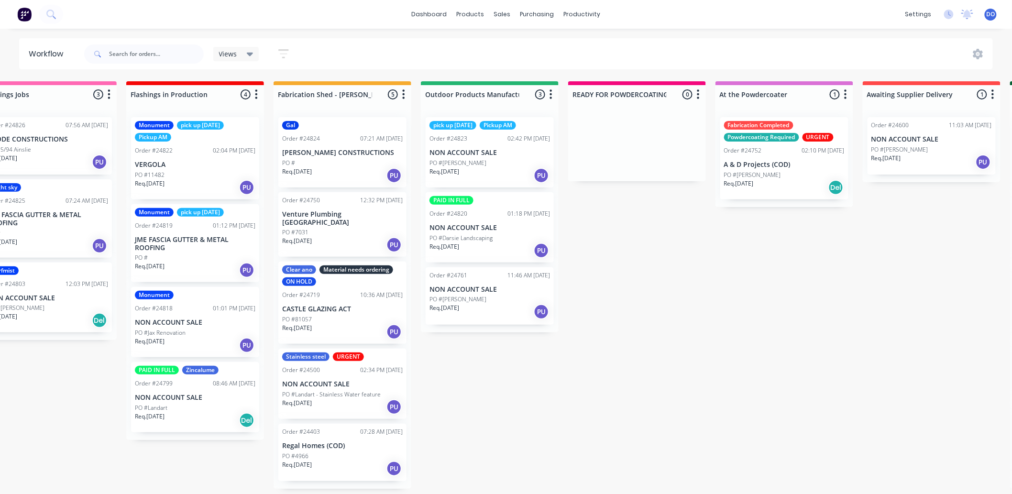
click at [527, 238] on div "PO #Darsie Landscaping" at bounding box center [489, 238] width 121 height 9
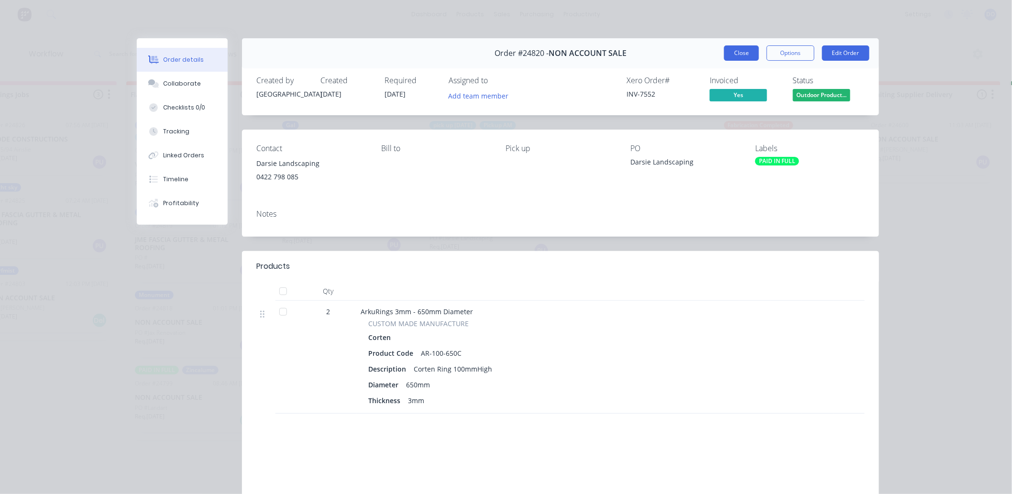
click at [724, 54] on button "Close" at bounding box center [741, 52] width 35 height 15
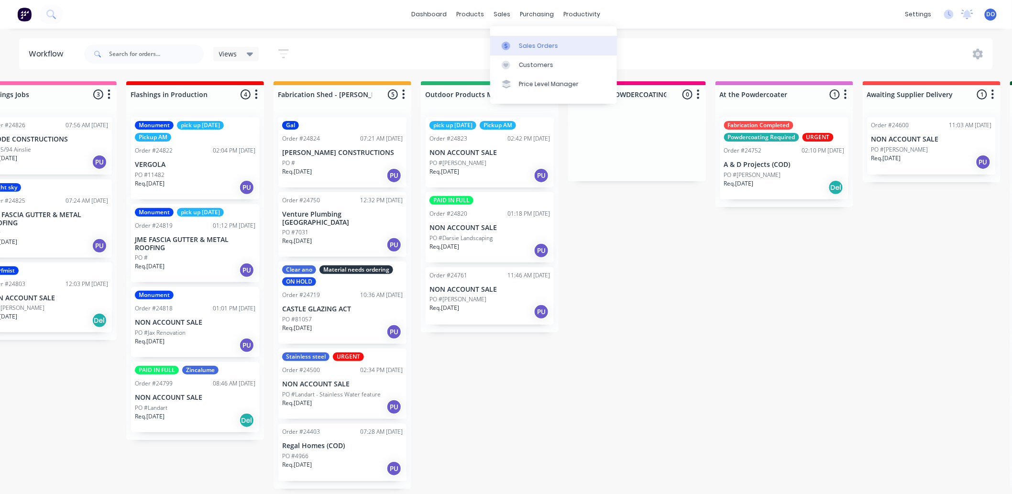
click at [514, 48] on div at bounding box center [509, 46] width 14 height 9
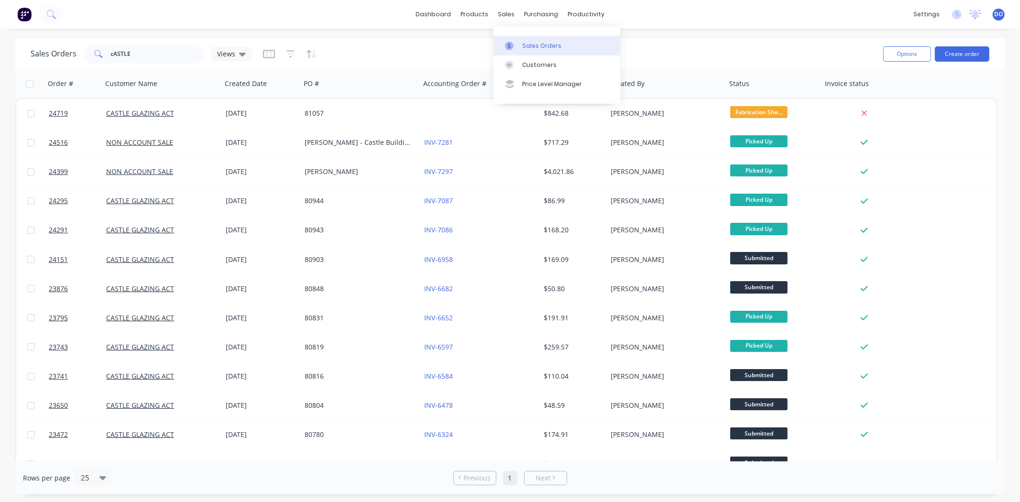
click at [534, 40] on link "Sales Orders" at bounding box center [557, 45] width 127 height 19
drag, startPoint x: 171, startPoint y: 58, endPoint x: 87, endPoint y: 70, distance: 84.9
click at [87, 70] on div "Sales Orders cASTLE Views Options Create order Order # Customer Name Created Da…" at bounding box center [509, 266] width 989 height 456
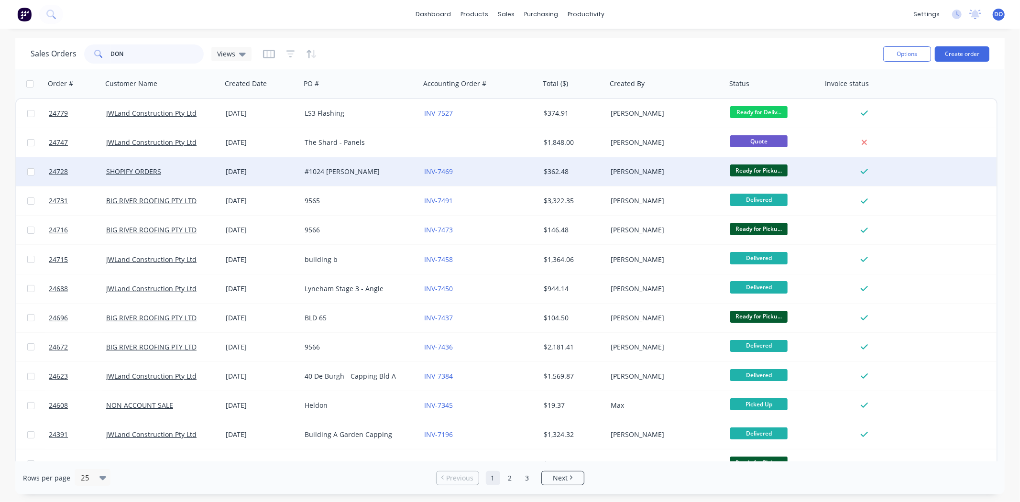
type input "DON"
click at [271, 169] on div "[DATE]" at bounding box center [261, 172] width 71 height 10
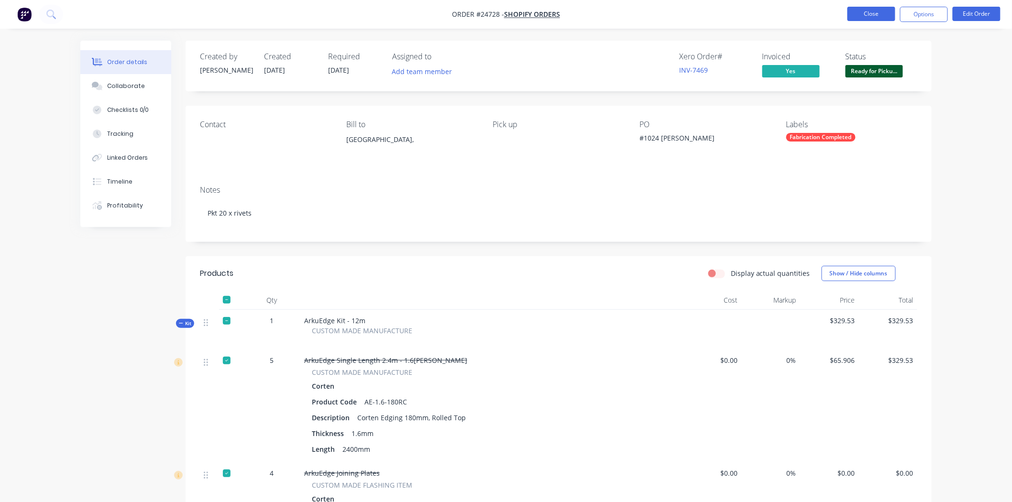
click at [851, 16] on button "Close" at bounding box center [871, 14] width 48 height 14
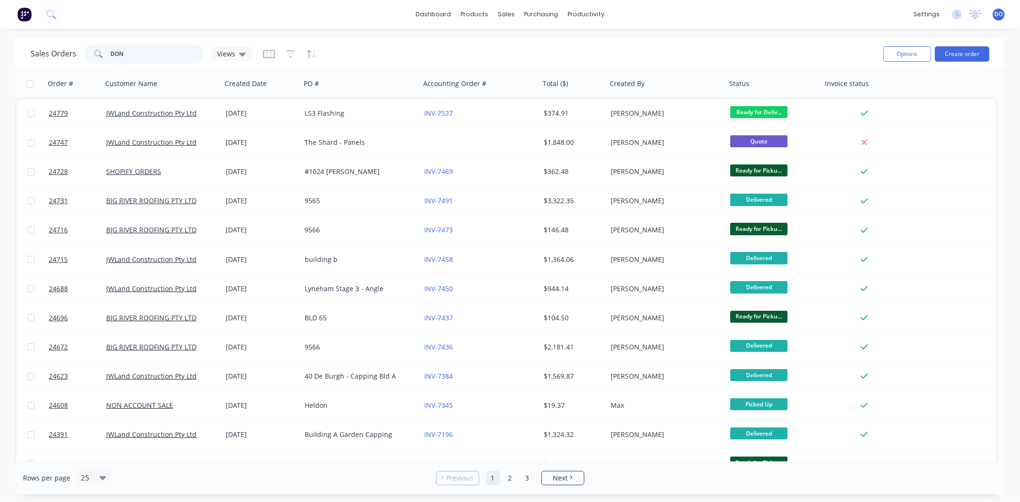
drag, startPoint x: 155, startPoint y: 59, endPoint x: 70, endPoint y: 50, distance: 85.1
click at [70, 50] on div "Sales Orders DON Views" at bounding box center [141, 53] width 221 height 19
click at [590, 48] on div "Workflow" at bounding box center [603, 46] width 29 height 9
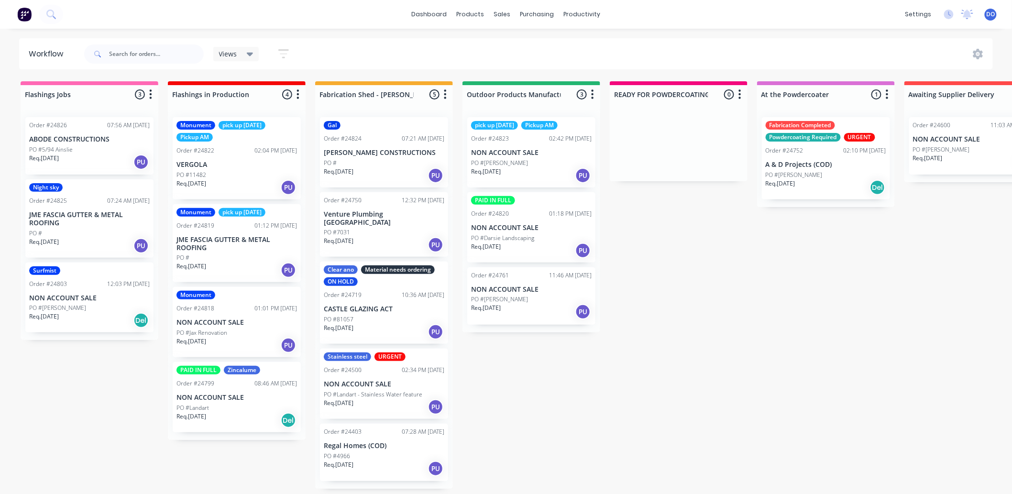
click at [628, 394] on div "Flashings Jobs 3 Status colour #FF69B4 hex #FF69B4 Save Cancel Notifications Em…" at bounding box center [998, 284] width 2011 height 407
click at [204, 402] on div "PAID IN FULL Zincalume Order #24799 08:46 AM [DATE] NON ACCOUNT SALE PO #Landar…" at bounding box center [237, 397] width 128 height 70
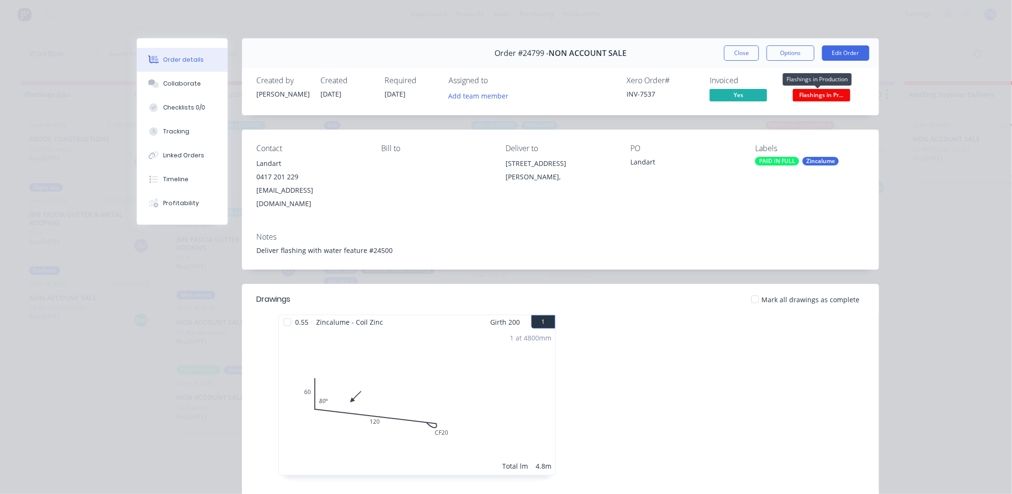
click at [815, 97] on span "Flashings in Pr..." at bounding box center [821, 95] width 57 height 12
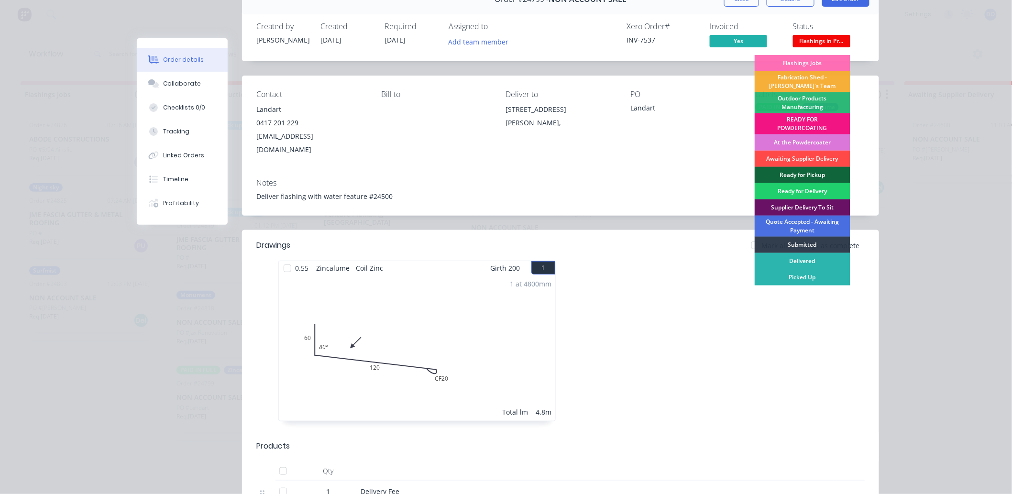
scroll to position [53, 0]
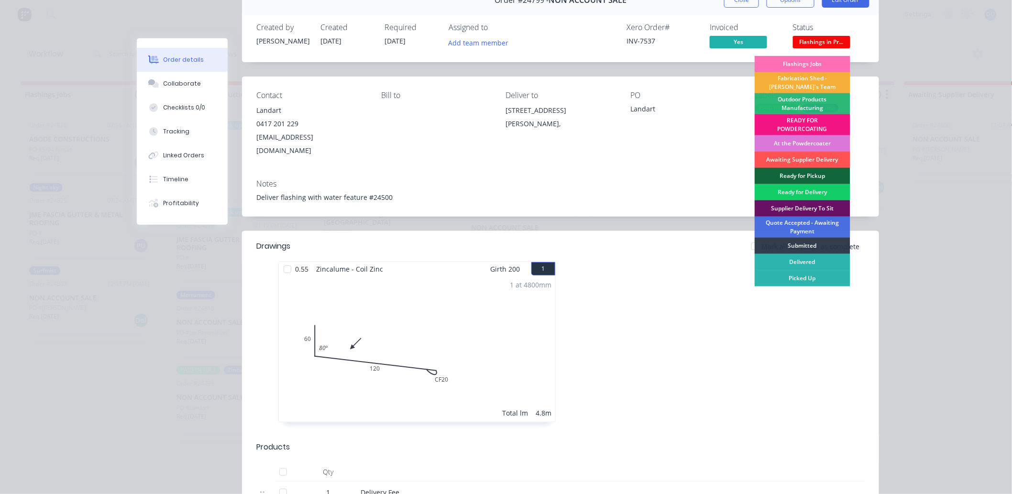
click at [782, 195] on div "Ready for Delivery" at bounding box center [803, 192] width 96 height 16
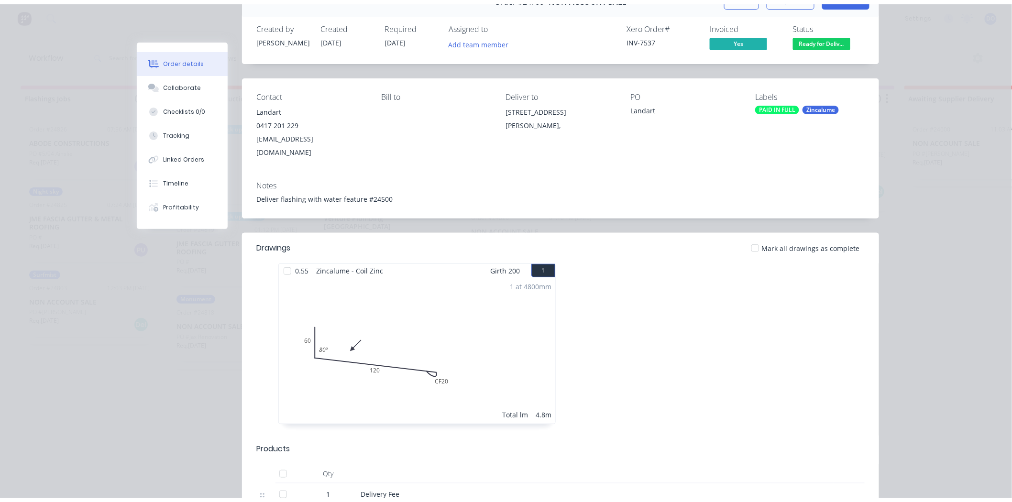
scroll to position [0, 0]
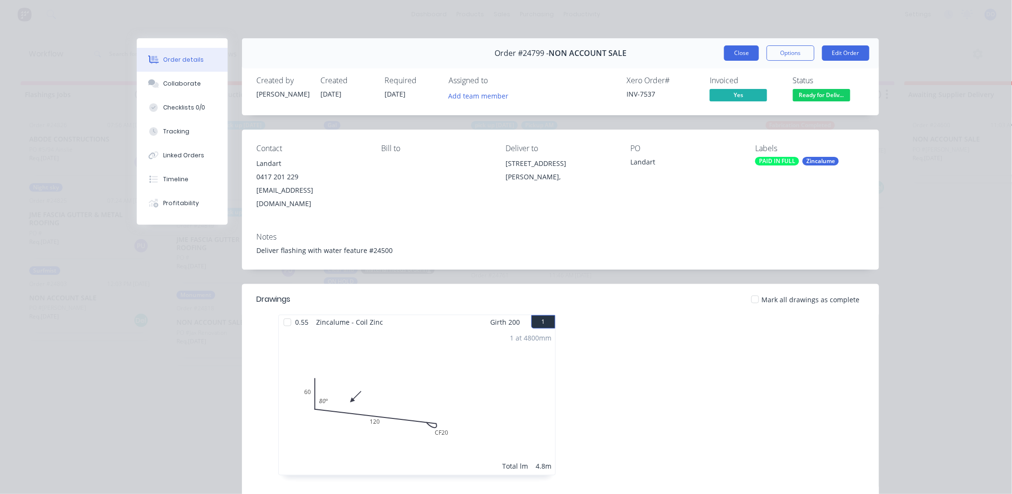
click at [741, 50] on button "Close" at bounding box center [741, 52] width 35 height 15
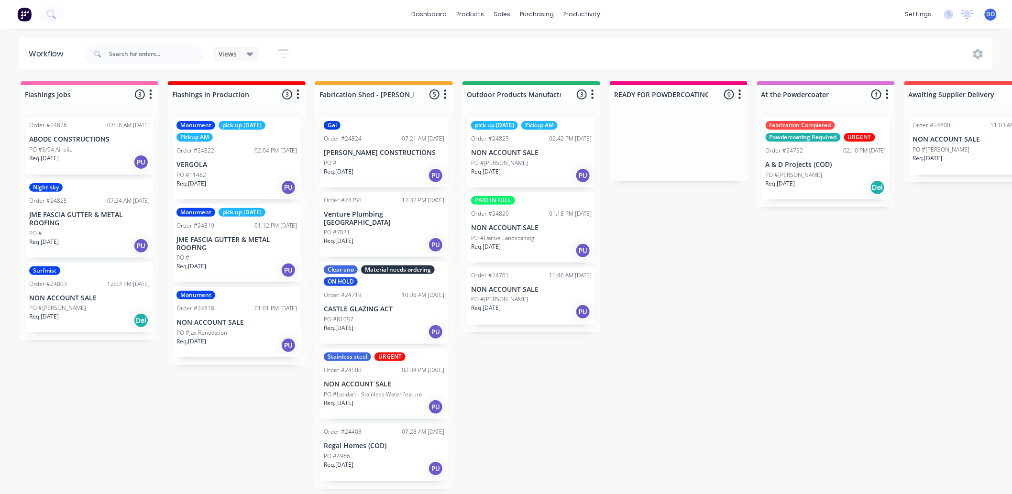
click at [216, 330] on p "PO #Jax Renovation" at bounding box center [201, 333] width 51 height 9
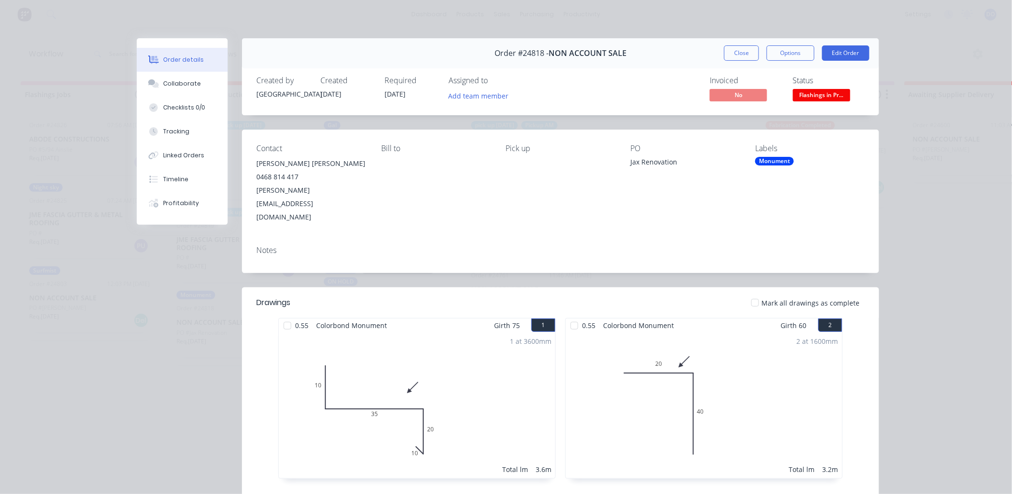
drag, startPoint x: 822, startPoint y: 93, endPoint x: 822, endPoint y: 107, distance: 14.3
click at [823, 93] on span "Flashings in Pr..." at bounding box center [821, 95] width 57 height 12
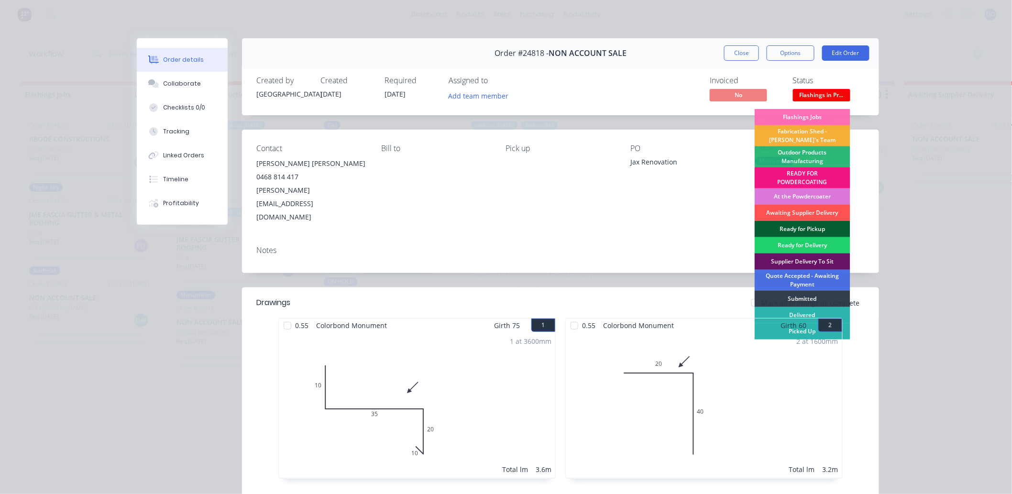
click at [794, 229] on div "Ready for Pickup" at bounding box center [803, 229] width 96 height 16
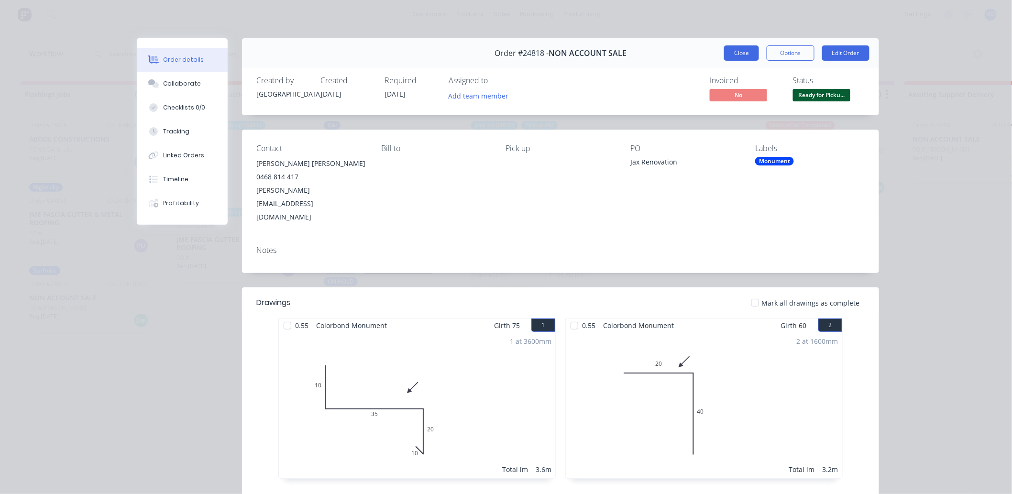
click at [735, 51] on button "Close" at bounding box center [741, 52] width 35 height 15
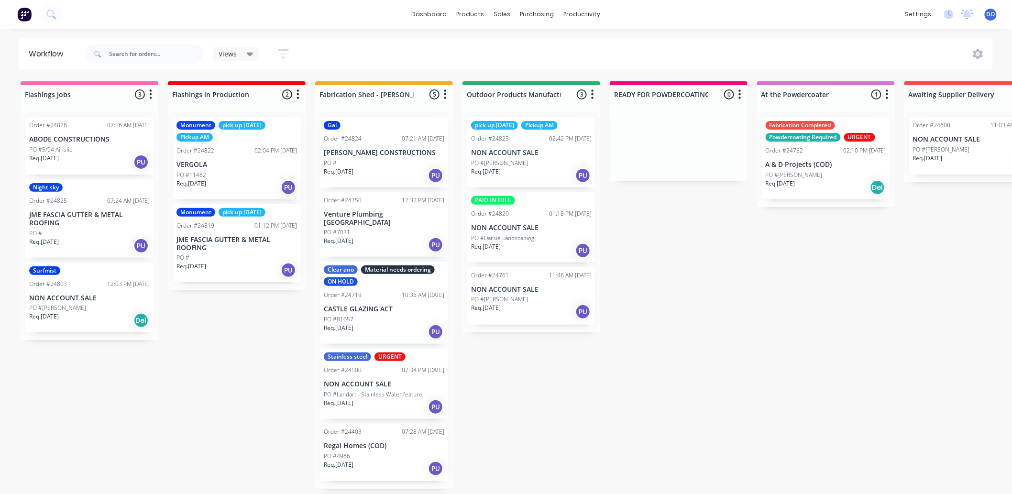
click at [219, 228] on div "Order #24819 01:12 PM [DATE]" at bounding box center [236, 225] width 121 height 9
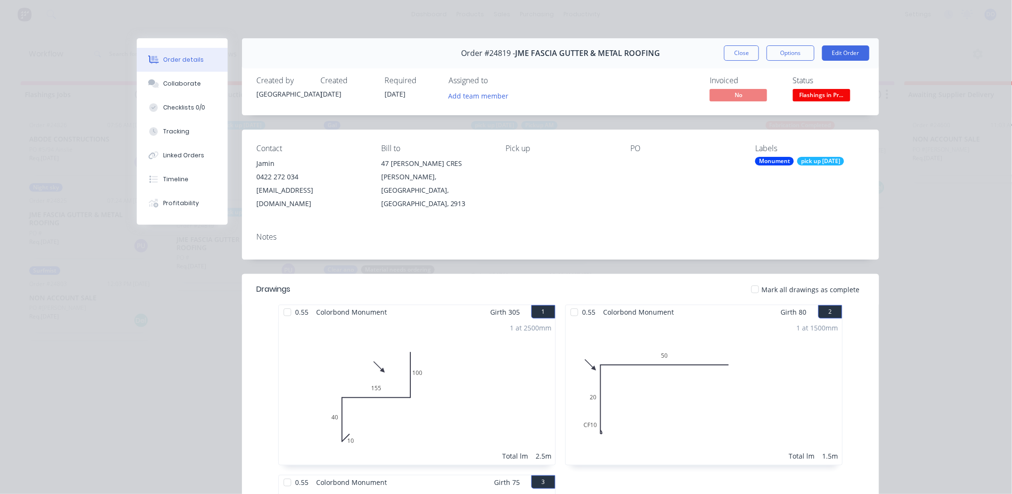
click at [825, 87] on div "Status Flashings in Pr..." at bounding box center [829, 90] width 72 height 28
click at [825, 98] on span "Flashings in Pr..." at bounding box center [821, 95] width 57 height 12
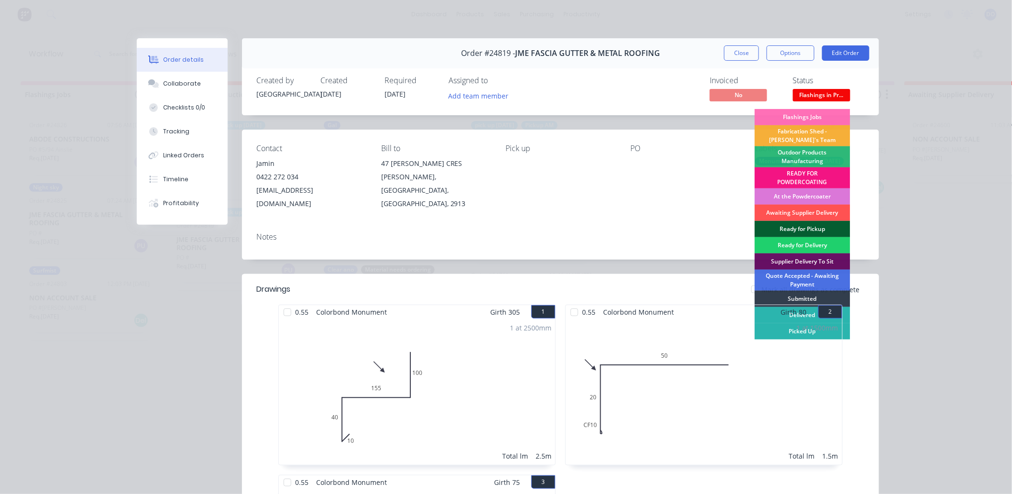
click at [786, 227] on div "Ready for Pickup" at bounding box center [803, 229] width 96 height 16
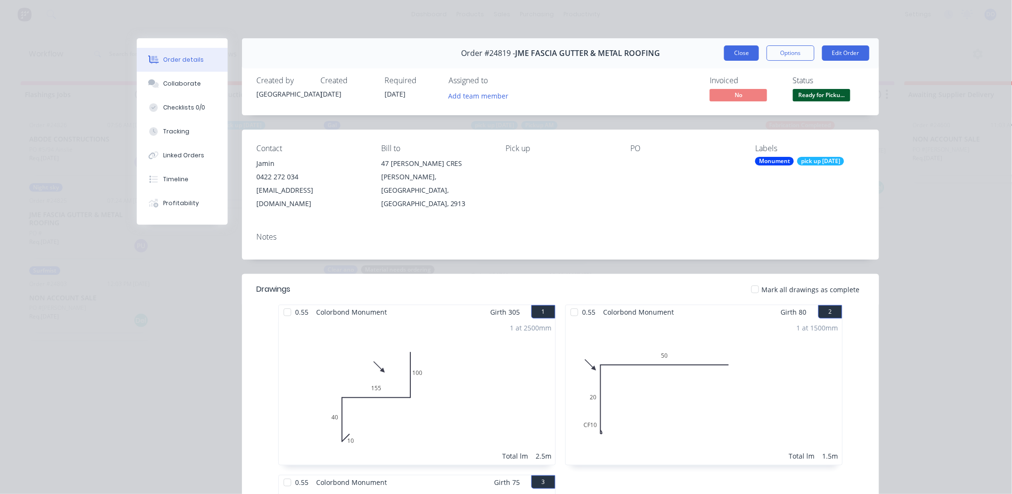
click at [743, 54] on button "Close" at bounding box center [741, 52] width 35 height 15
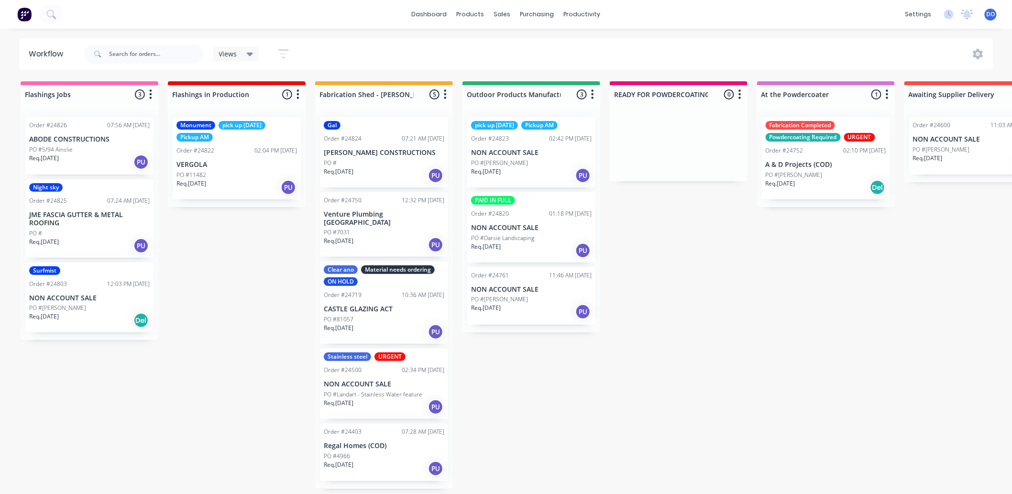
click at [226, 151] on div "Order #24822 02:04 PM [DATE]" at bounding box center [236, 150] width 121 height 9
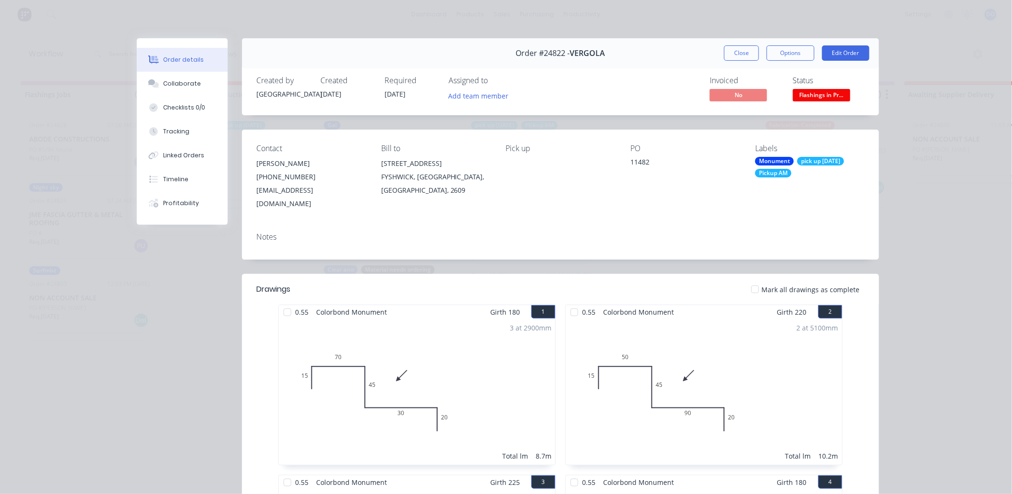
click at [817, 99] on span "Flashings in Pr..." at bounding box center [821, 95] width 57 height 12
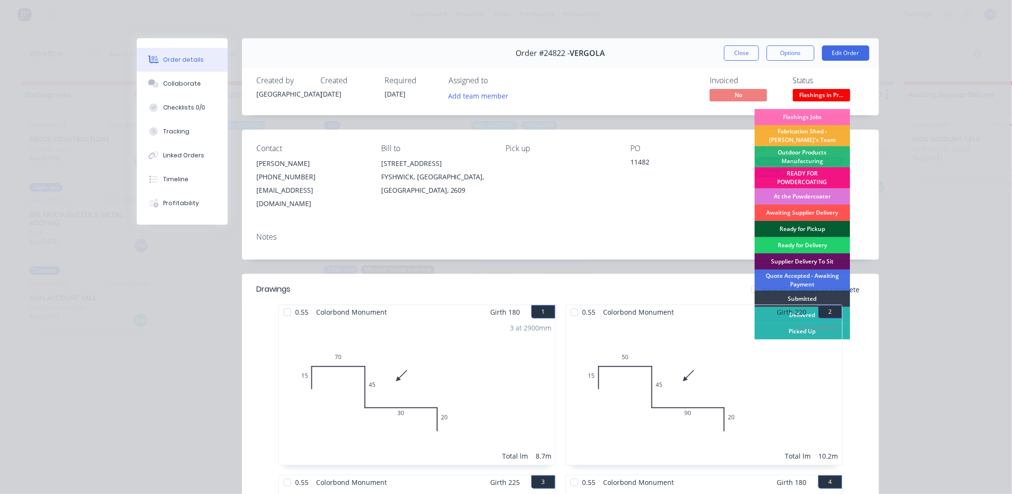
click at [779, 228] on div "Ready for Pickup" at bounding box center [803, 229] width 96 height 16
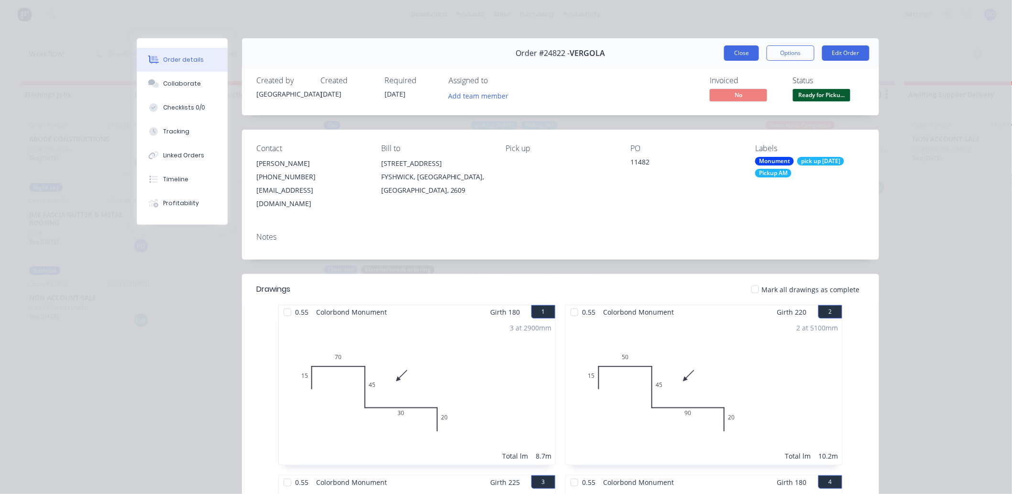
click at [752, 54] on button "Close" at bounding box center [741, 52] width 35 height 15
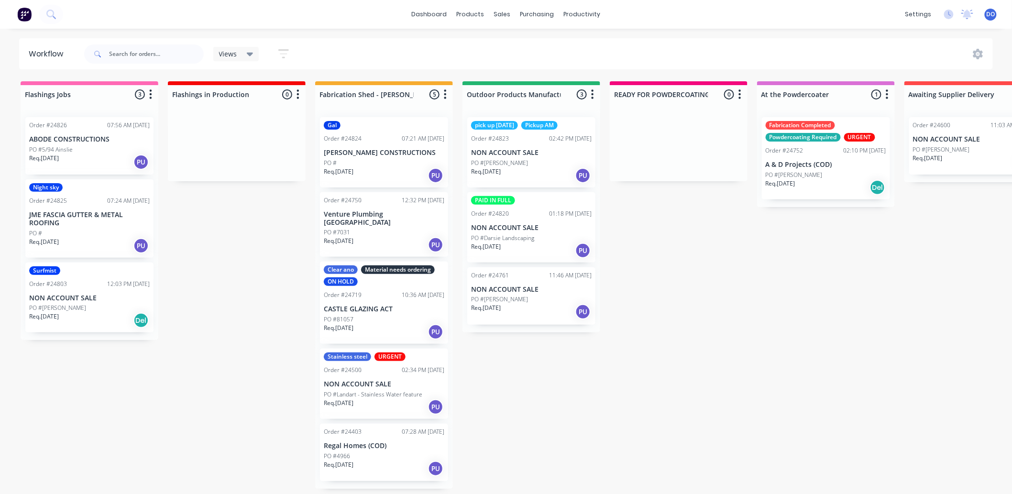
click at [67, 158] on div "Req. [DATE] PU" at bounding box center [89, 162] width 121 height 16
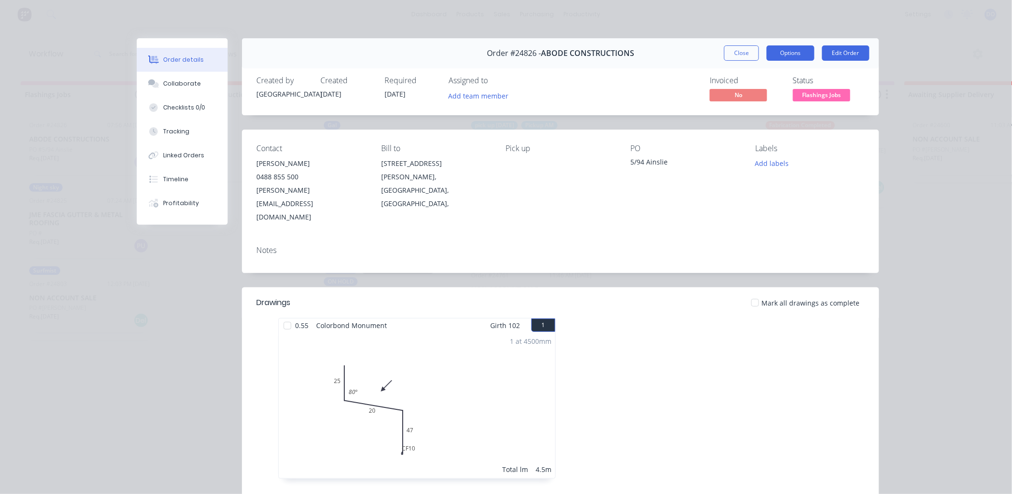
click at [768, 46] on button "Options" at bounding box center [791, 52] width 48 height 15
click at [772, 101] on div "Work Order" at bounding box center [764, 97] width 83 height 14
click at [772, 100] on div "Back" at bounding box center [764, 97] width 83 height 14
click at [761, 100] on div "Work Order" at bounding box center [764, 97] width 83 height 14
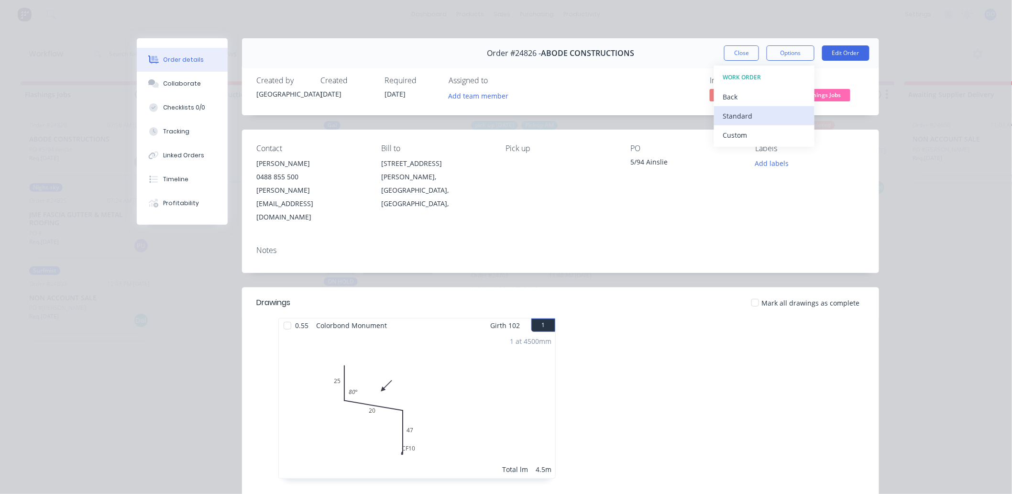
click at [744, 119] on div "Standard" at bounding box center [764, 116] width 83 height 14
click at [742, 58] on button "Close" at bounding box center [741, 52] width 35 height 15
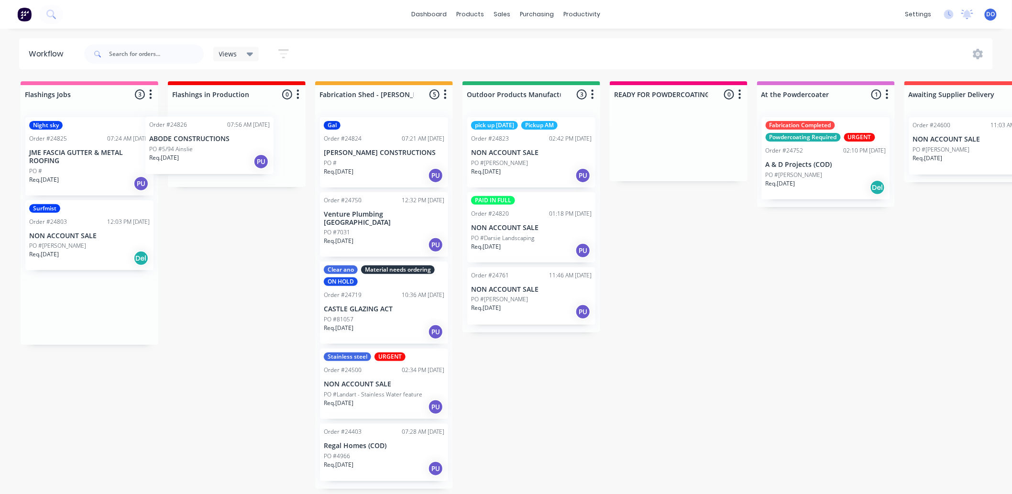
drag, startPoint x: 77, startPoint y: 148, endPoint x: 197, endPoint y: 145, distance: 120.6
click at [197, 145] on div "Flashings Jobs 3 Status colour #FF69B4 hex #FF69B4 Save Cancel Notifications Em…" at bounding box center [998, 284] width 2011 height 407
click at [101, 143] on div "Night sky Order #24825 07:24 AM [DATE] JME FASCIA GUTTER & METAL ROOFING PO # R…" at bounding box center [89, 156] width 128 height 78
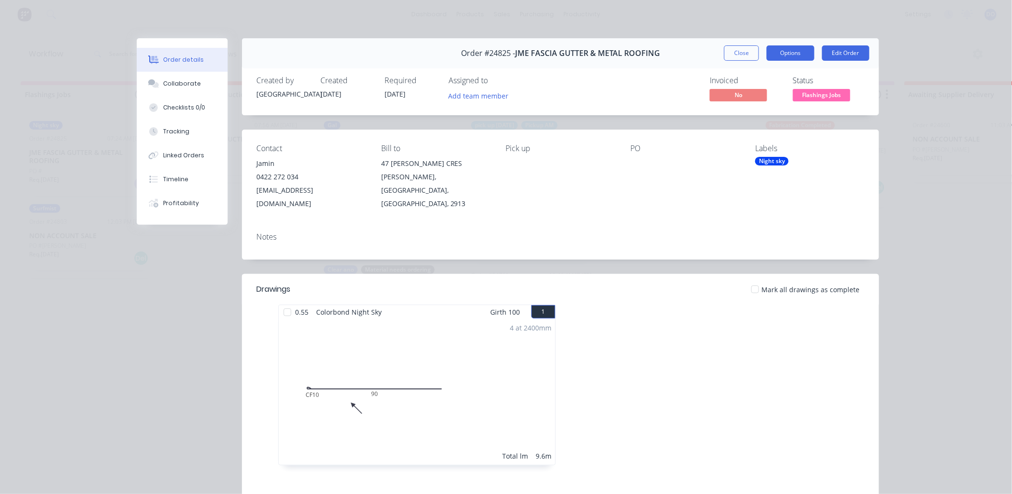
click at [801, 53] on button "Options" at bounding box center [791, 52] width 48 height 15
click at [780, 92] on div "Work Order" at bounding box center [764, 97] width 83 height 14
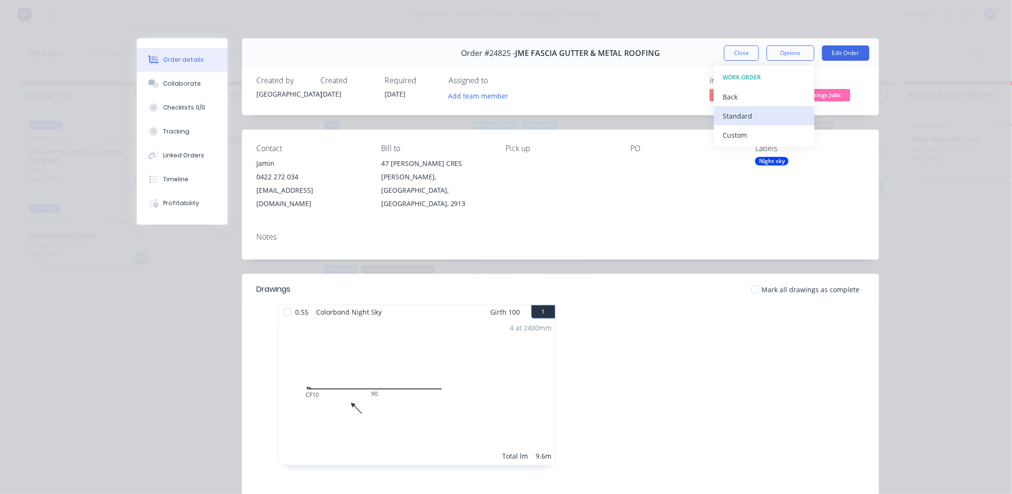
click at [759, 112] on div "Standard" at bounding box center [764, 116] width 83 height 14
click at [735, 52] on button "Close" at bounding box center [741, 52] width 35 height 15
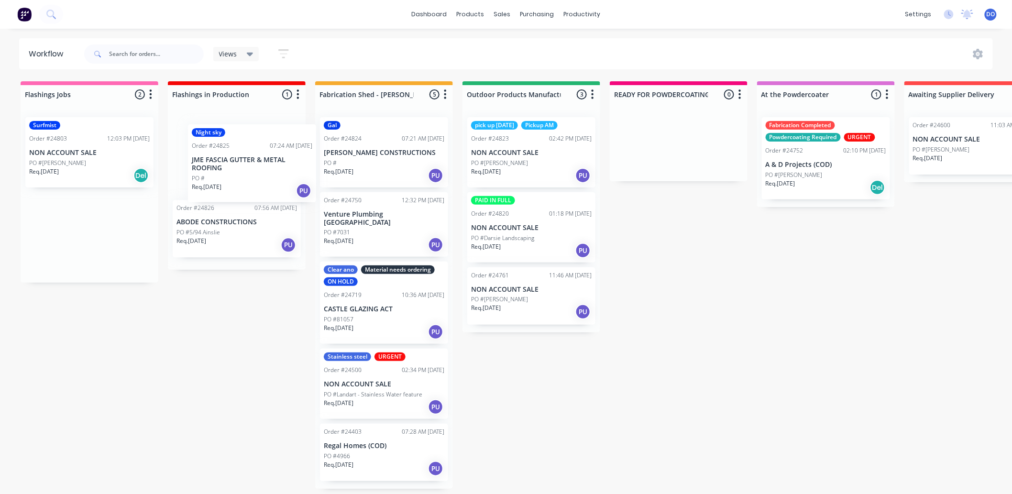
drag, startPoint x: 90, startPoint y: 160, endPoint x: 252, endPoint y: 164, distance: 162.6
click at [252, 164] on div "Flashings Jobs 2 Status colour #FF69B4 hex #FF69B4 Save Cancel Notifications Em…" at bounding box center [998, 284] width 2011 height 407
click at [90, 164] on div "PO #[PERSON_NAME]" at bounding box center [89, 163] width 121 height 9
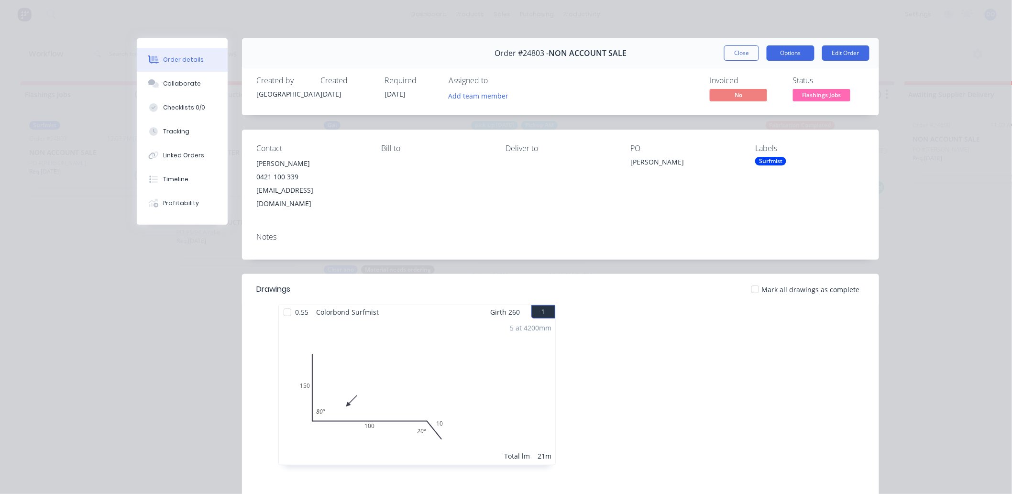
click at [787, 55] on button "Options" at bounding box center [791, 52] width 48 height 15
click at [773, 99] on div "Work Order" at bounding box center [764, 97] width 83 height 14
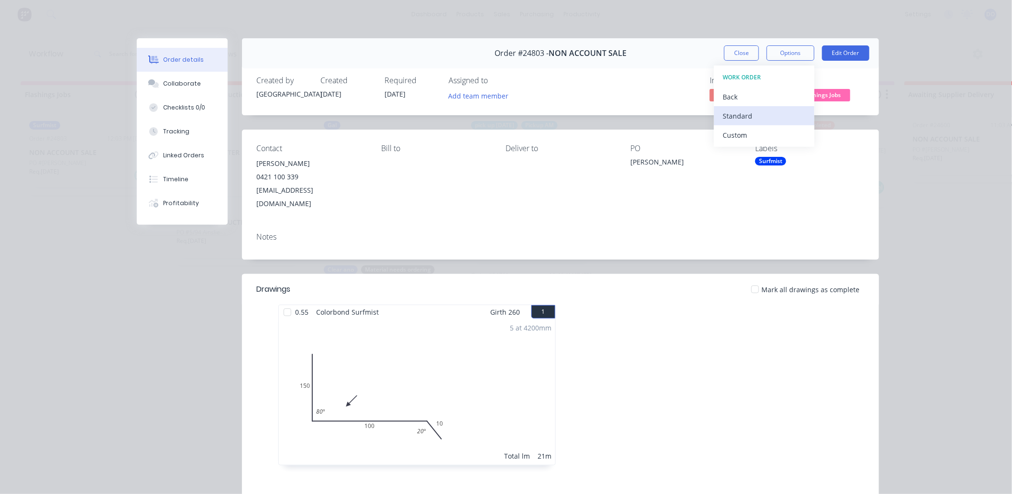
click at [757, 119] on div "Standard" at bounding box center [764, 116] width 83 height 14
click at [724, 54] on button "Close" at bounding box center [741, 52] width 35 height 15
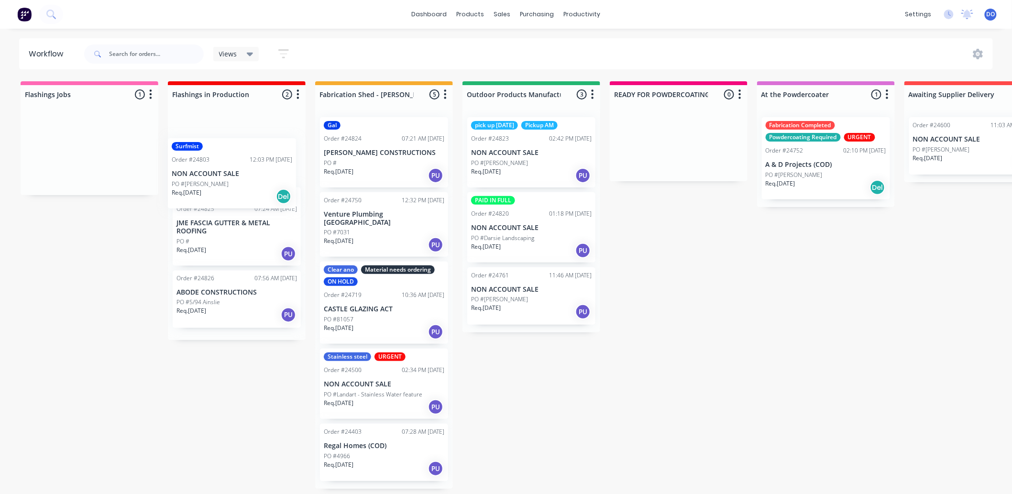
drag, startPoint x: 85, startPoint y: 141, endPoint x: 229, endPoint y: 165, distance: 145.9
click at [229, 165] on div "Flashings Jobs 1 Status colour #FF69B4 hex #FF69B4 Save Cancel Notifications Em…" at bounding box center [998, 284] width 2011 height 407
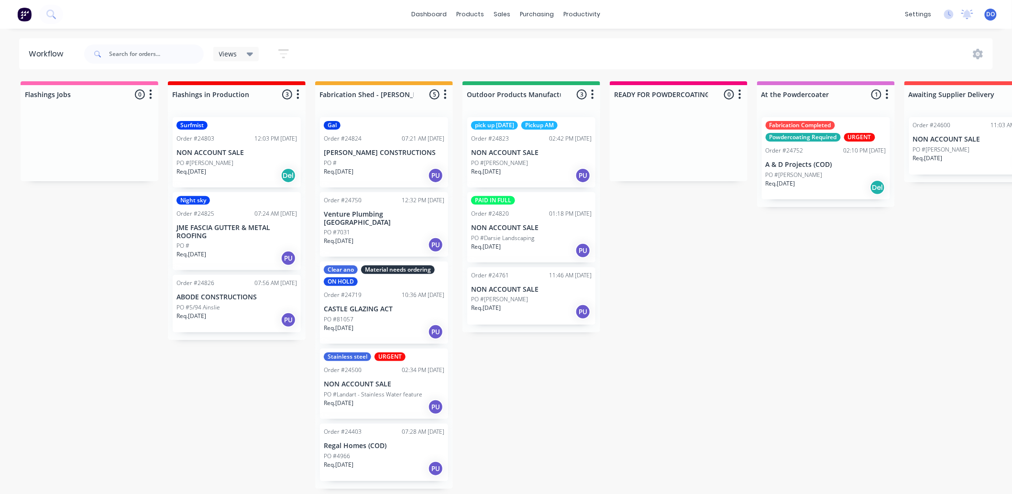
click at [715, 360] on div "Flashings Jobs 0 Status colour #FF69B4 hex #FF69B4 Save Cancel Notifications Em…" at bounding box center [998, 284] width 2011 height 407
click at [507, 44] on icon at bounding box center [505, 46] width 9 height 9
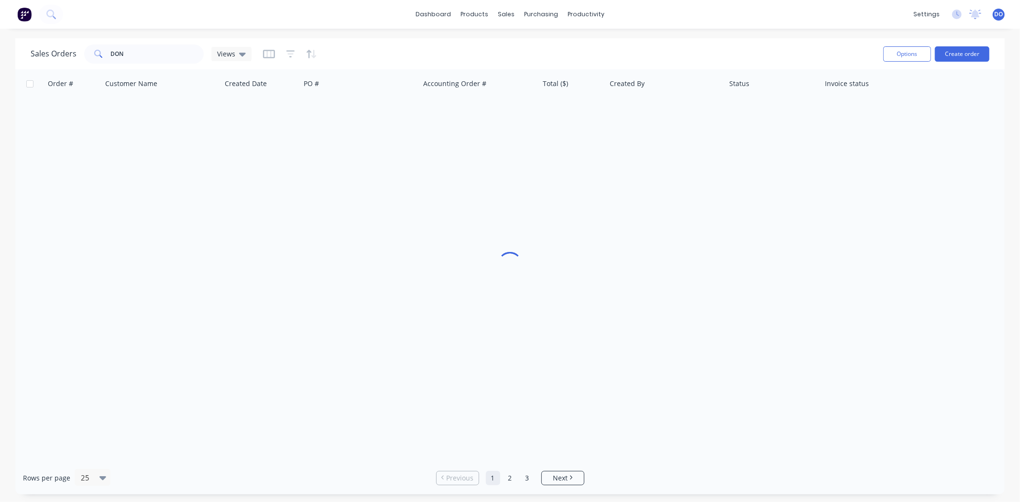
click at [144, 42] on div "Sales Orders DON Views" at bounding box center [453, 53] width 845 height 23
click at [144, 49] on input "DON" at bounding box center [157, 53] width 93 height 19
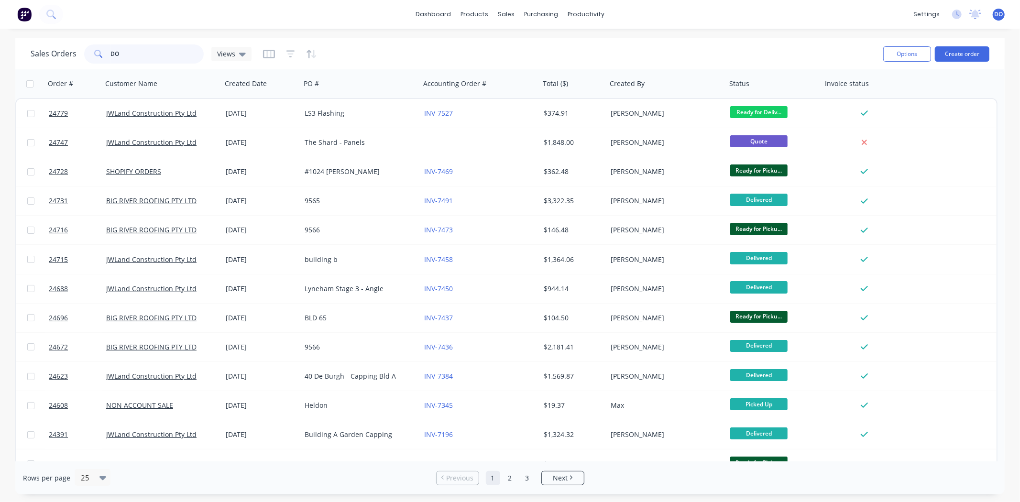
type input "D"
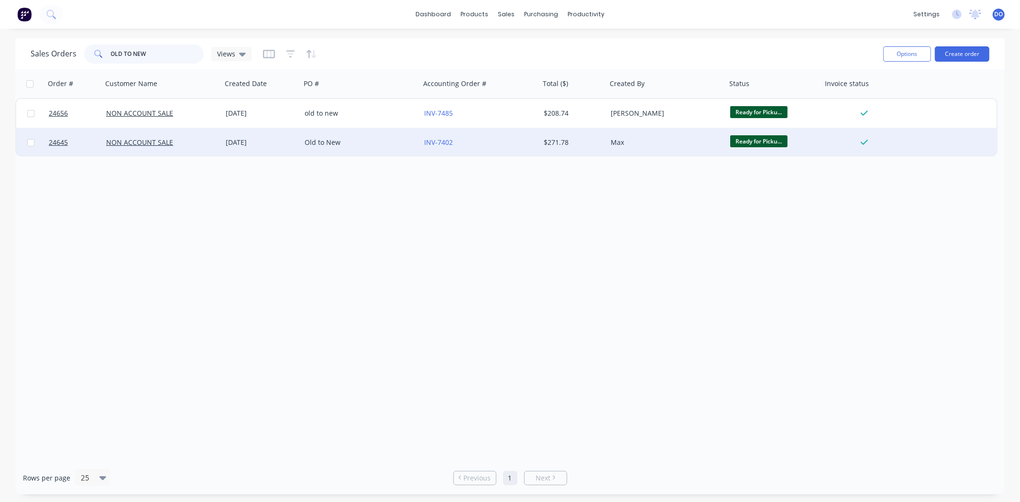
type input "OLD TO NEW"
click at [278, 148] on div "[DATE]" at bounding box center [261, 142] width 79 height 29
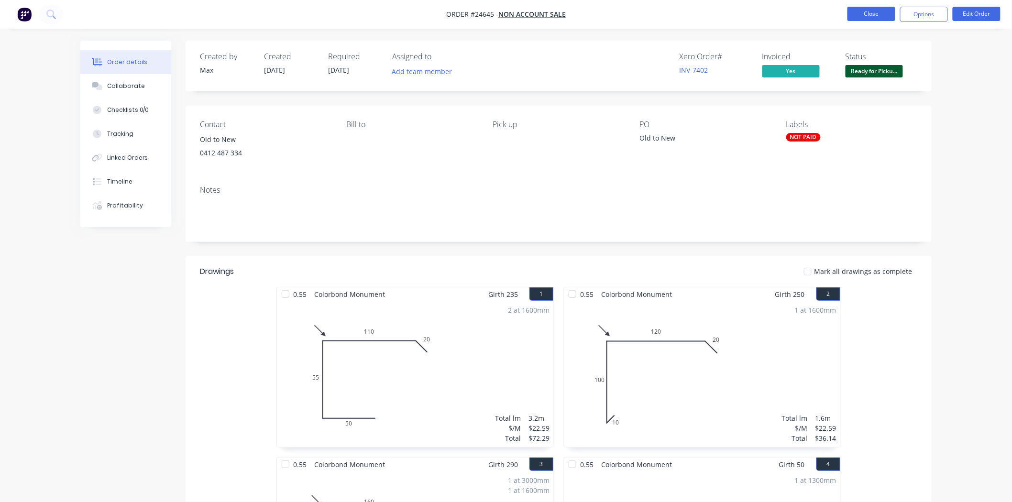
click at [880, 12] on button "Close" at bounding box center [871, 14] width 48 height 14
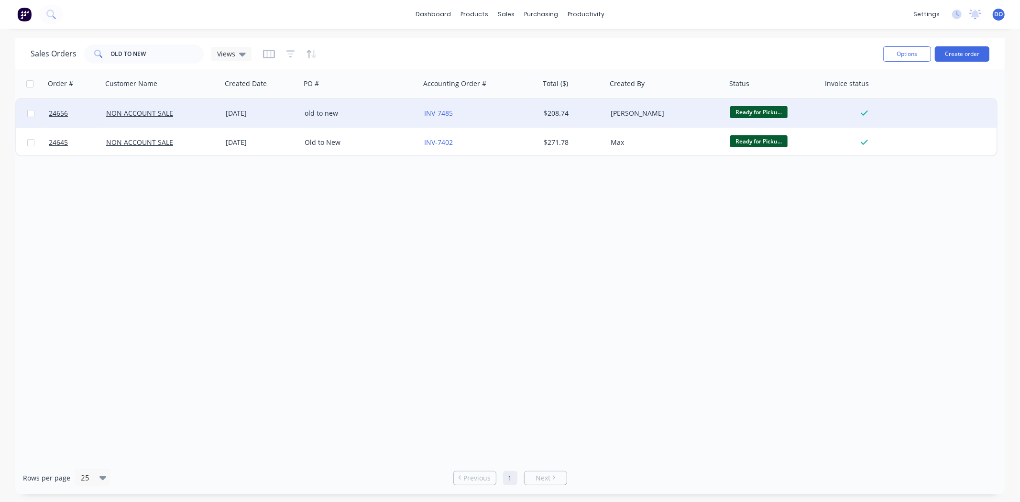
click at [505, 110] on div "INV-7485" at bounding box center [477, 114] width 106 height 10
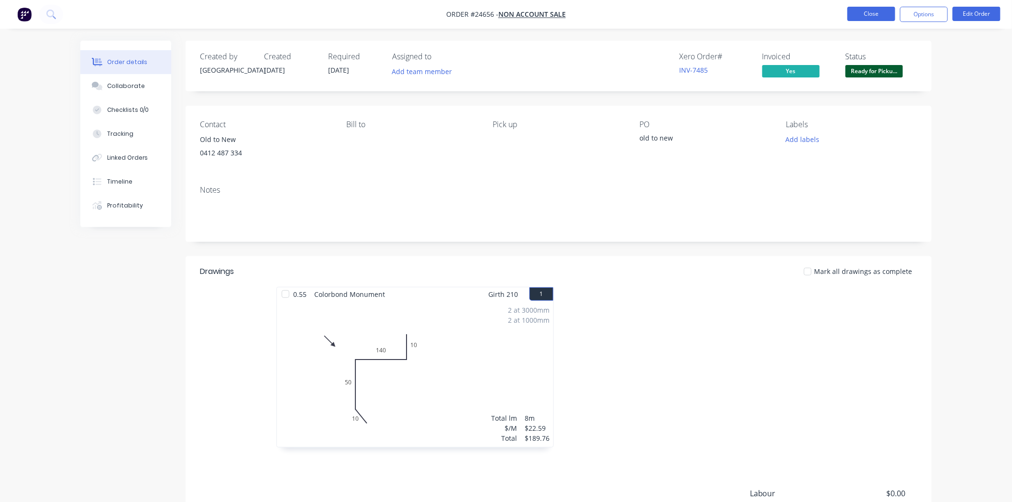
click at [881, 18] on button "Close" at bounding box center [871, 14] width 48 height 14
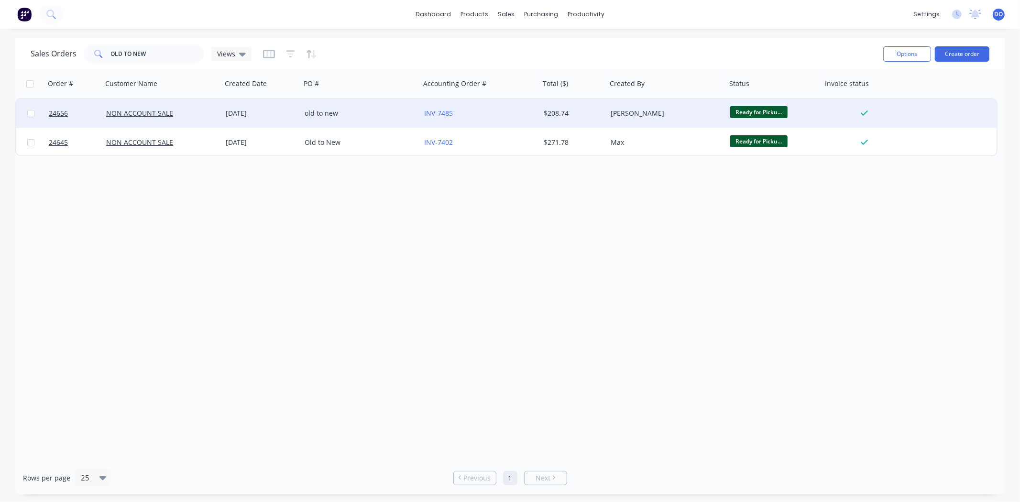
click at [643, 115] on div "[PERSON_NAME]" at bounding box center [664, 114] width 106 height 10
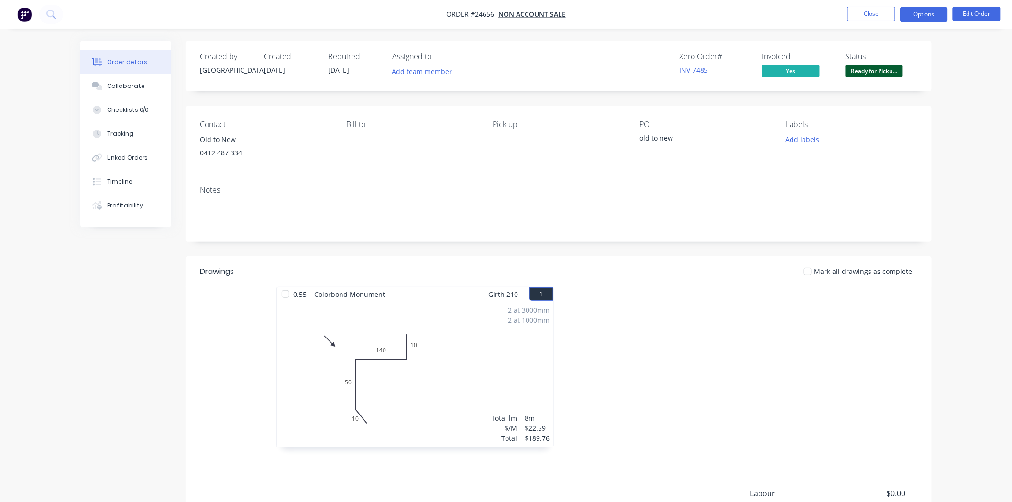
click at [916, 11] on button "Options" at bounding box center [924, 14] width 48 height 15
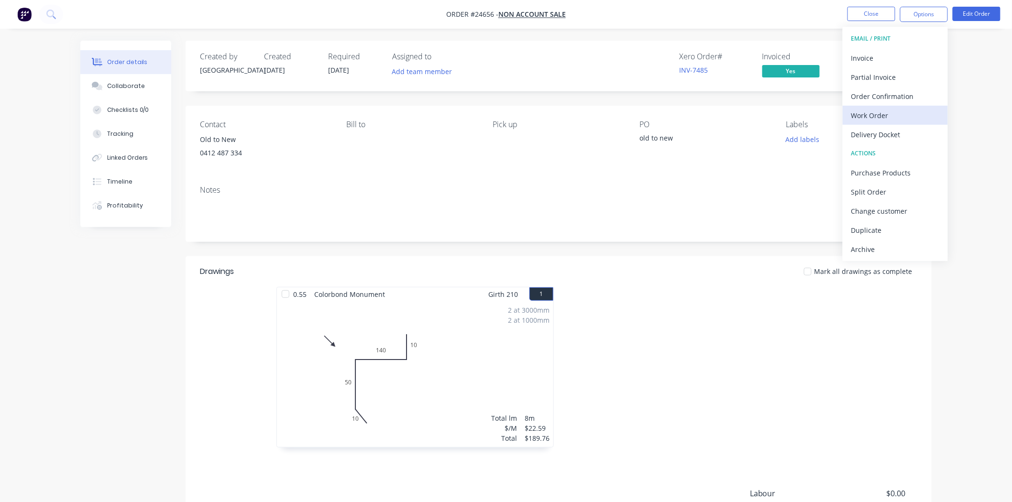
click at [895, 116] on div "Work Order" at bounding box center [895, 116] width 88 height 14
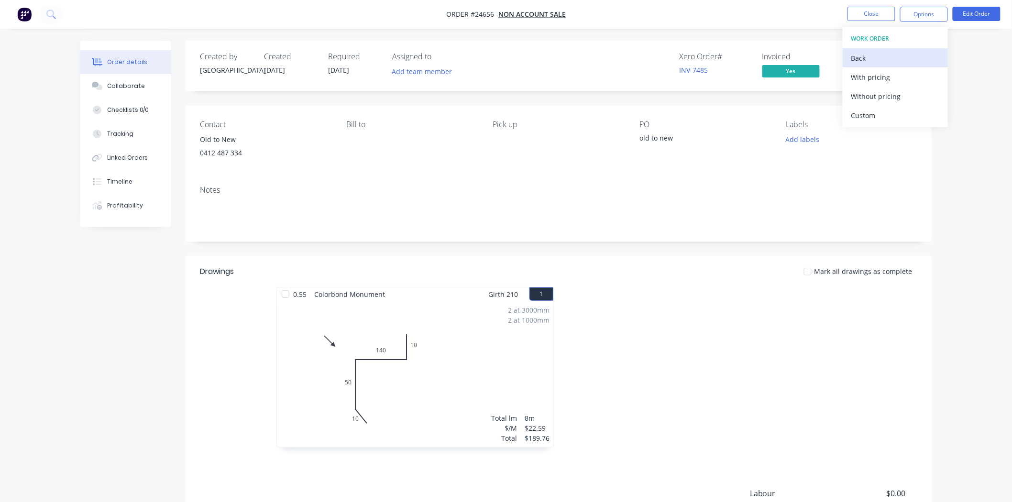
click at [861, 52] on div "Back" at bounding box center [895, 58] width 88 height 14
click at [862, 60] on div "Invoice" at bounding box center [895, 58] width 88 height 14
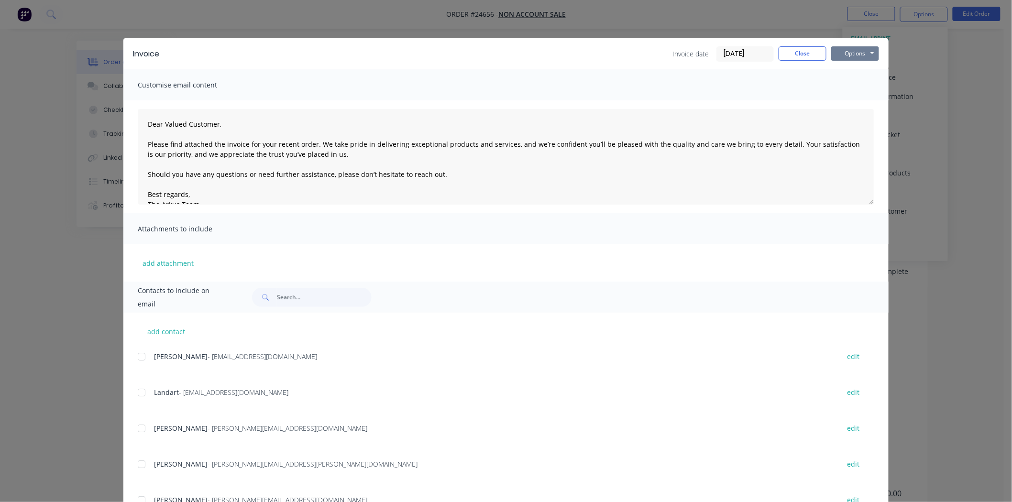
click at [869, 50] on button "Options" at bounding box center [855, 53] width 48 height 14
click at [864, 82] on button "Print" at bounding box center [861, 86] width 61 height 16
click at [786, 55] on button "Close" at bounding box center [803, 53] width 48 height 14
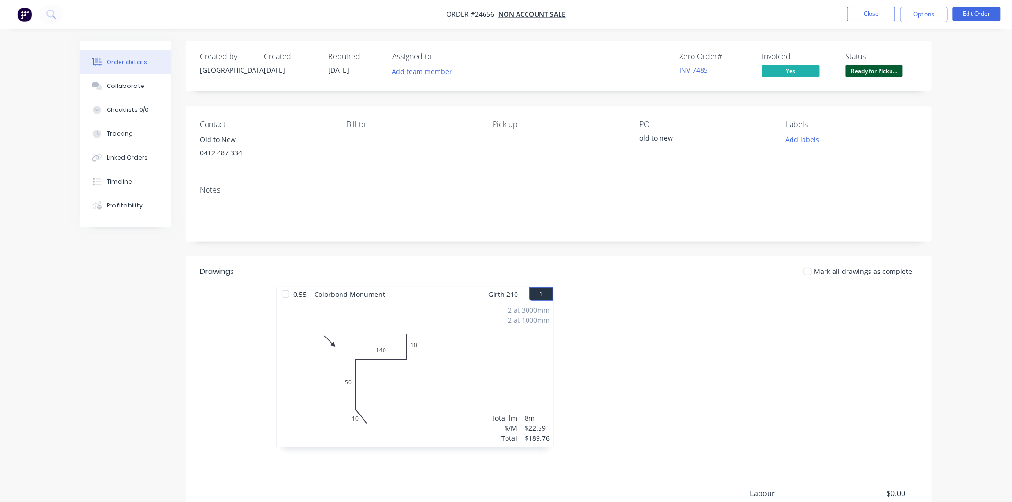
click at [858, 0] on nav "Order #24656 - NON ACCOUNT SALE Close Options Edit Order" at bounding box center [506, 14] width 1012 height 29
click at [864, 13] on button "Close" at bounding box center [871, 14] width 48 height 14
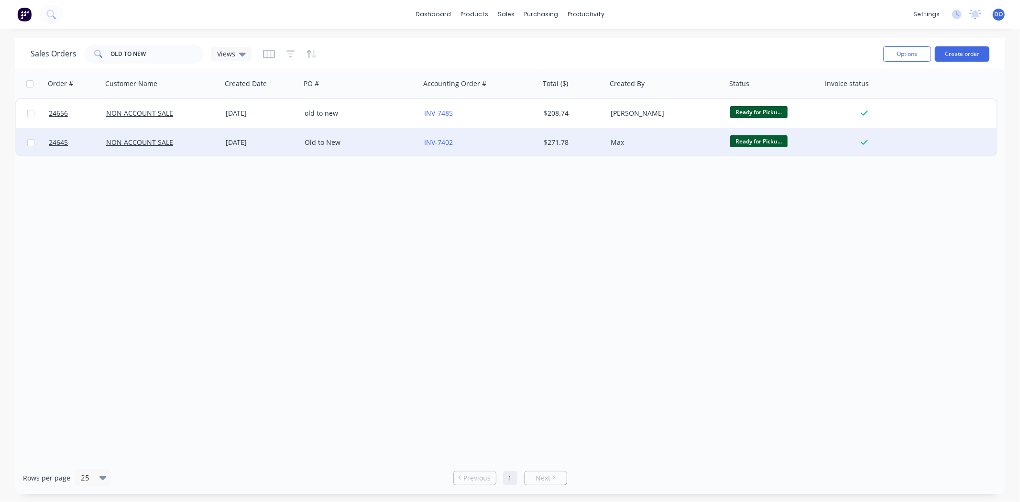
click at [486, 138] on div "INV-7402" at bounding box center [477, 143] width 106 height 10
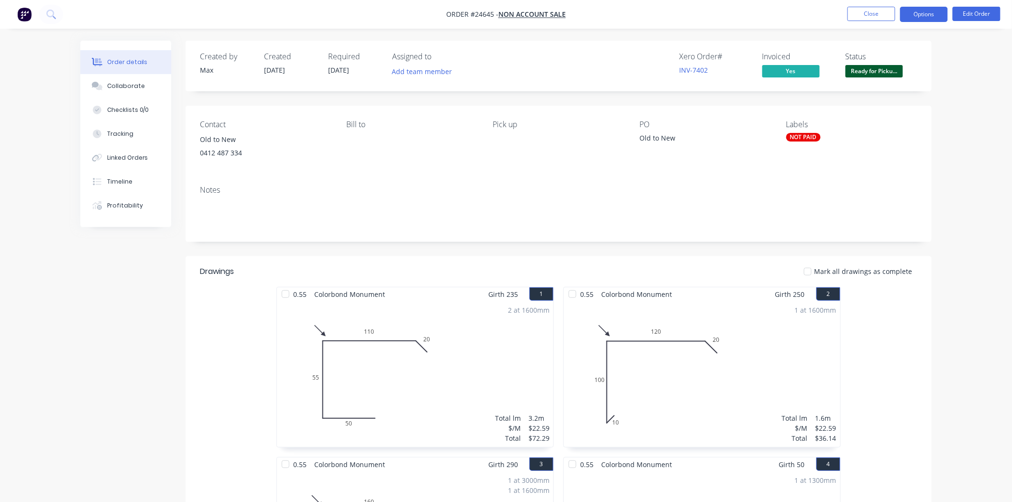
click at [924, 21] on button "Options" at bounding box center [924, 14] width 48 height 15
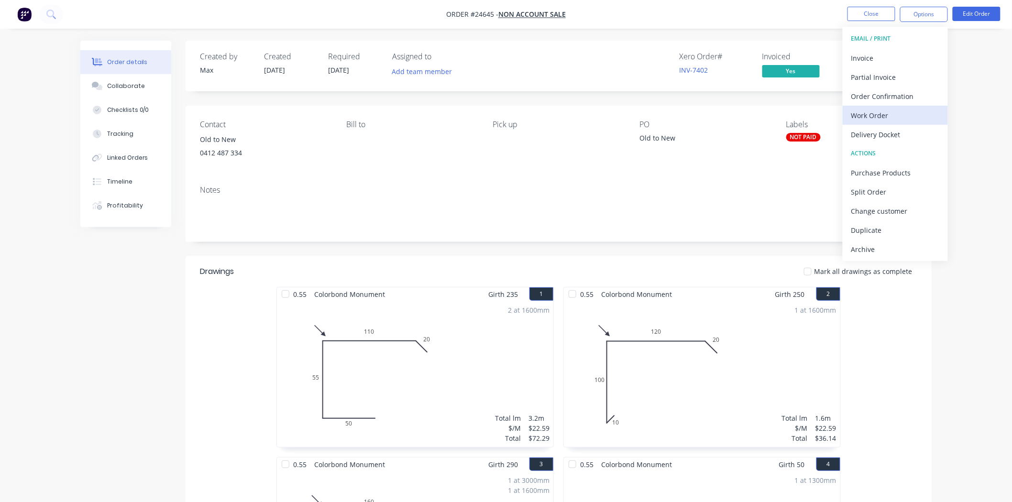
click at [888, 113] on div "Work Order" at bounding box center [895, 116] width 88 height 14
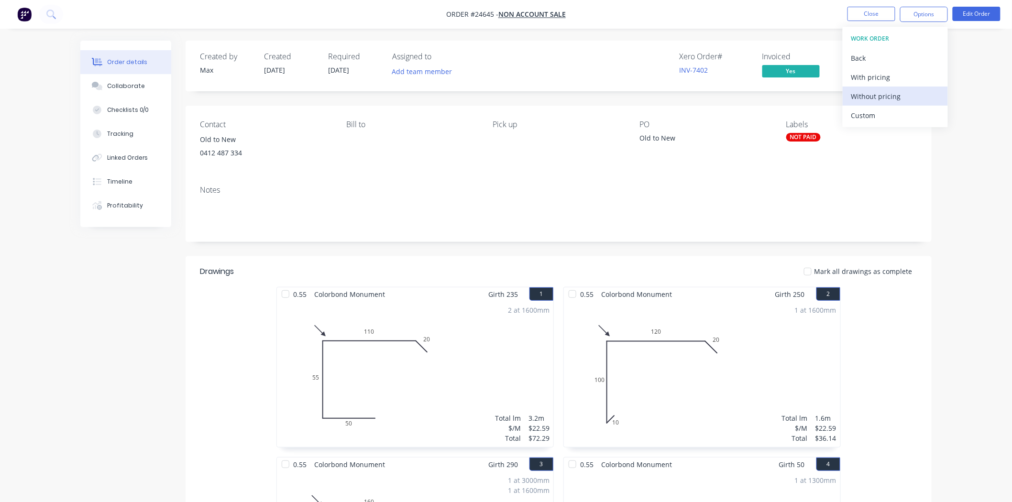
click at [889, 97] on div "Without pricing" at bounding box center [895, 96] width 88 height 14
click at [876, 55] on div "Back" at bounding box center [895, 58] width 88 height 14
click at [876, 55] on div "Invoice" at bounding box center [895, 58] width 88 height 14
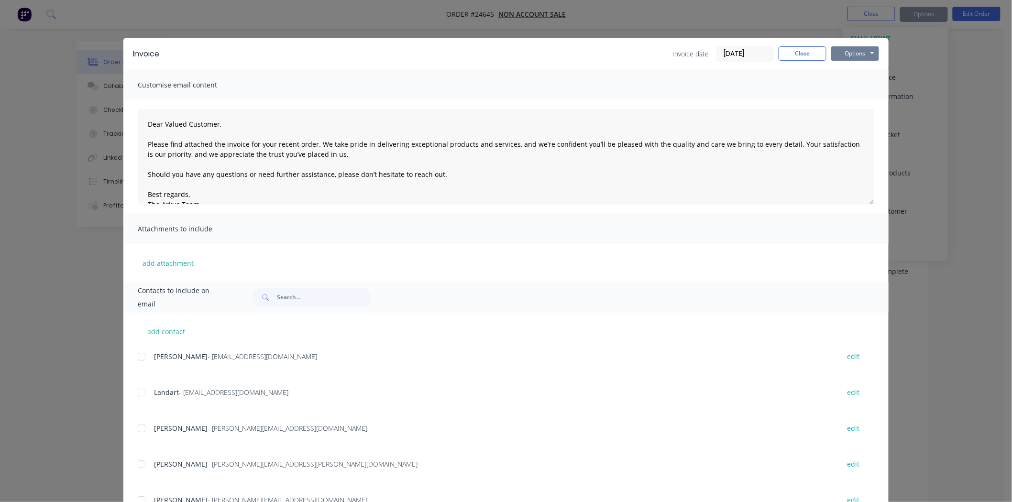
click at [844, 54] on button "Options" at bounding box center [855, 53] width 48 height 14
click at [852, 78] on button "Print" at bounding box center [861, 86] width 61 height 16
drag, startPoint x: 794, startPoint y: 53, endPoint x: 802, endPoint y: 50, distance: 8.6
click at [795, 53] on button "Close" at bounding box center [803, 53] width 48 height 14
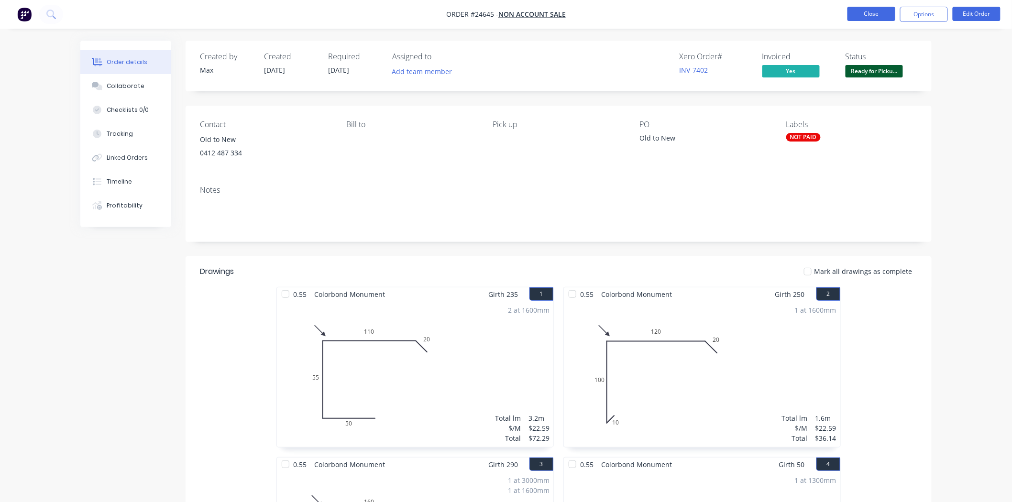
click at [891, 21] on button "Close" at bounding box center [871, 14] width 48 height 14
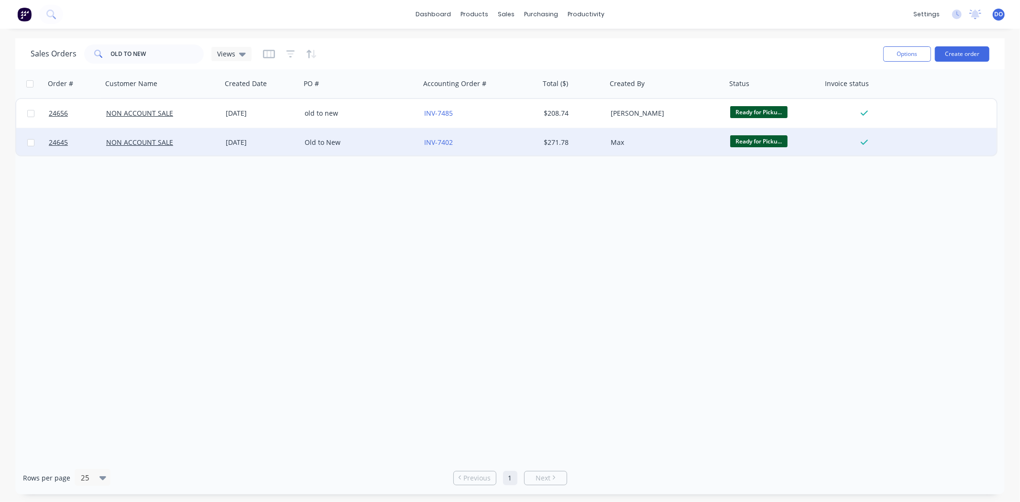
click at [333, 142] on div "Old to New" at bounding box center [358, 143] width 106 height 10
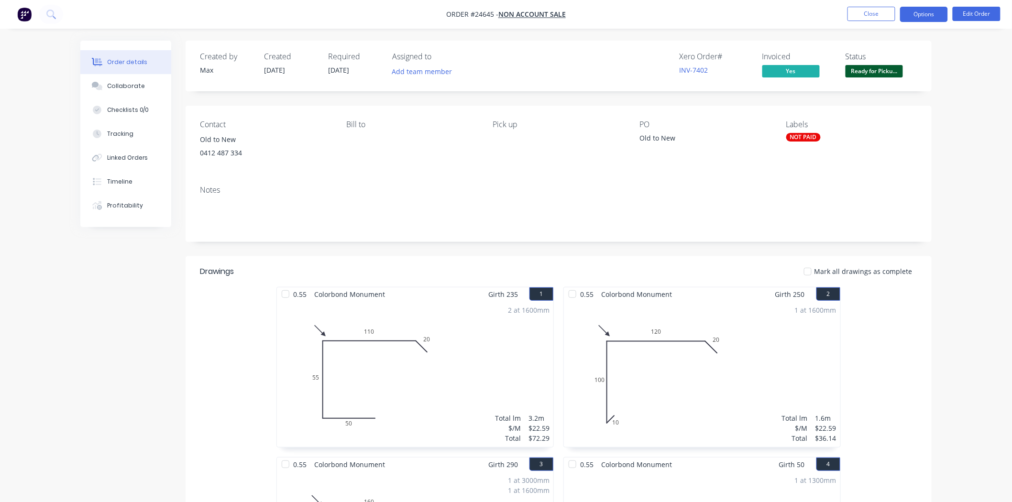
click at [928, 11] on button "Options" at bounding box center [924, 14] width 48 height 15
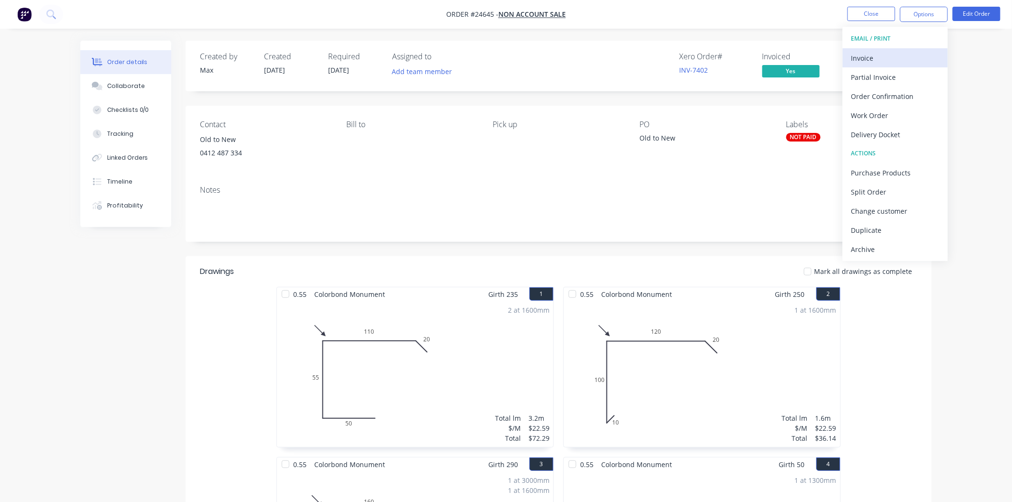
click at [880, 51] on div "Invoice" at bounding box center [895, 58] width 88 height 14
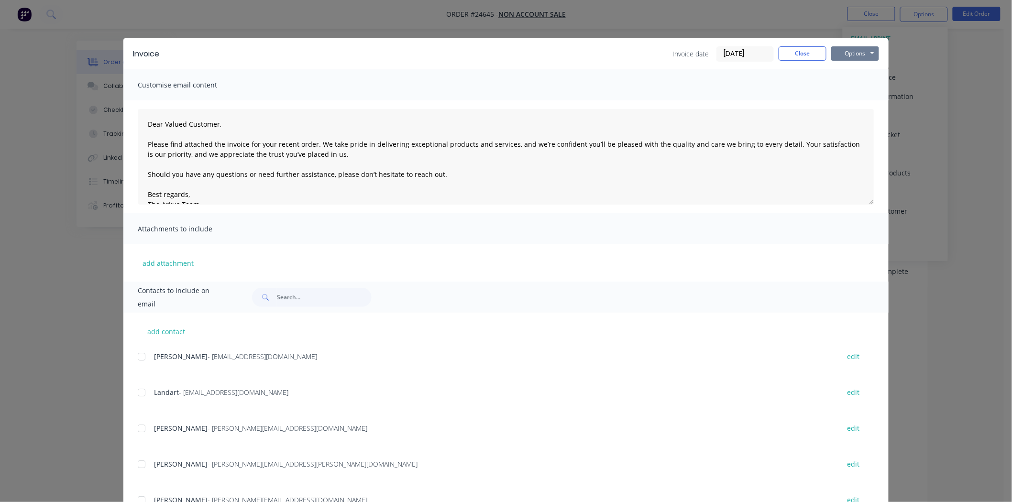
click at [862, 51] on button "Options" at bounding box center [855, 53] width 48 height 14
click at [852, 85] on button "Print" at bounding box center [861, 86] width 61 height 16
click at [790, 43] on div "Invoice Invoice date [DATE] Close Options Preview Print Email" at bounding box center [505, 53] width 765 height 31
click at [791, 53] on button "Close" at bounding box center [803, 53] width 48 height 14
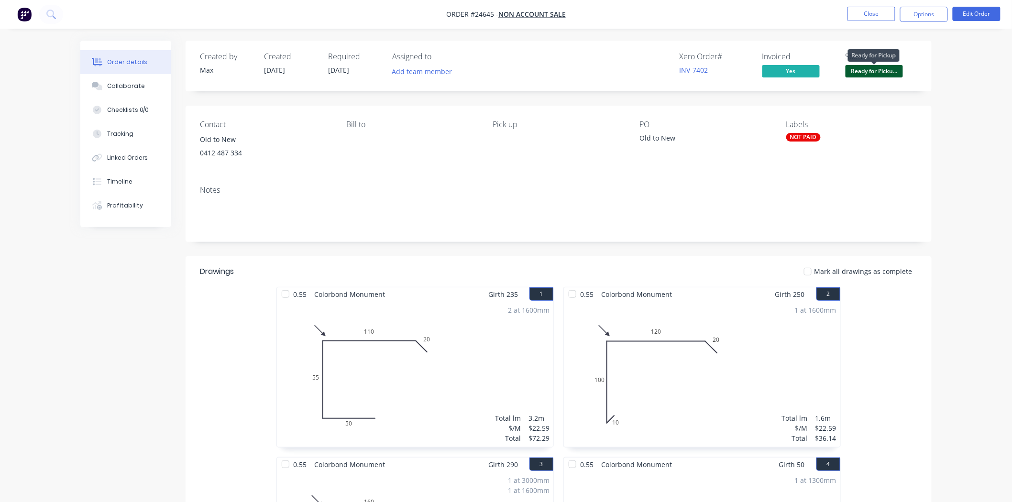
click at [872, 74] on span "Ready for Picku..." at bounding box center [873, 71] width 57 height 12
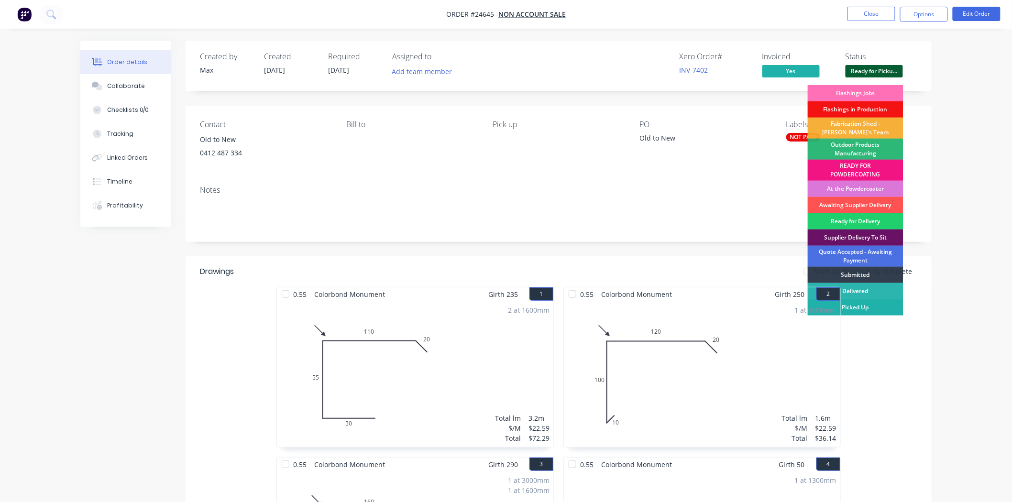
click at [878, 309] on div "Picked Up" at bounding box center [856, 307] width 96 height 16
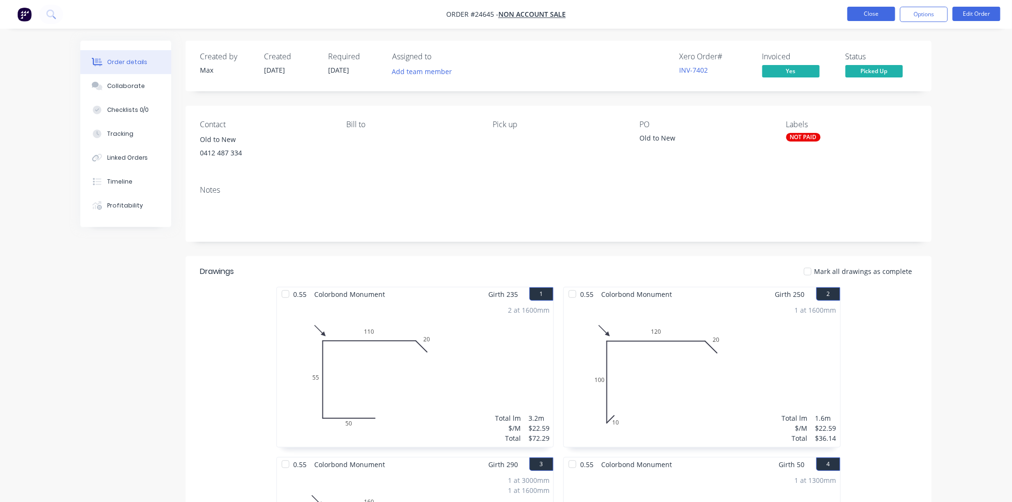
click at [863, 11] on button "Close" at bounding box center [871, 14] width 48 height 14
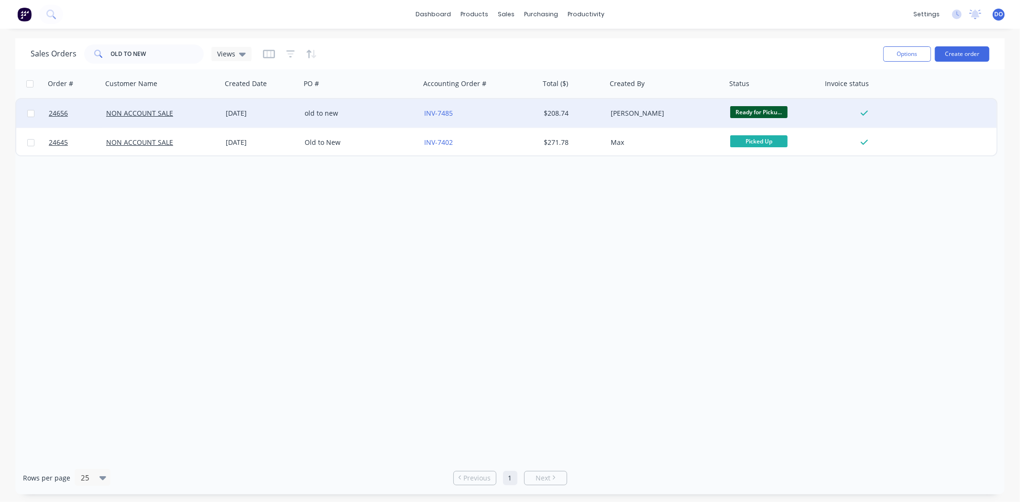
click at [656, 109] on div "[PERSON_NAME]" at bounding box center [664, 114] width 106 height 10
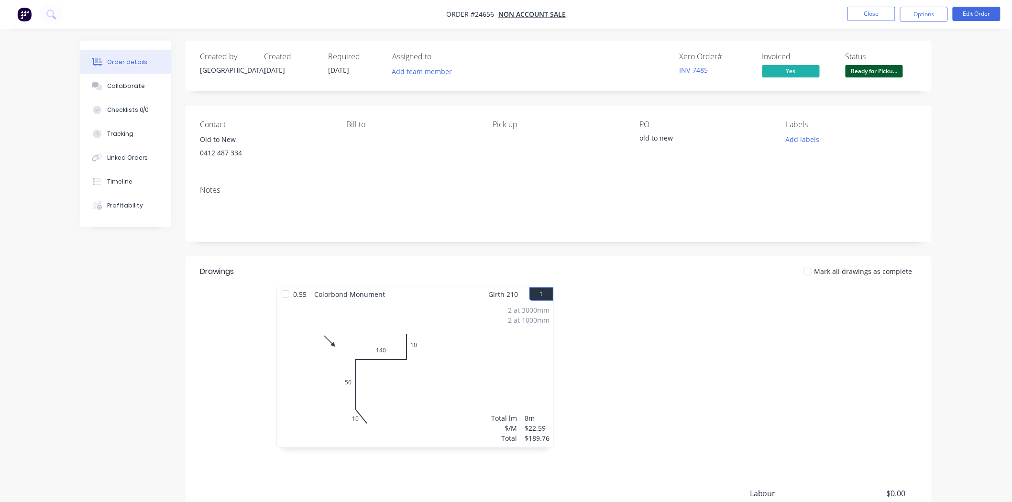
click at [878, 77] on span "Ready for Picku..." at bounding box center [873, 71] width 57 height 12
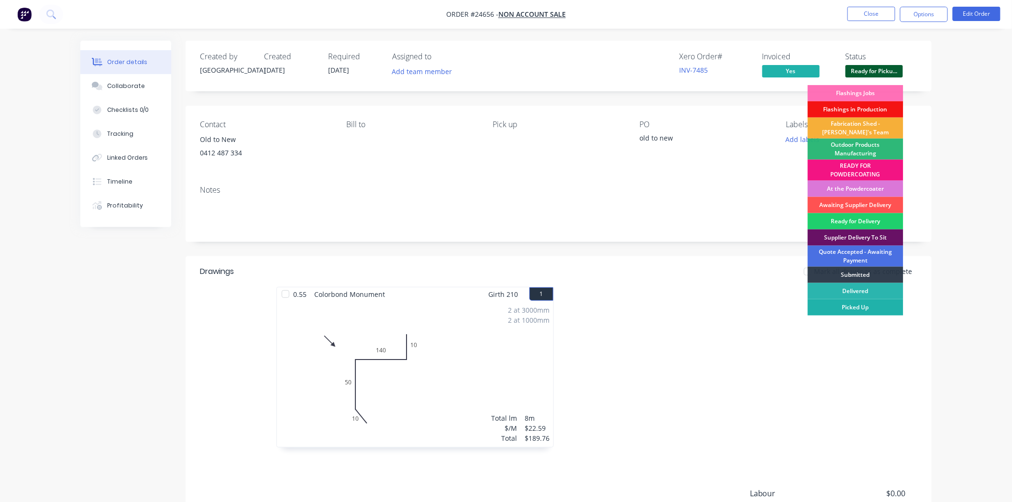
click at [865, 311] on div "Picked Up" at bounding box center [856, 307] width 96 height 16
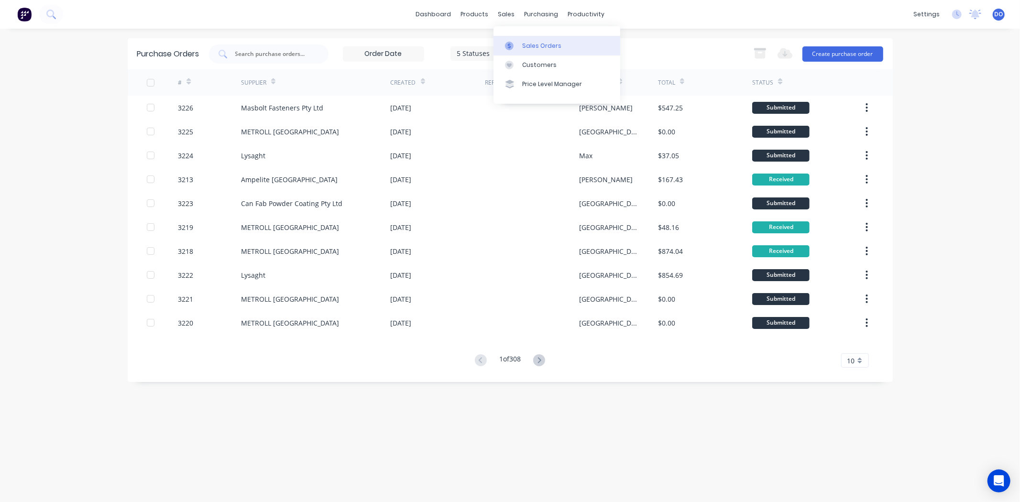
click at [520, 42] on link "Sales Orders" at bounding box center [557, 45] width 127 height 19
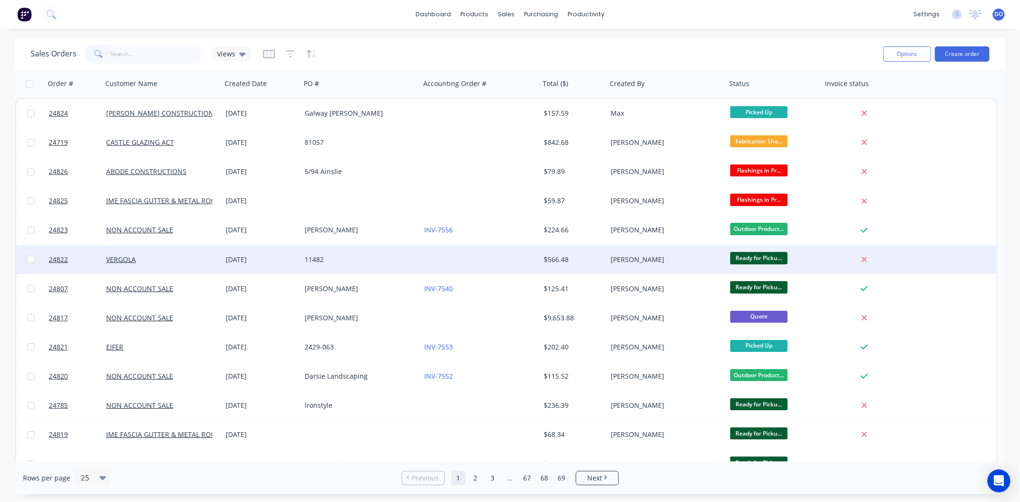
click at [212, 259] on div "VERGOLA" at bounding box center [159, 260] width 106 height 10
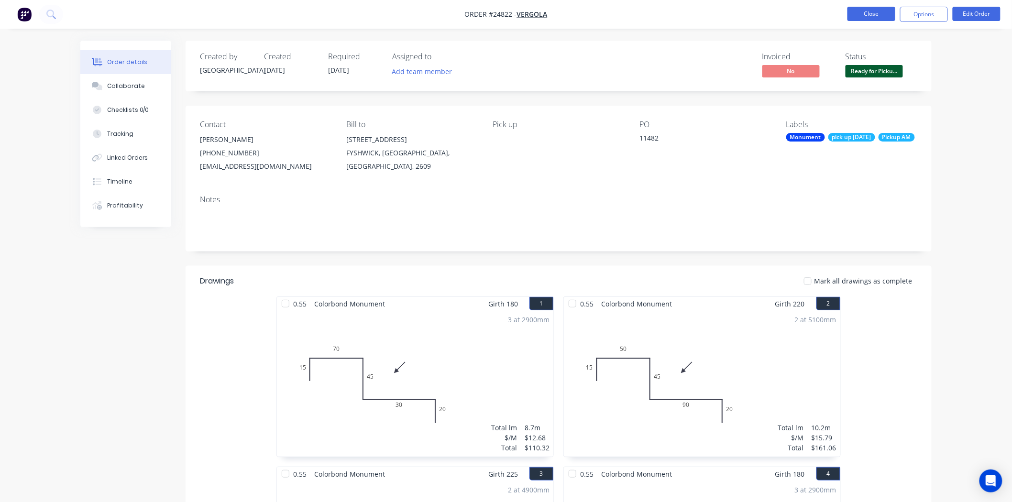
click at [867, 20] on button "Close" at bounding box center [871, 14] width 48 height 14
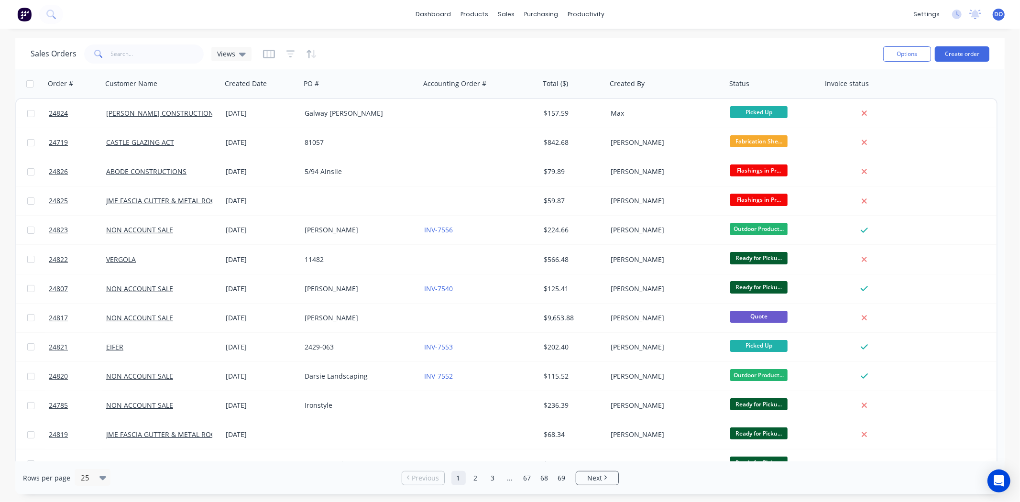
drag, startPoint x: 776, startPoint y: 5, endPoint x: 683, endPoint y: 57, distance: 106.8
click at [683, 57] on div "Sales Orders Views" at bounding box center [453, 53] width 845 height 23
